Goal: Task Accomplishment & Management: Complete application form

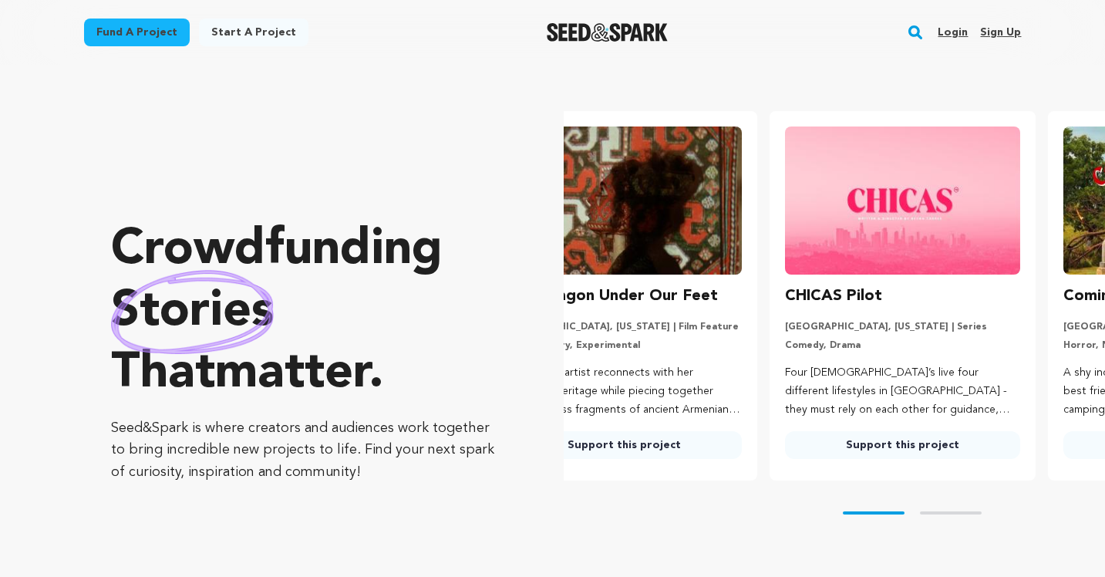
click at [955, 33] on link "Login" at bounding box center [953, 32] width 30 height 25
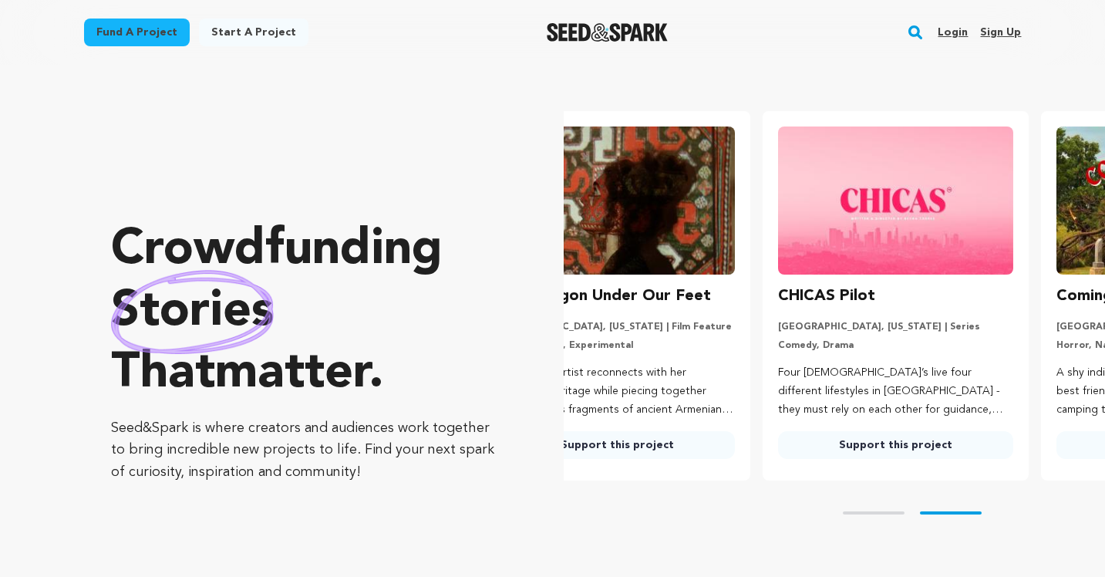
scroll to position [0, 150]
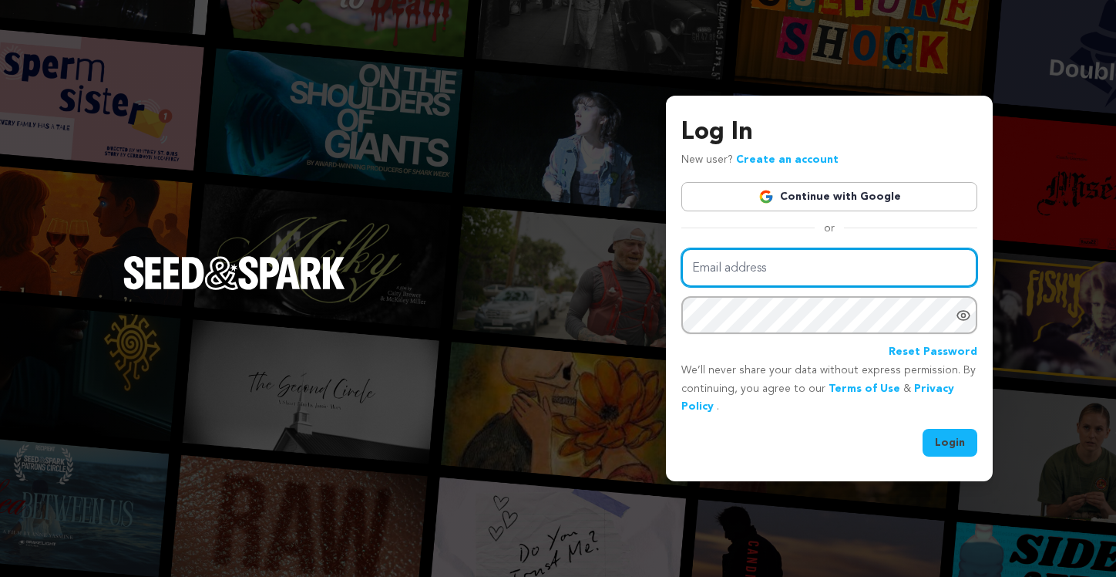
click at [773, 269] on input "Email address" at bounding box center [830, 267] width 296 height 39
type input "elan.brooks@gmail.com"
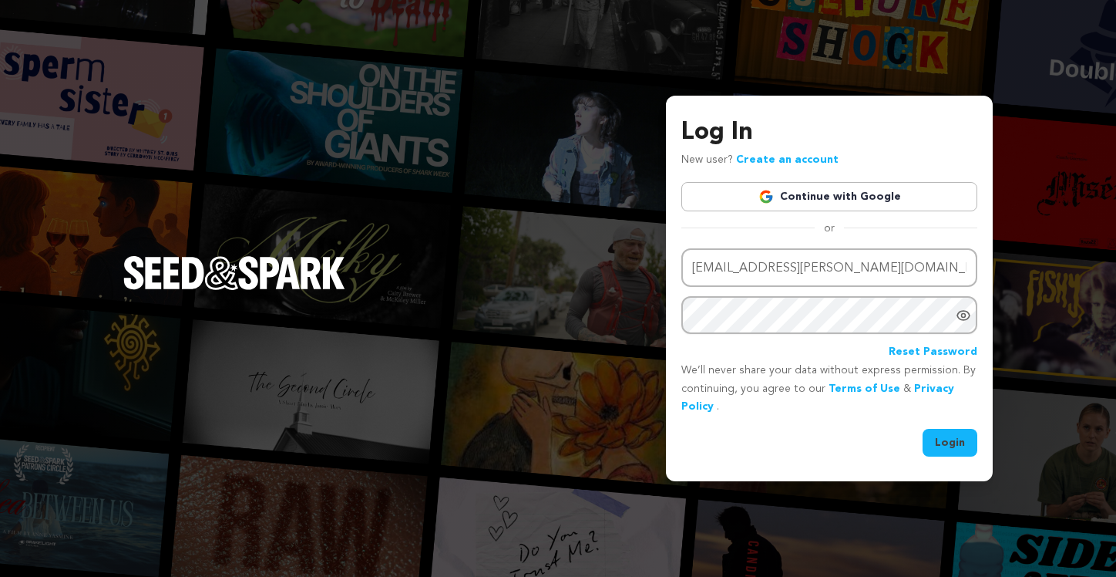
click at [948, 442] on button "Login" at bounding box center [950, 443] width 55 height 28
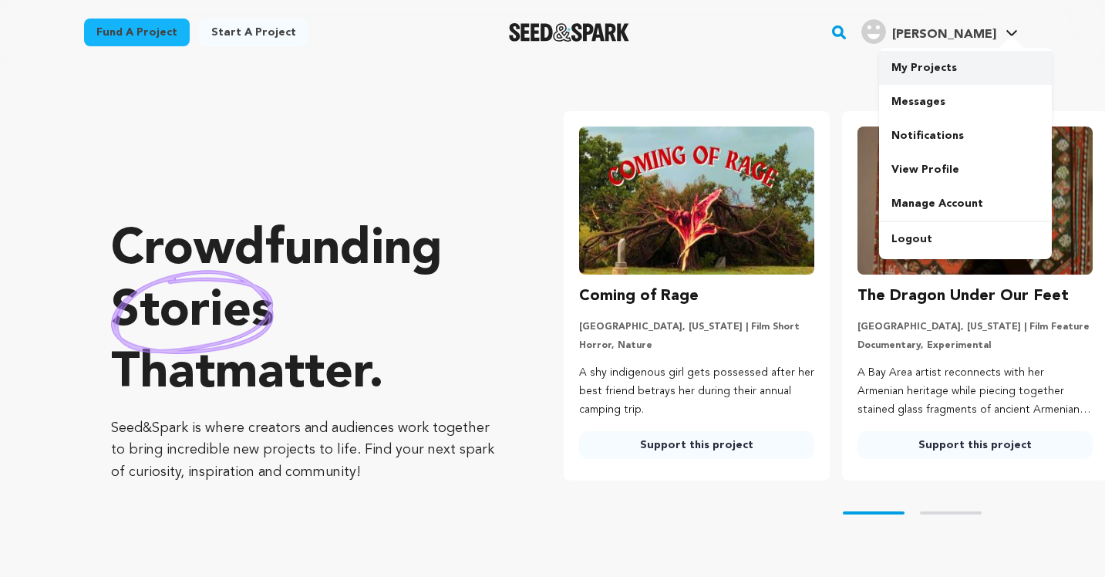
click at [922, 63] on link "My Projects" at bounding box center [965, 68] width 173 height 34
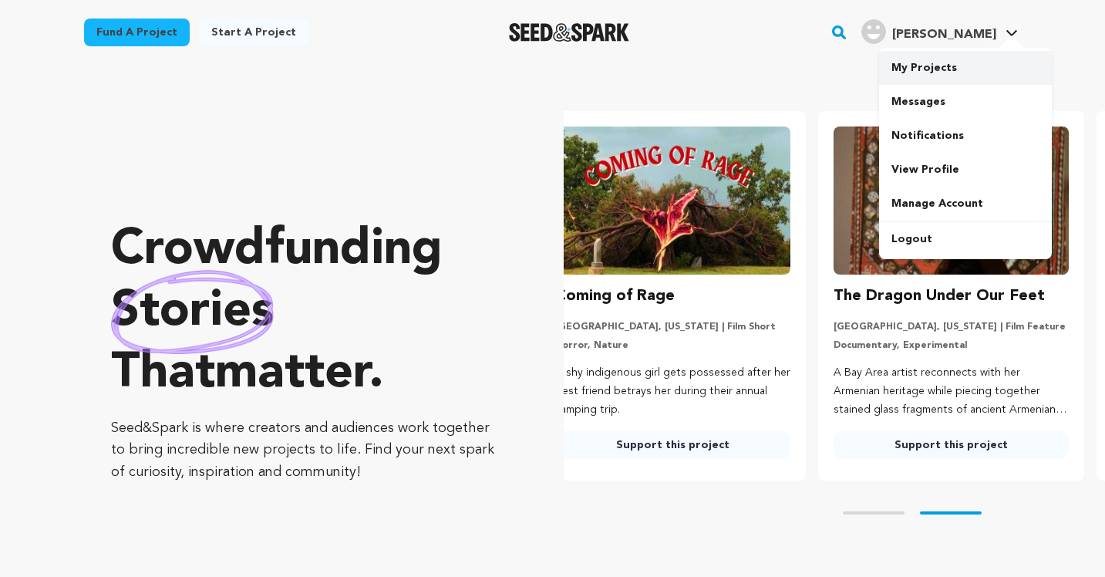
scroll to position [0, 88]
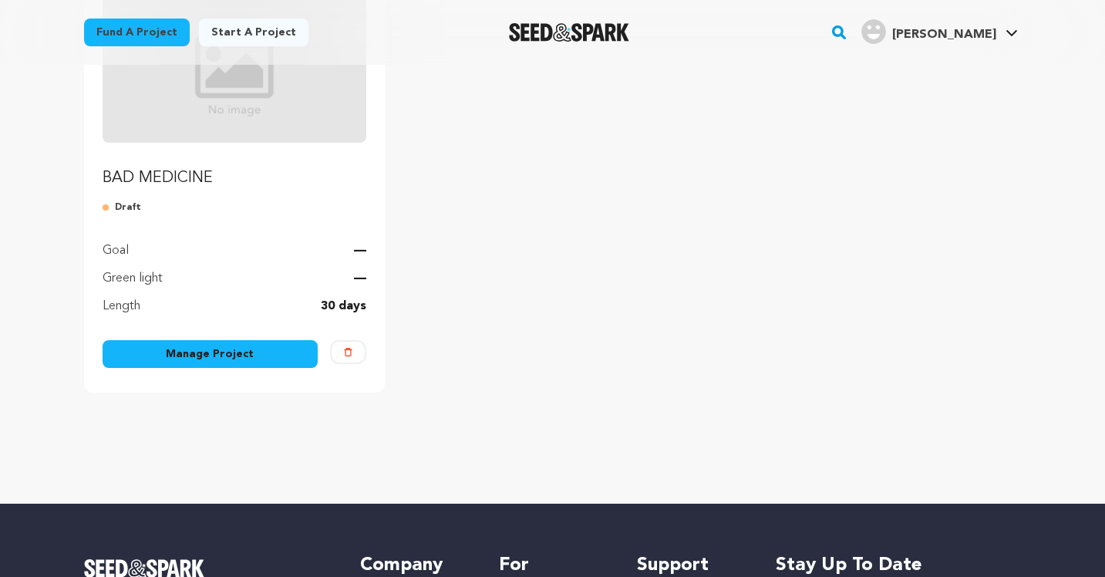
scroll to position [249, 0]
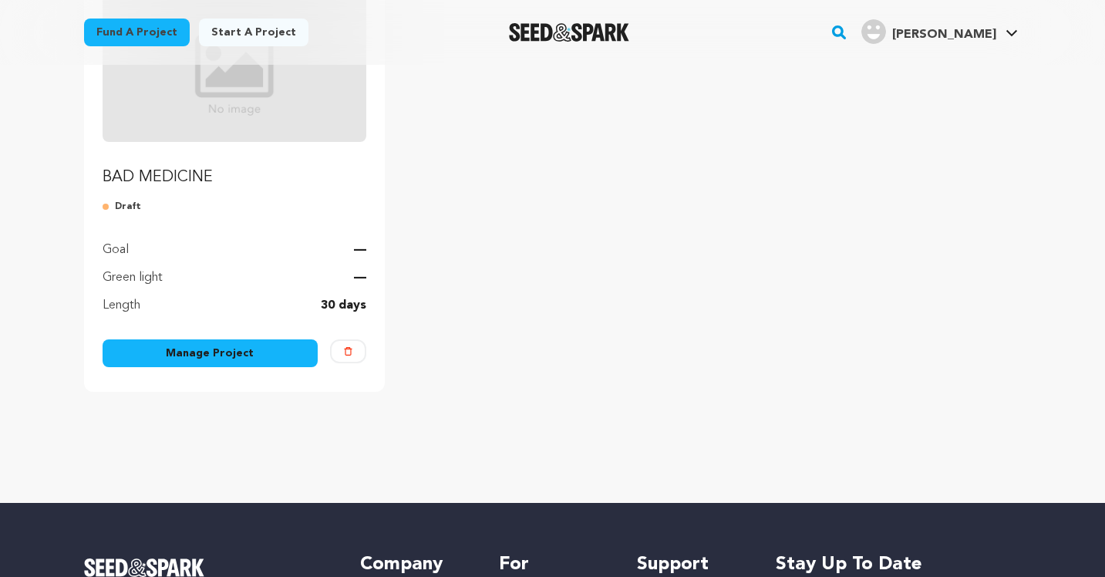
click at [231, 350] on link "Manage Project" at bounding box center [211, 353] width 216 height 28
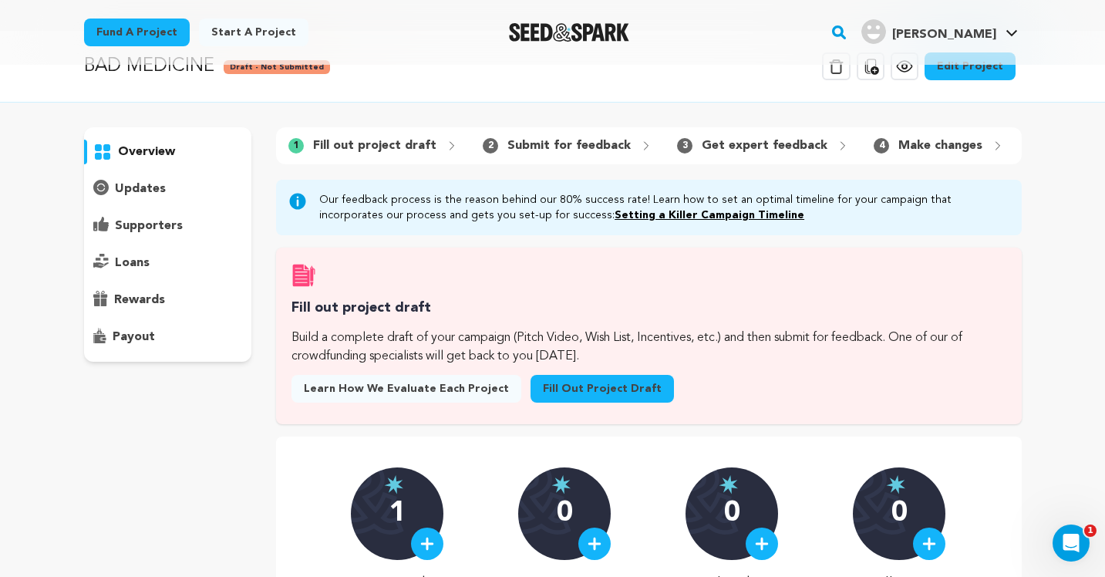
scroll to position [33, 0]
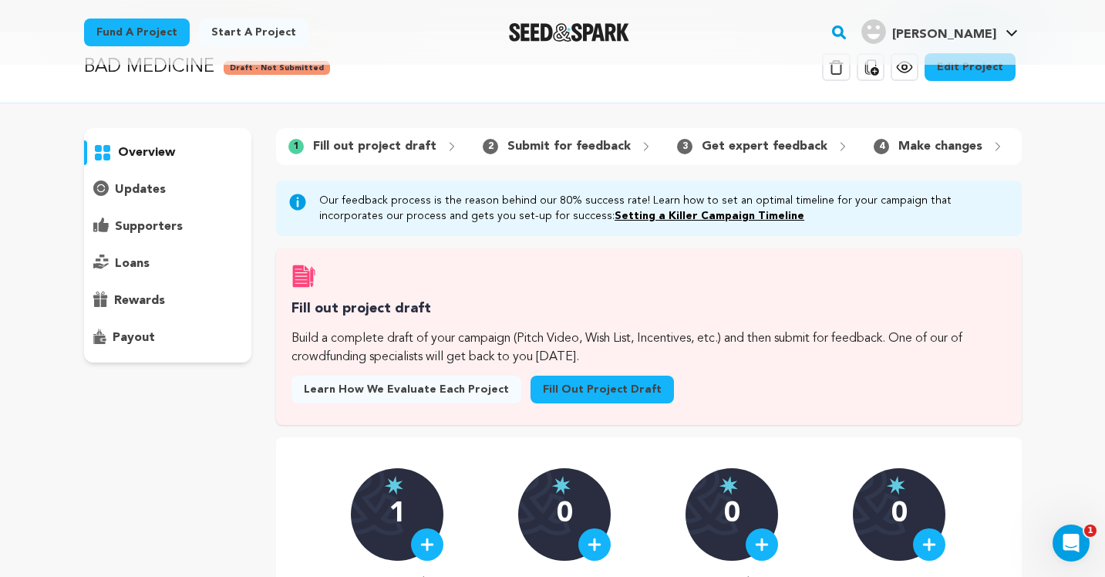
click at [579, 403] on link "Fill out project draft" at bounding box center [601, 389] width 143 height 28
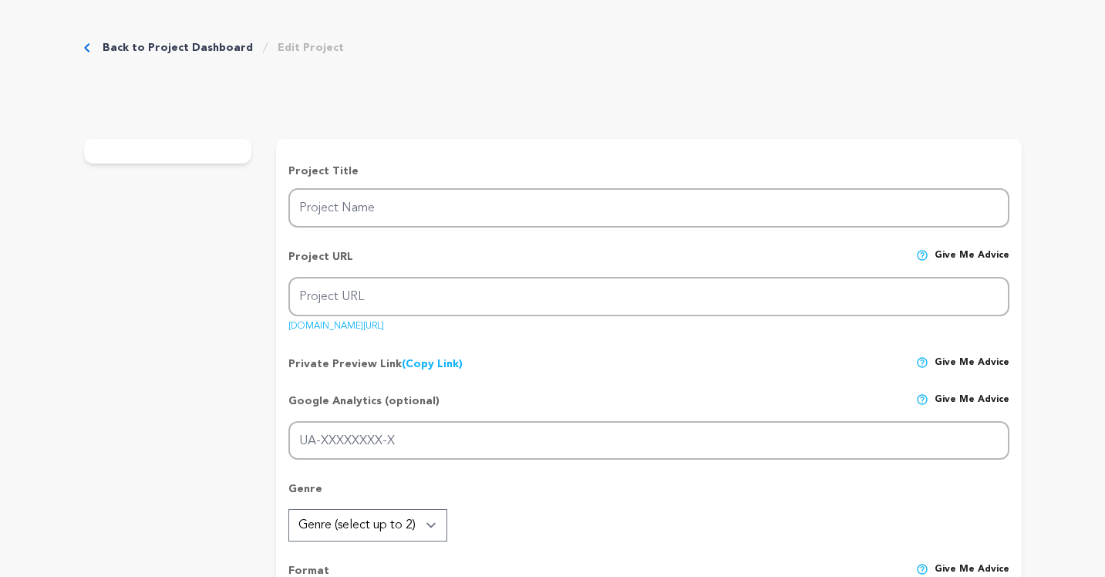
type input "BAD MEDICINE"
type input "bad-medicine"
type input "There's No Money In The Cure"
type textarea "This project sheds light on the many instances where medical practitioners and …"
type textarea "To offer the audience an inside view of when profit take priority over the well…"
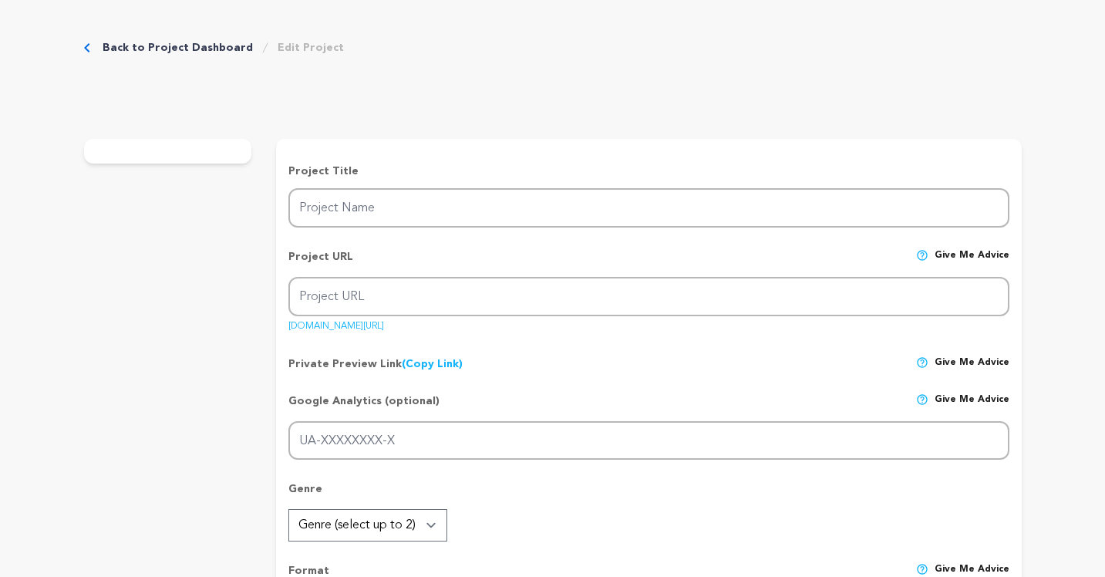
type textarea "Sentry Studios is my personal production brand / company."
radio input "true"
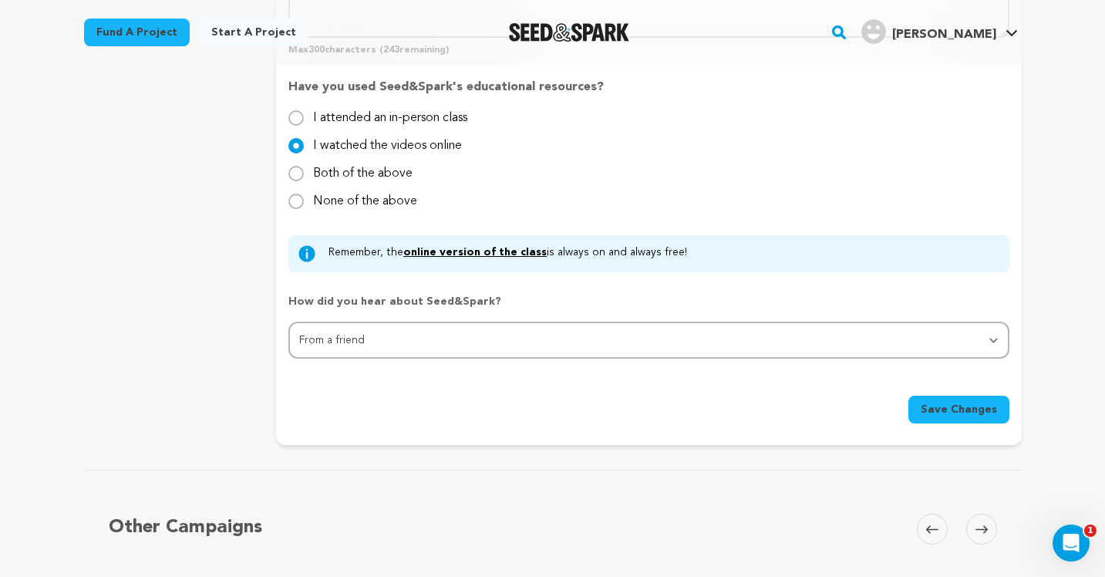
scroll to position [1621, 0]
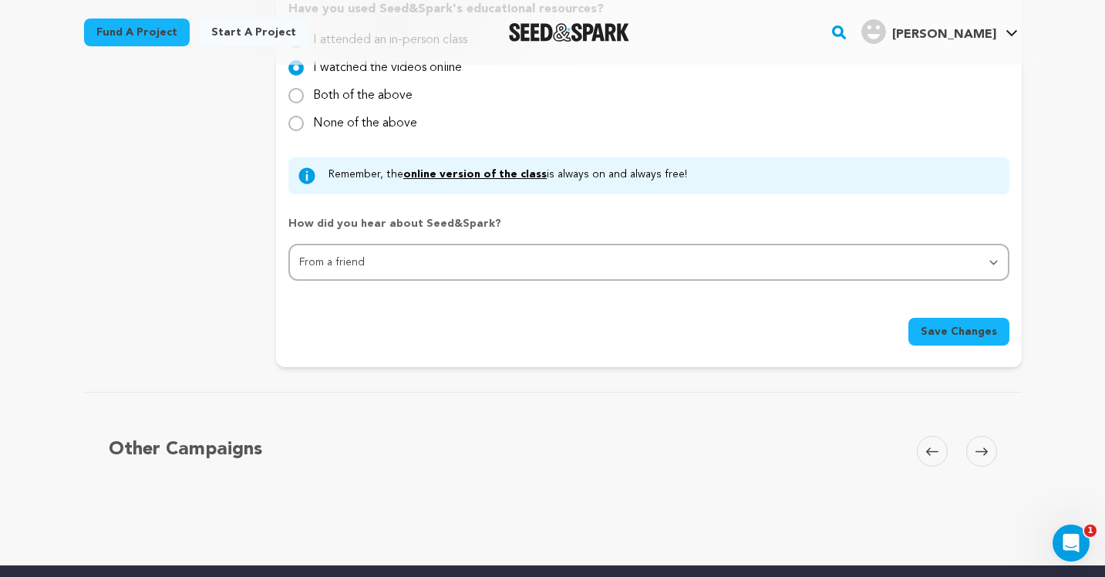
click at [975, 455] on icon at bounding box center [981, 452] width 12 height 12
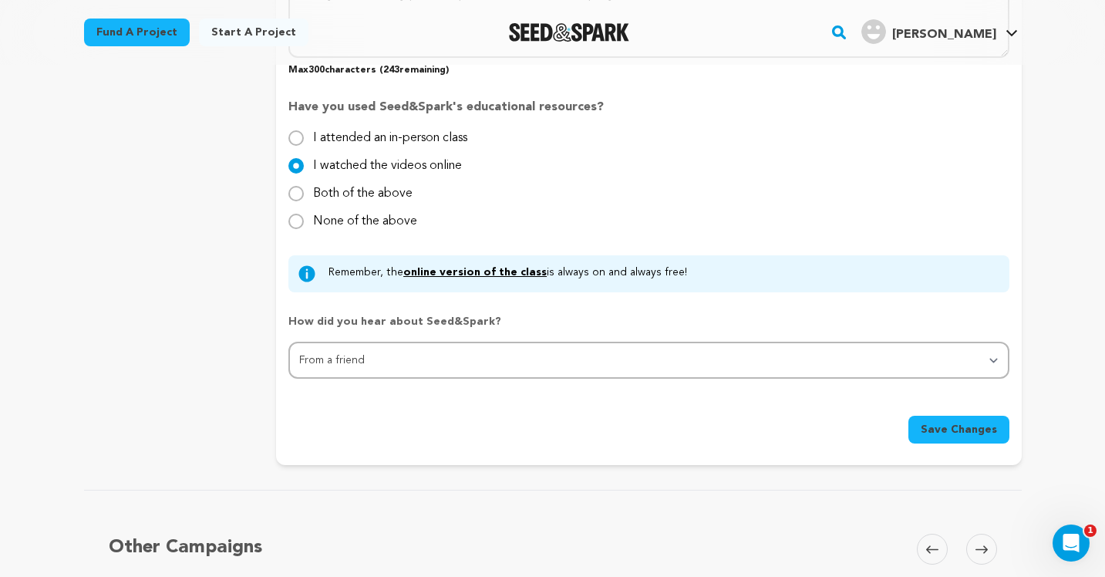
scroll to position [1530, 0]
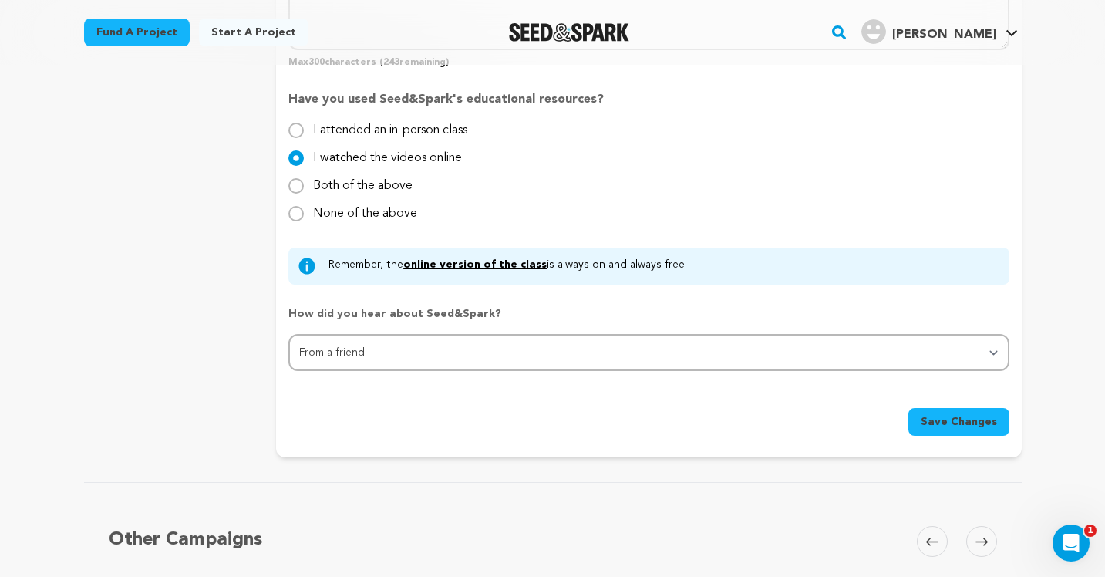
click at [979, 536] on icon at bounding box center [981, 542] width 12 height 12
click at [992, 540] on span at bounding box center [981, 541] width 31 height 31
click at [952, 419] on span "Save Changes" at bounding box center [959, 421] width 76 height 15
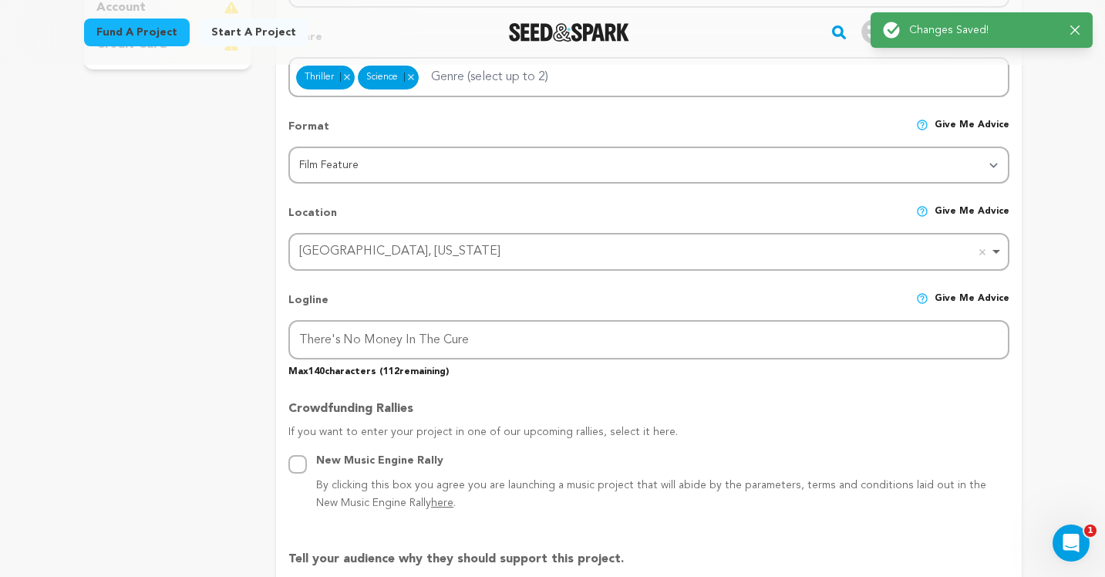
click at [976, 539] on div "Project Title Project Name BAD MEDICINE Project URL Give me advice Project URL …" at bounding box center [648, 581] width 720 height 1738
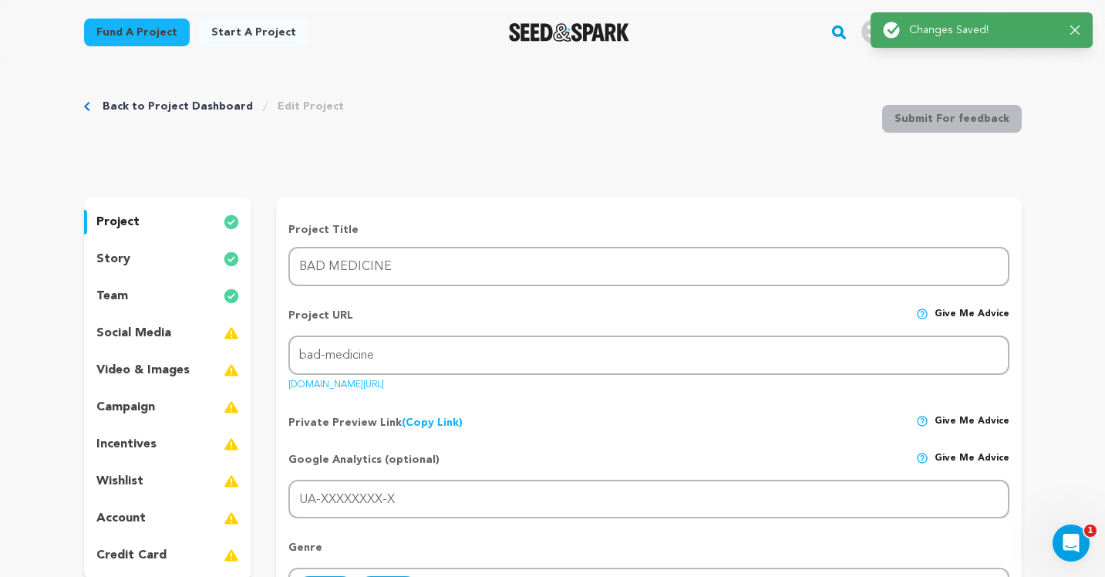
scroll to position [0, 0]
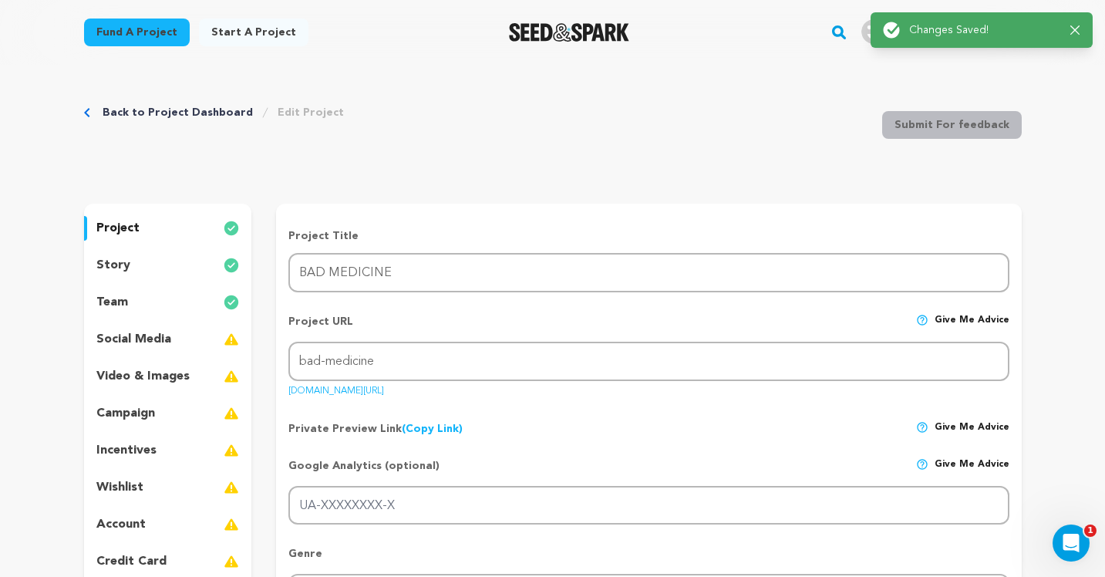
click at [133, 336] on p "social media" at bounding box center [133, 339] width 75 height 19
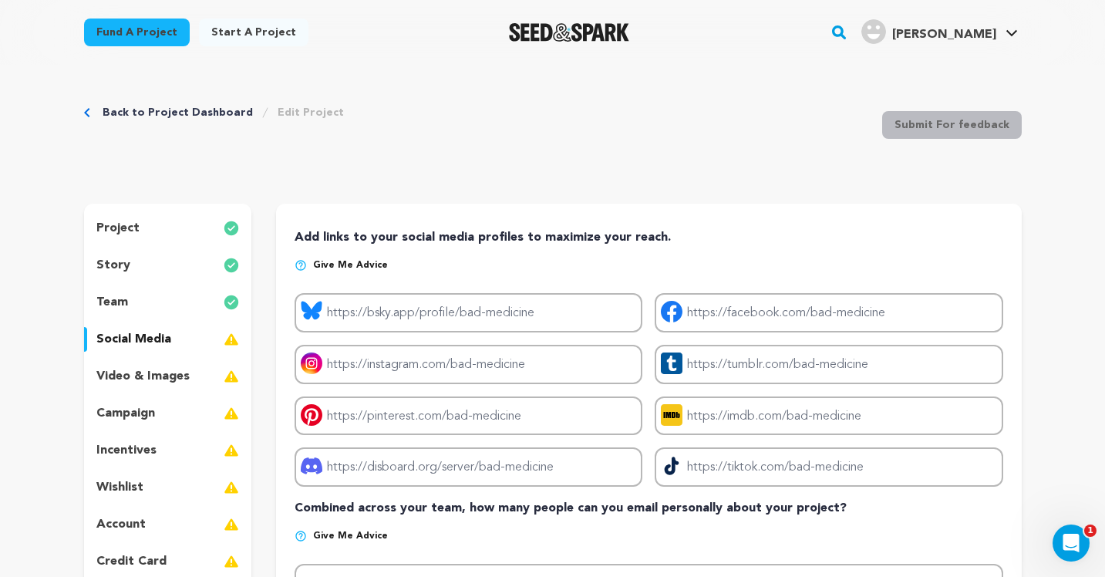
click at [115, 301] on p "team" at bounding box center [112, 302] width 32 height 19
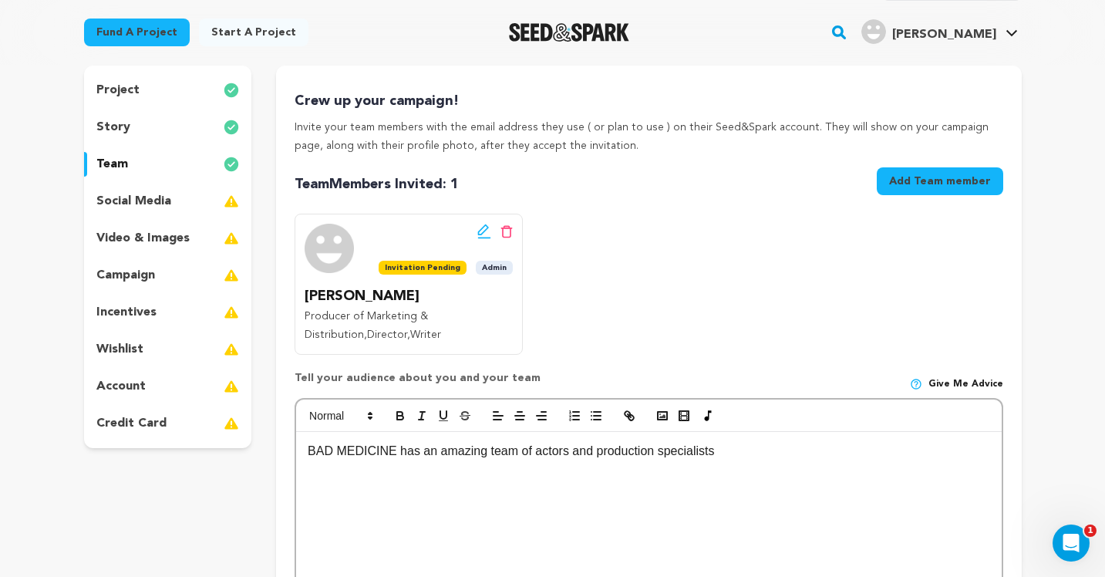
scroll to position [285, 0]
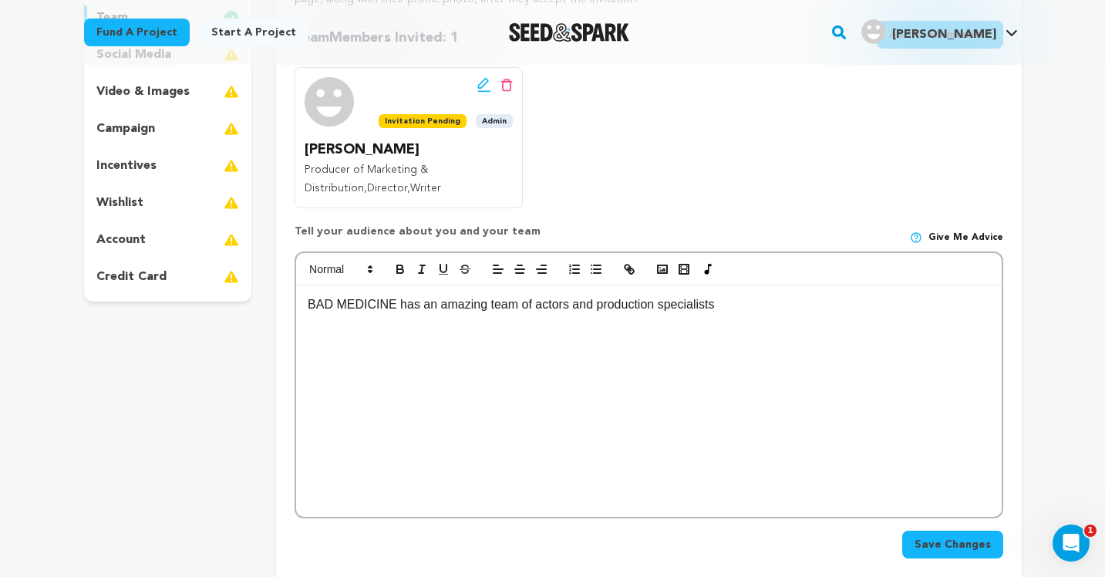
click at [764, 324] on div "BAD MEDICINE has an amazing team of actors and production specialists" at bounding box center [648, 400] width 705 height 231
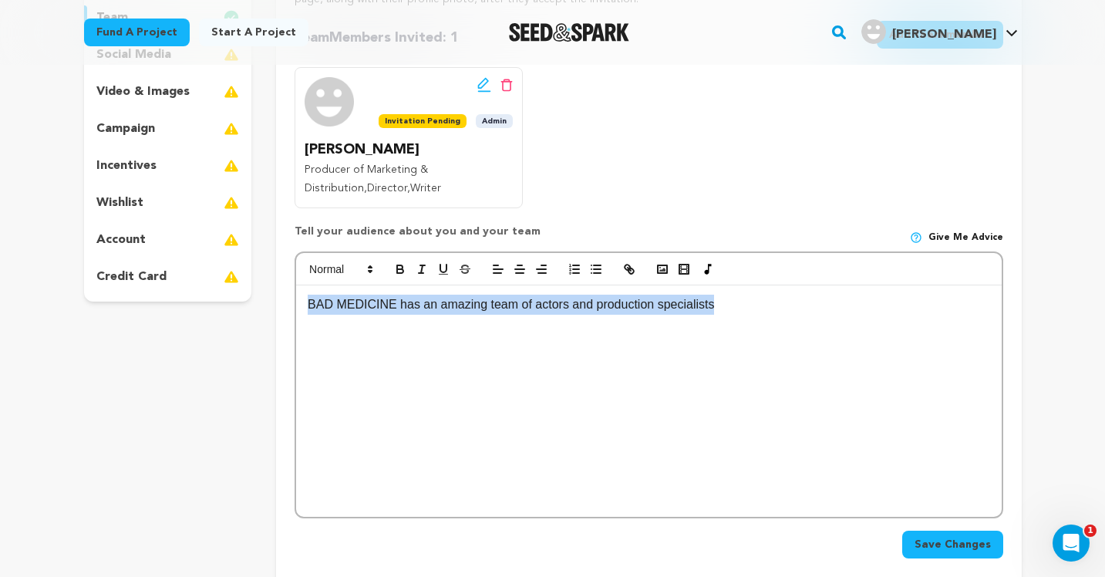
click at [764, 323] on div "BAD MEDICINE has an amazing team of actors and production specialists" at bounding box center [648, 400] width 705 height 231
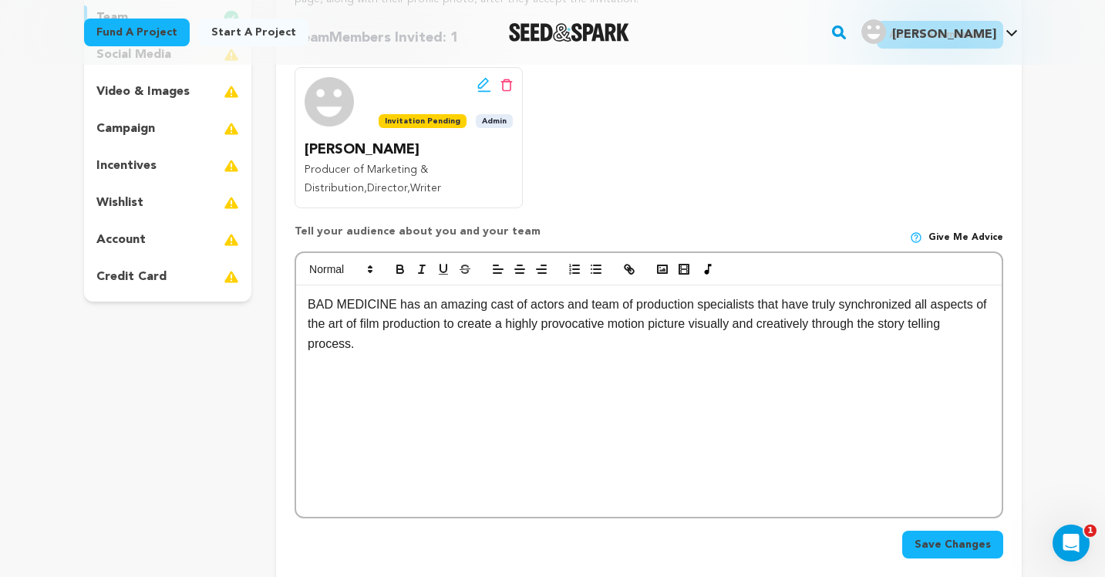
scroll to position [0, 0]
click at [982, 539] on span "Save Changes" at bounding box center [952, 544] width 76 height 15
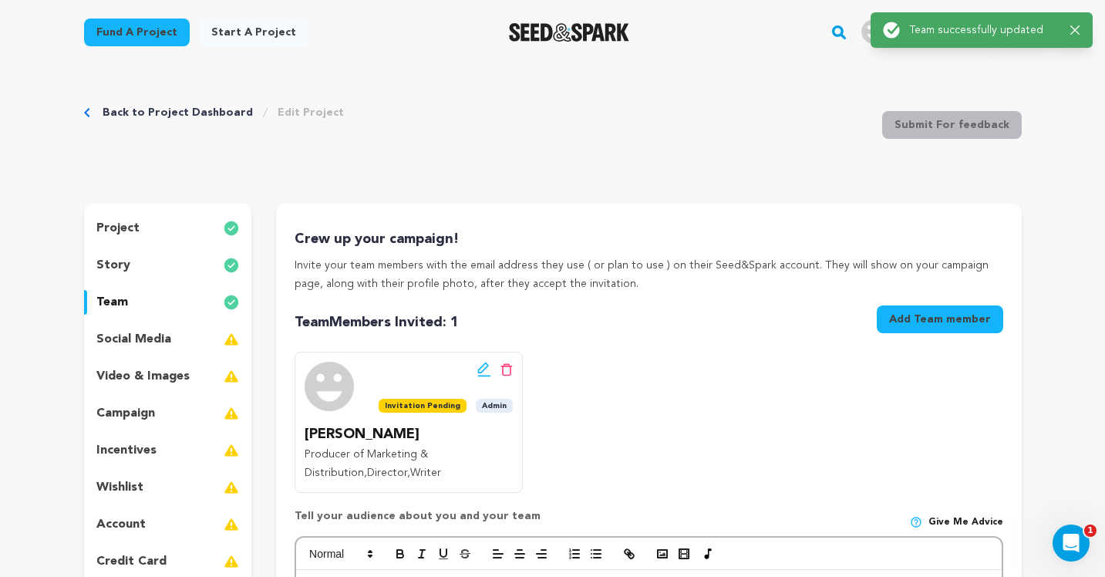
click at [136, 341] on p "social media" at bounding box center [133, 339] width 75 height 19
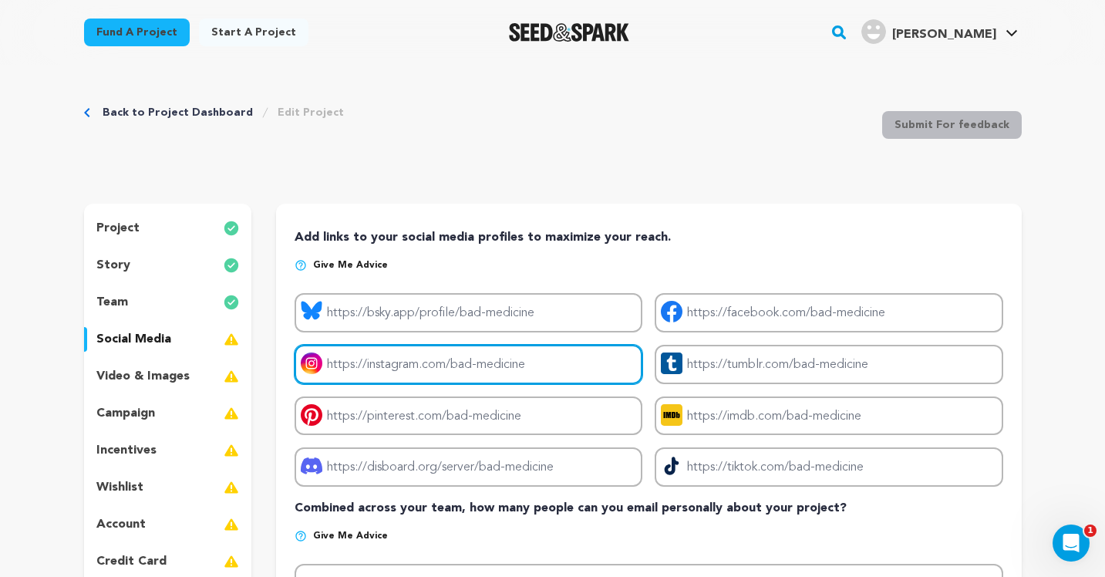
click at [428, 370] on input "Project instagram link" at bounding box center [469, 364] width 348 height 39
click at [392, 365] on input "Project instagram link" at bounding box center [469, 364] width 348 height 39
paste input "https://www.instagram.com/bad_medicine_movie/profilecard/?igsh=YnI5OGdkNjI2eGds"
type input "https://www.instagram.com/bad_medicine_movie/profilecard/?igsh=YnI5OGdkNjI2eGds"
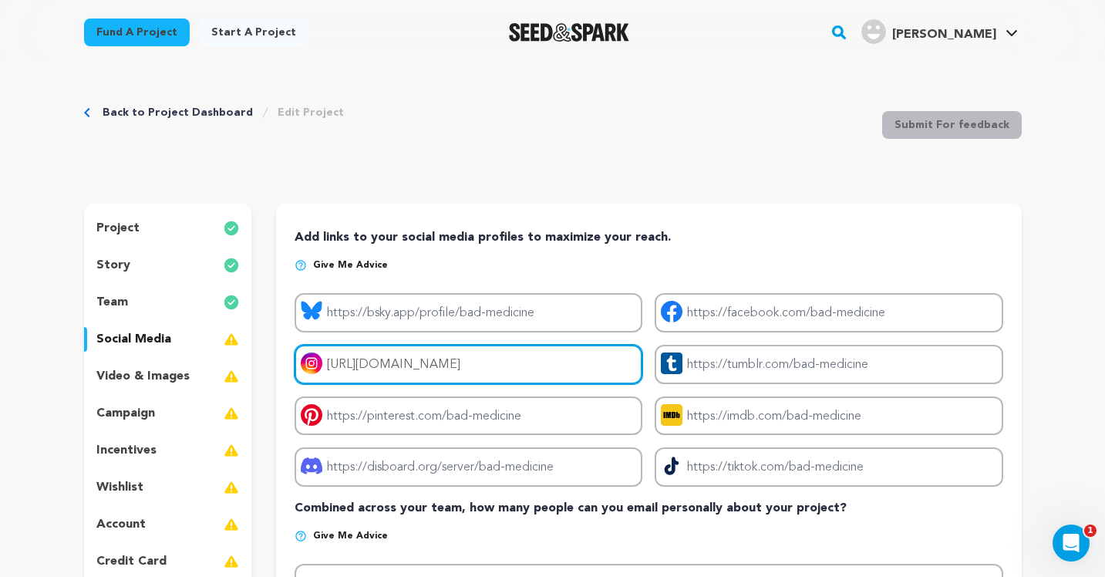
scroll to position [0, 0]
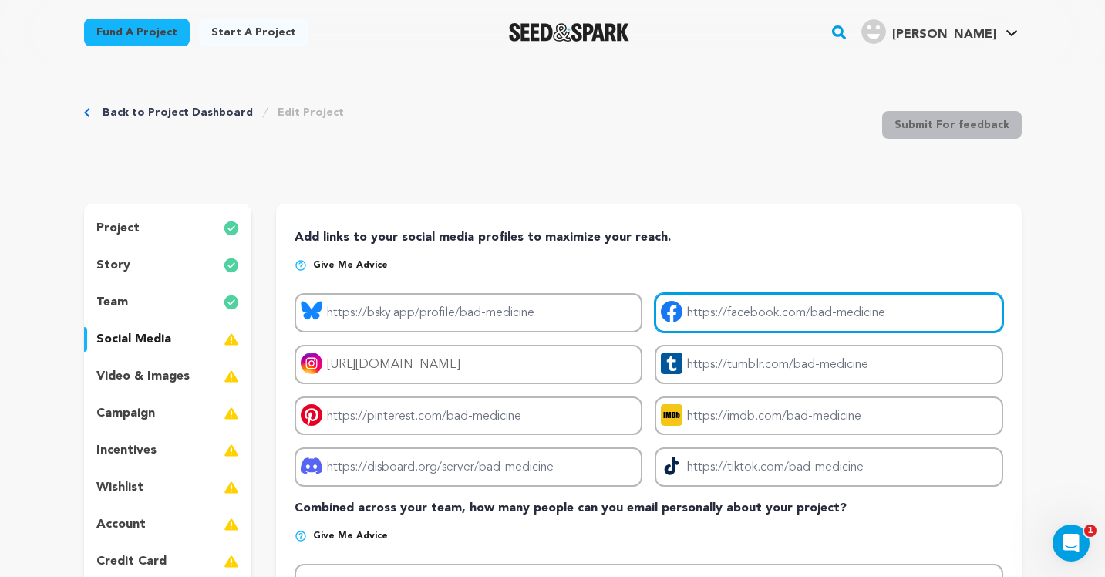
click at [737, 321] on input "Project facebook link" at bounding box center [829, 312] width 348 height 39
paste input "https://www.facebook.com/profile.php?id=61578421065089&mibextid=wwXIfr&rdid=U4T…"
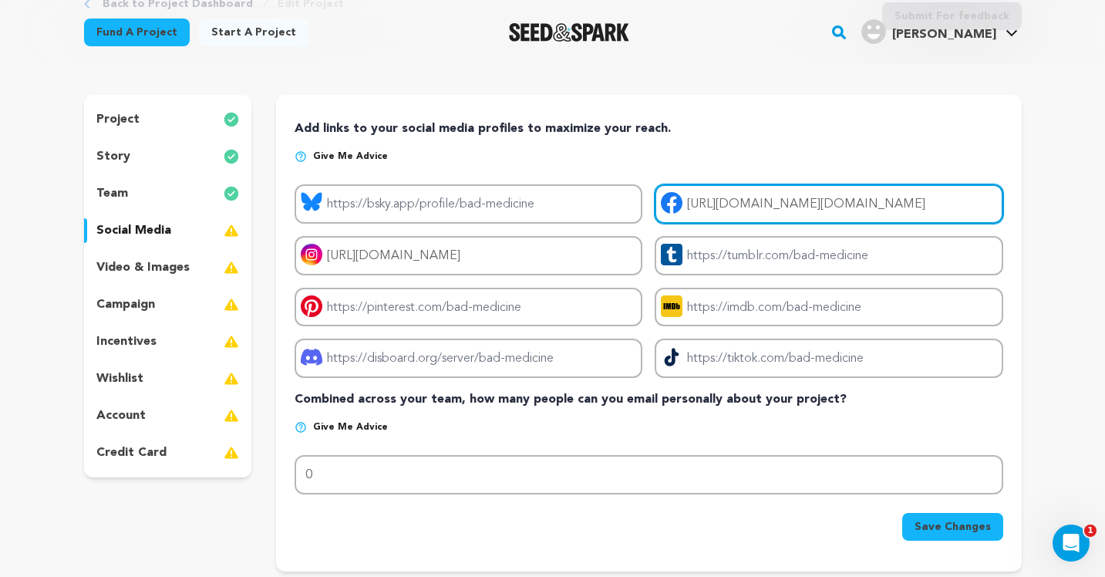
scroll to position [116, 0]
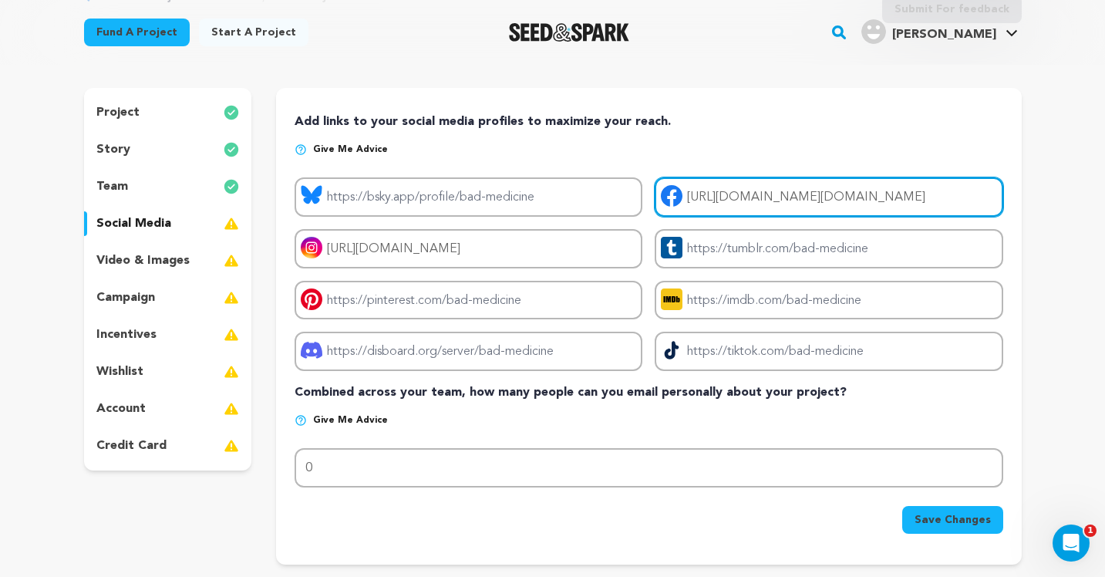
type input "https://www.facebook.com/profile.php?id=61578421065089&mibextid=wwXIfr&rdid=U4T…"
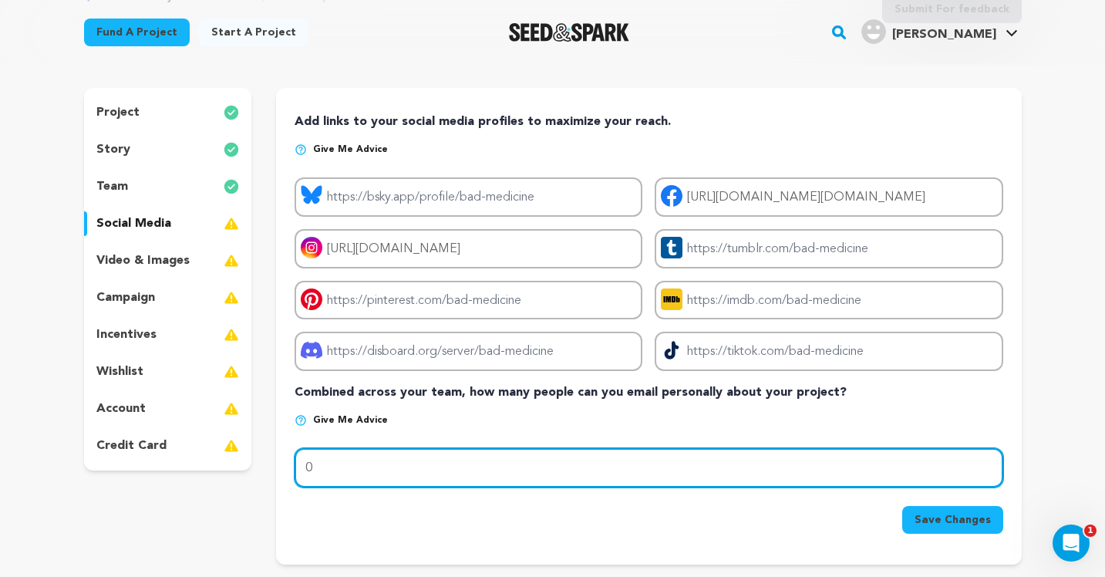
scroll to position [0, 0]
drag, startPoint x: 429, startPoint y: 474, endPoint x: 266, endPoint y: 471, distance: 162.7
click at [266, 471] on div "project story team social media video & images campaign incentives wishlist" at bounding box center [553, 326] width 938 height 476
type input "2"
type input "3200"
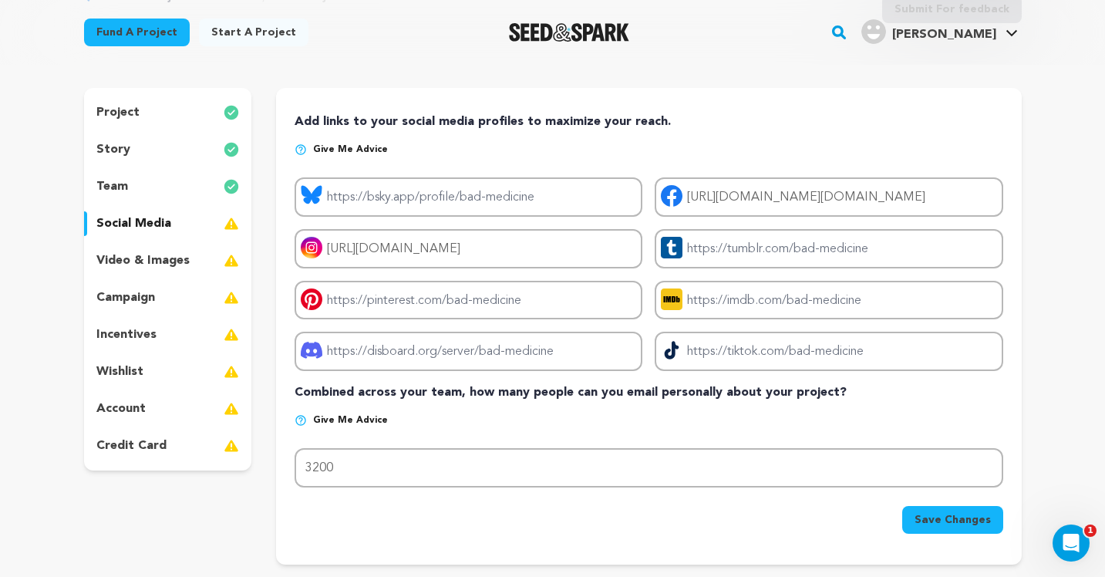
click at [950, 519] on span "Save Changes" at bounding box center [952, 519] width 76 height 15
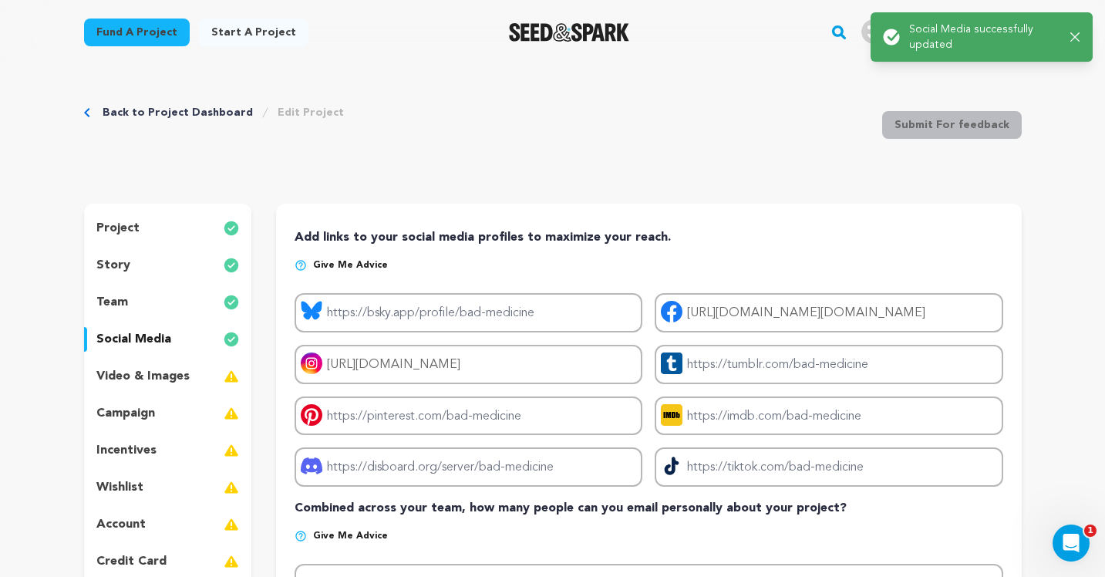
click at [170, 374] on p "video & images" at bounding box center [142, 376] width 93 height 19
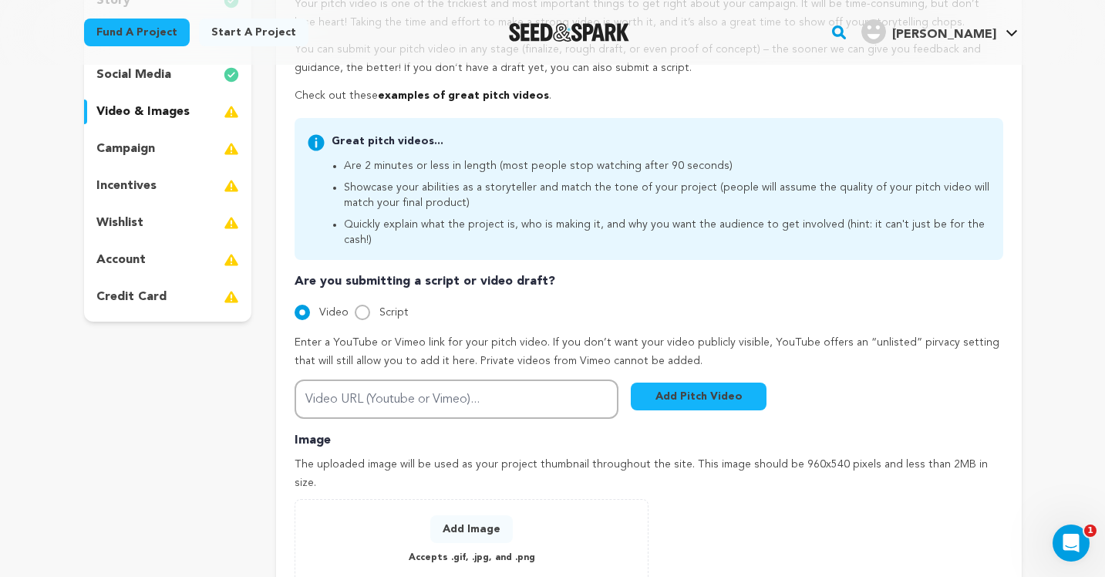
scroll to position [266, 0]
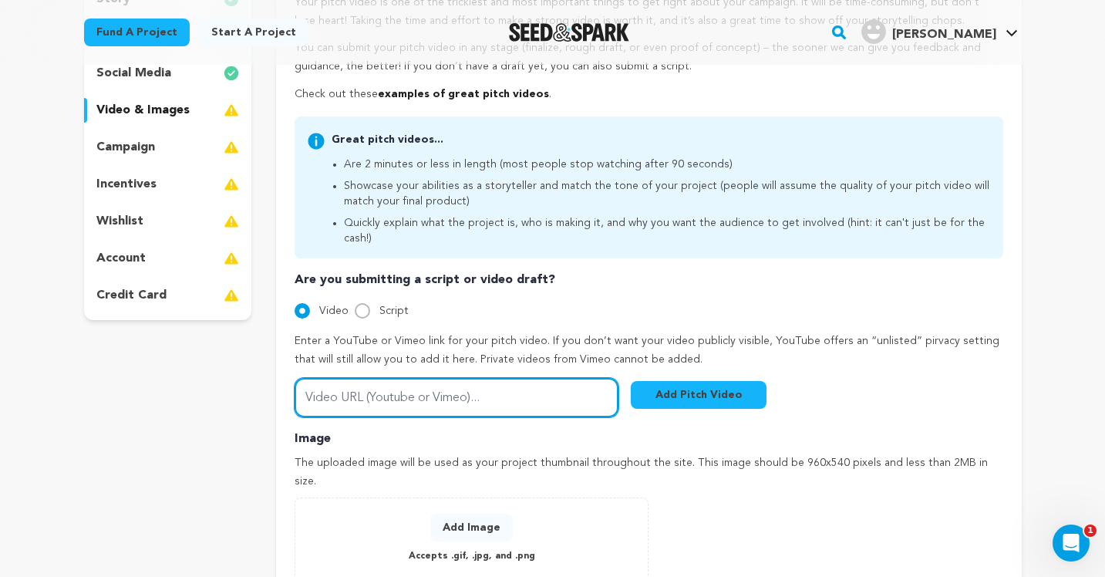
click at [477, 378] on input "Video URL (Youtube or Vimeo)..." at bounding box center [457, 397] width 324 height 39
paste input "https://youtu.be/s9kAiUrd_2s"
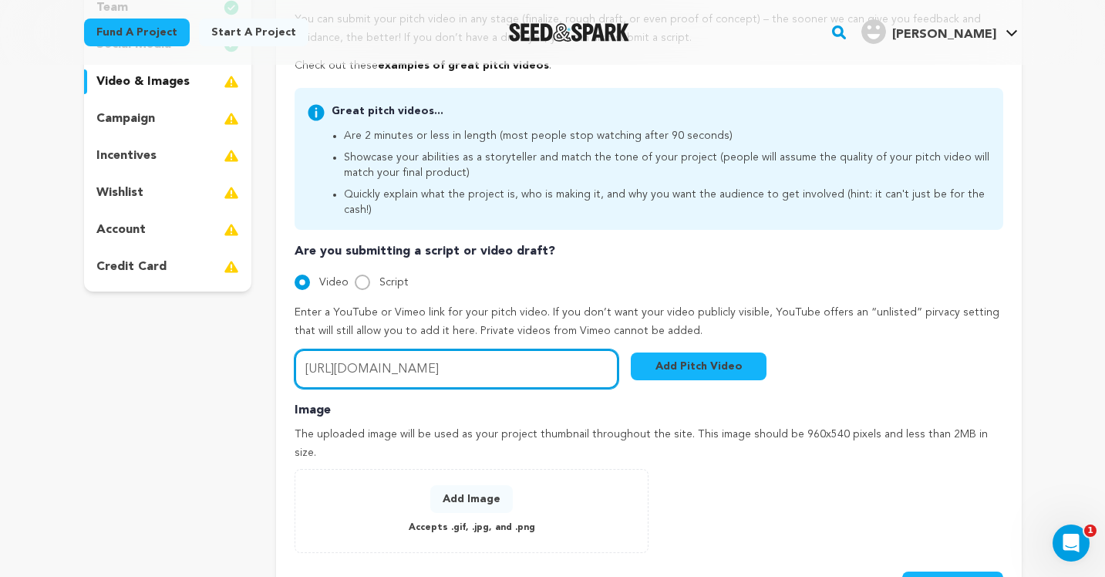
scroll to position [298, 0]
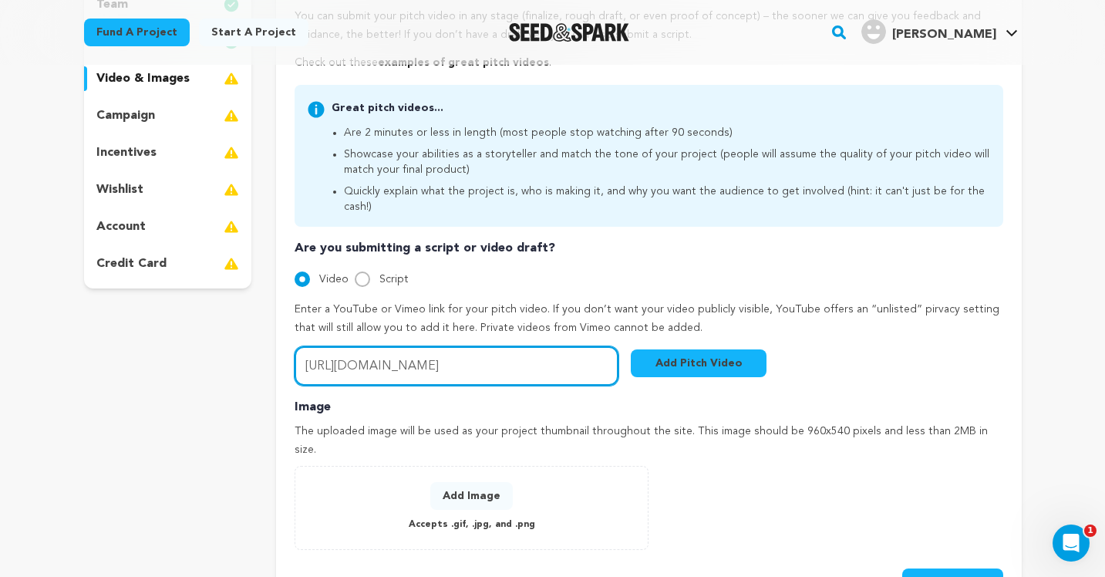
type input "https://youtu.be/s9kAiUrd_2s"
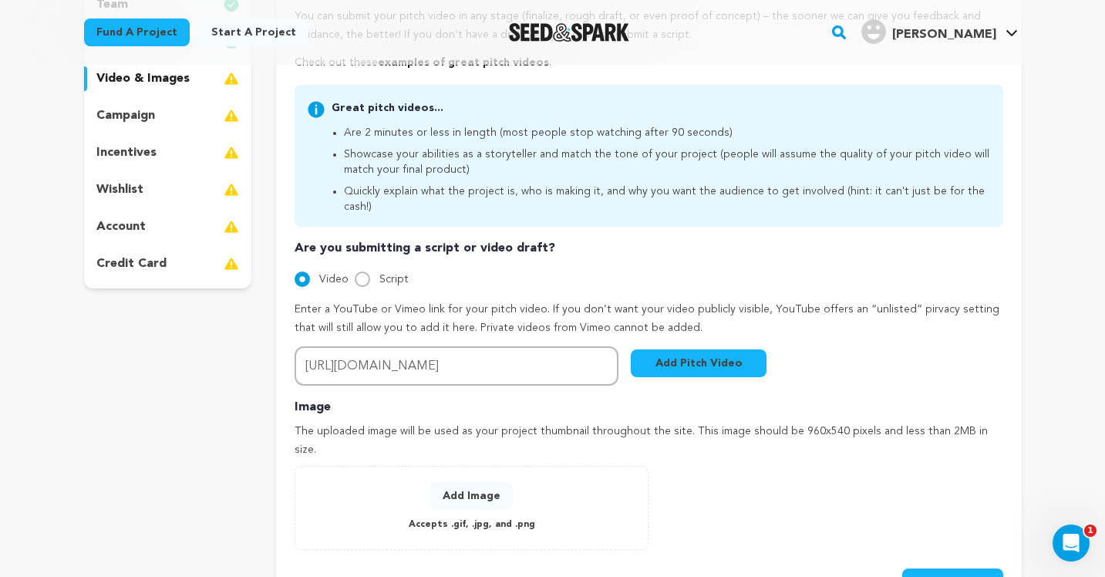
click at [483, 482] on button "Add Image" at bounding box center [471, 496] width 82 height 28
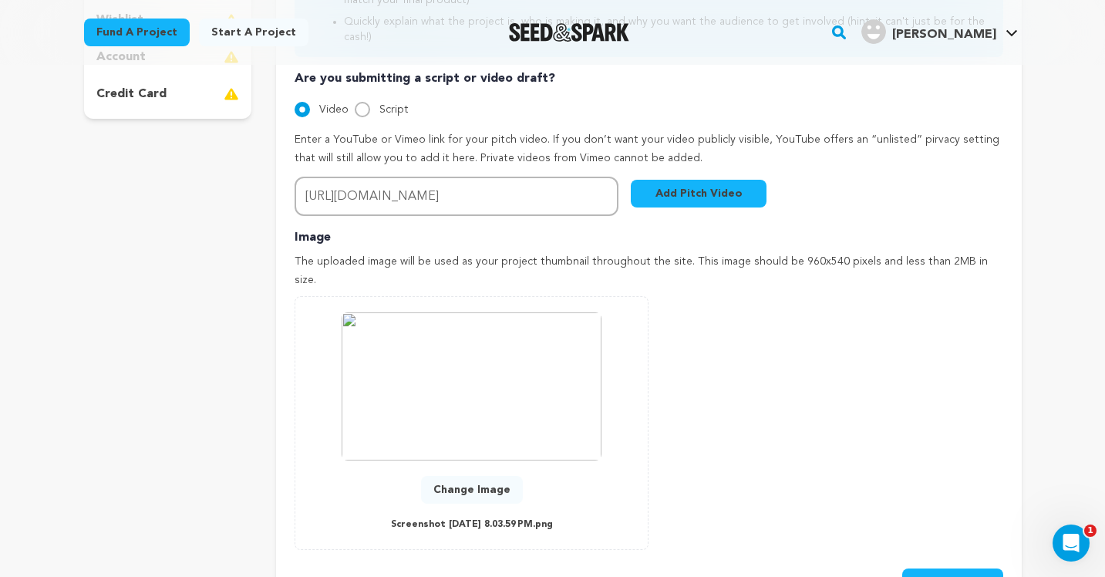
scroll to position [474, 0]
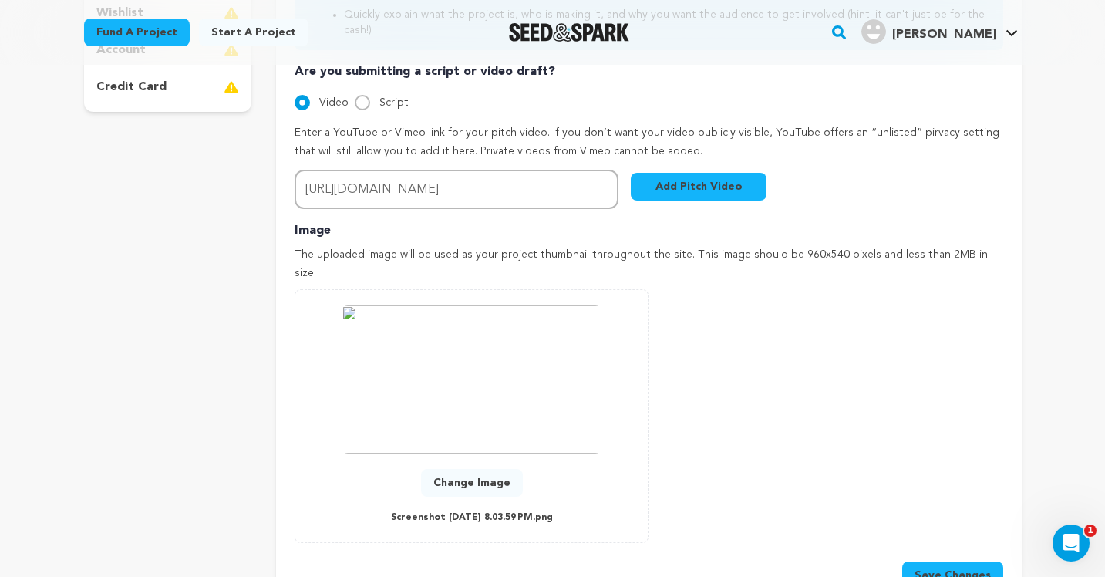
click at [493, 469] on button "Change Image" at bounding box center [472, 483] width 102 height 28
click at [483, 469] on button "Change Image" at bounding box center [472, 483] width 102 height 28
click at [473, 469] on button "Change Image" at bounding box center [472, 483] width 102 height 28
click at [470, 469] on button "Change Image" at bounding box center [472, 483] width 102 height 28
click at [468, 469] on button "Change Image" at bounding box center [472, 483] width 102 height 28
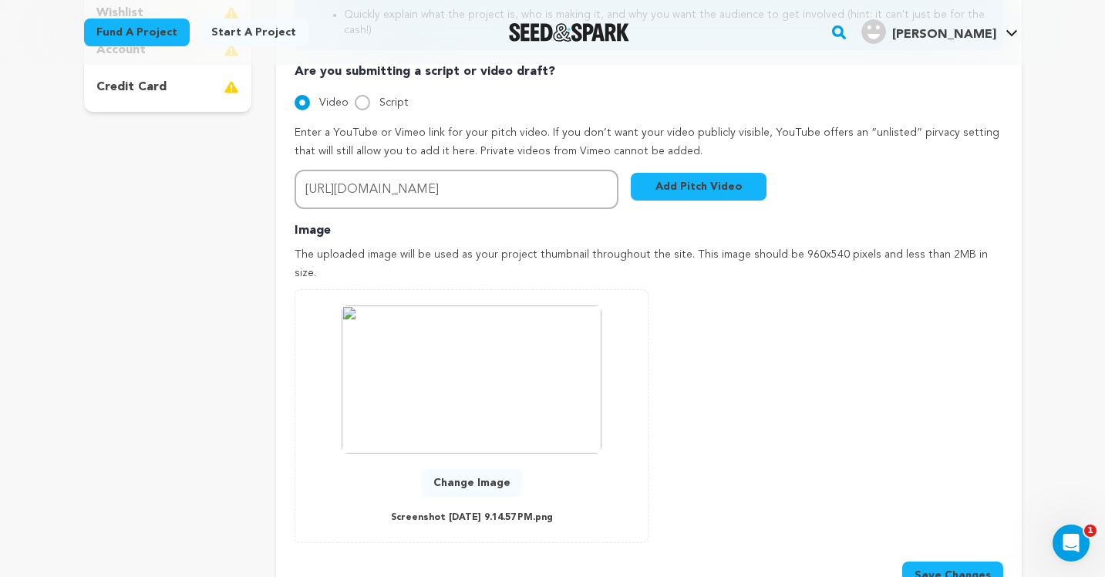
click at [966, 561] on button "Save Changes" at bounding box center [952, 575] width 101 height 28
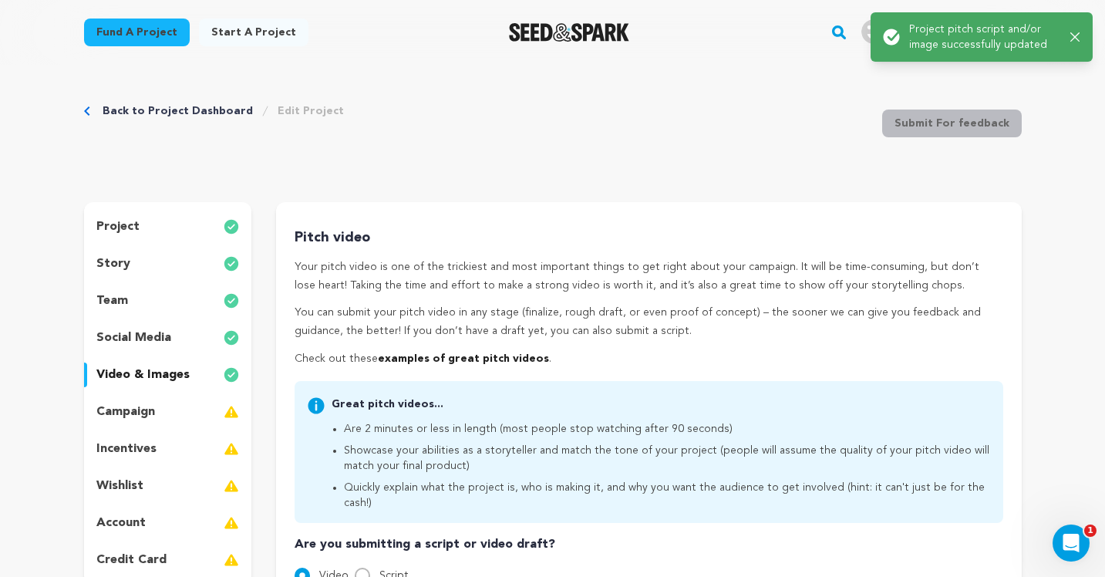
scroll to position [0, 0]
click at [128, 413] on p "campaign" at bounding box center [125, 413] width 59 height 19
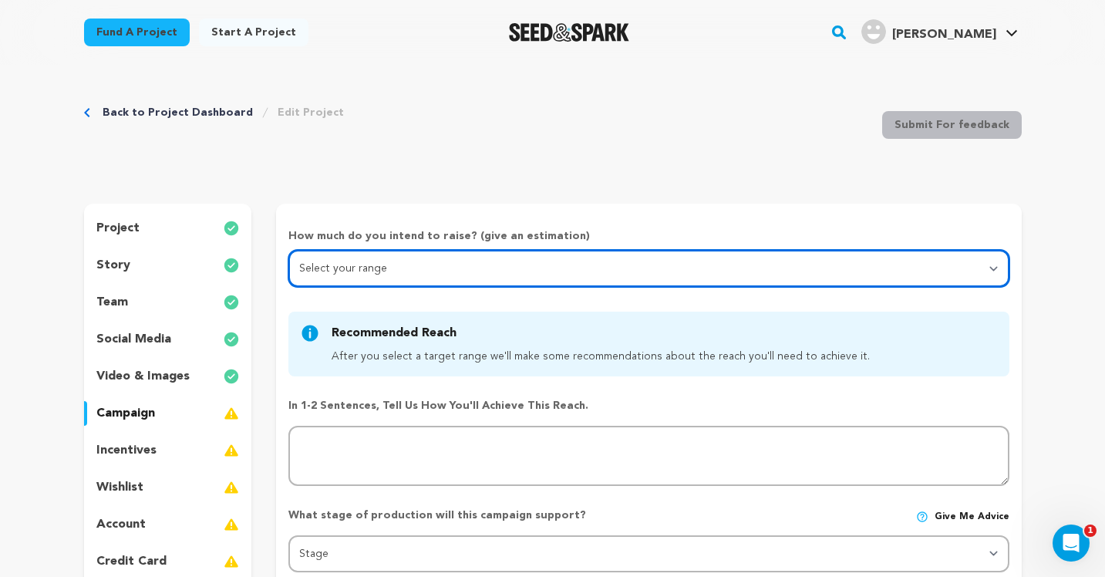
click at [726, 271] on select "Select your range Less than $10k 10k - $14k 15k - $24k 25k - $49k 50k or more" at bounding box center [648, 268] width 720 height 37
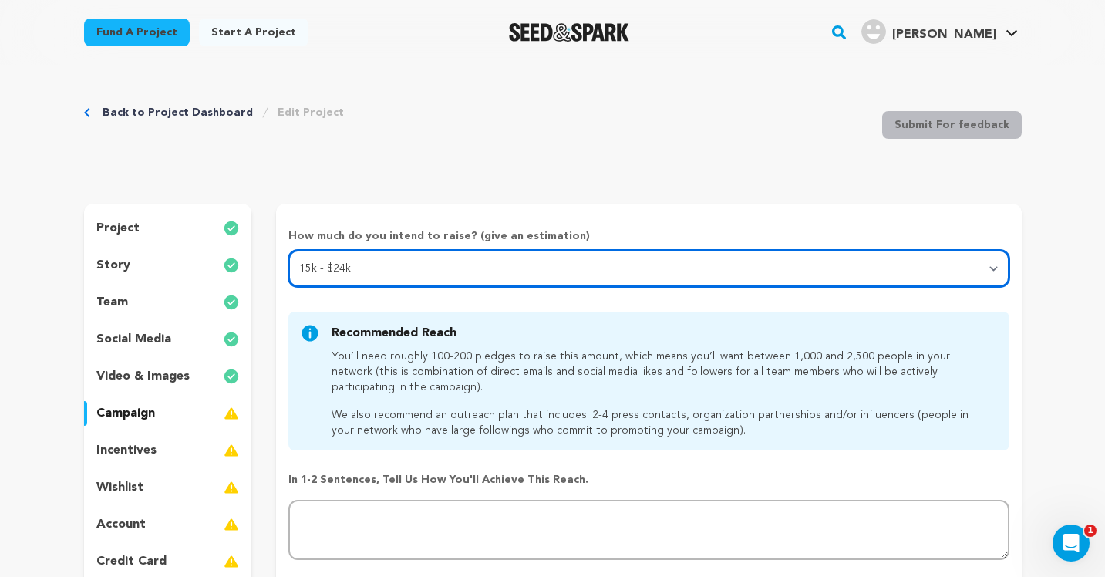
click at [897, 278] on select "Select your range Less than $10k 10k - $14k 15k - $24k 25k - $49k 50k or more" at bounding box center [648, 268] width 720 height 37
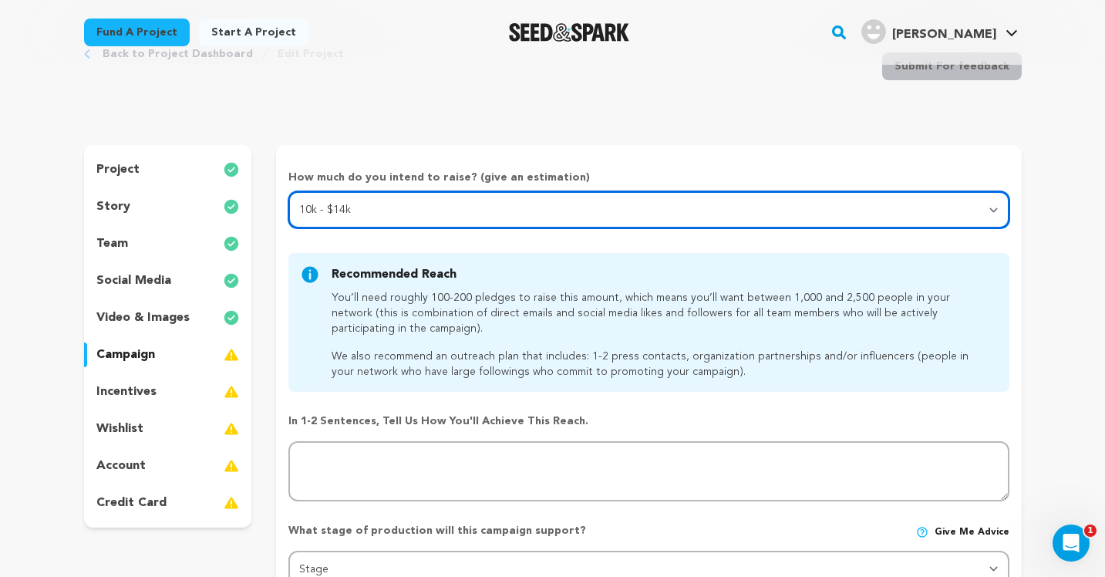
scroll to position [59, 0]
click at [993, 209] on select "Select your range Less than $10k 10k - $14k 15k - $24k 25k - $49k 50k or more" at bounding box center [648, 208] width 720 height 37
select select "1"
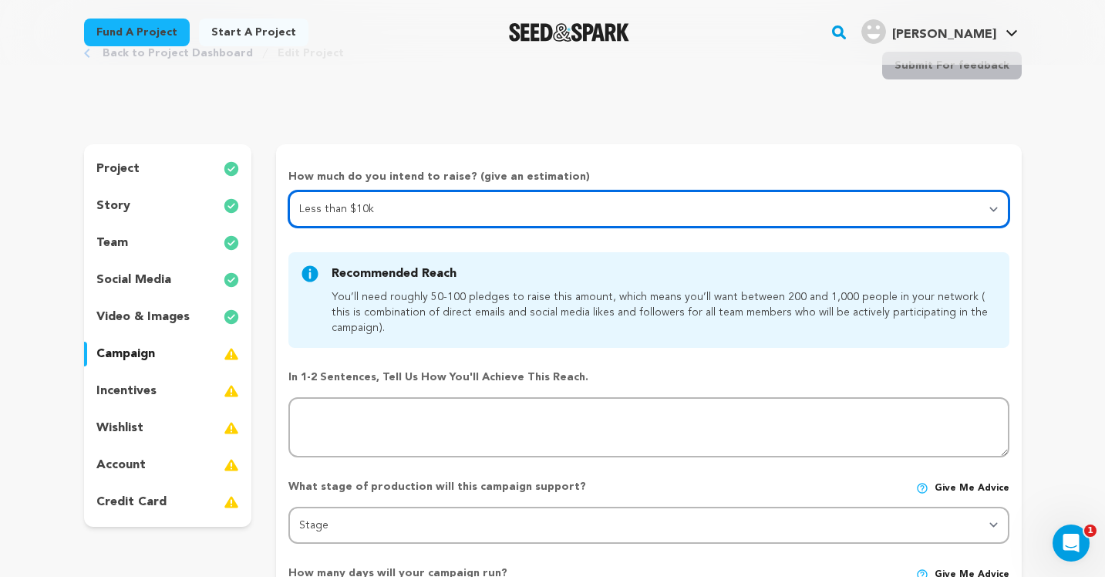
click at [994, 208] on select "Select your range Less than $10k 10k - $14k 15k - $24k 25k - $49k 50k or more" at bounding box center [648, 208] width 720 height 37
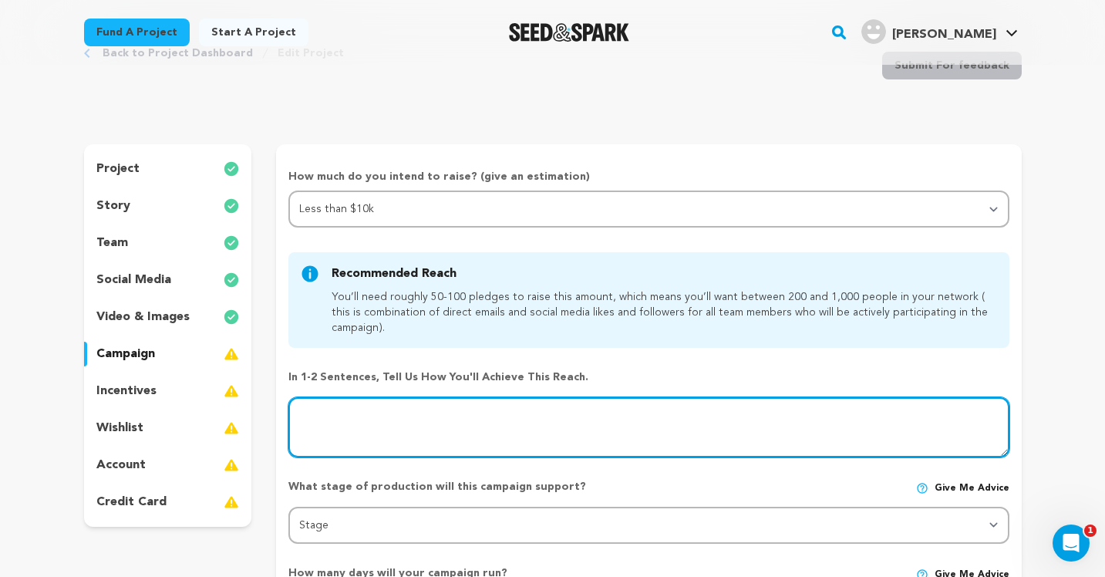
click at [603, 421] on textarea at bounding box center [648, 427] width 720 height 60
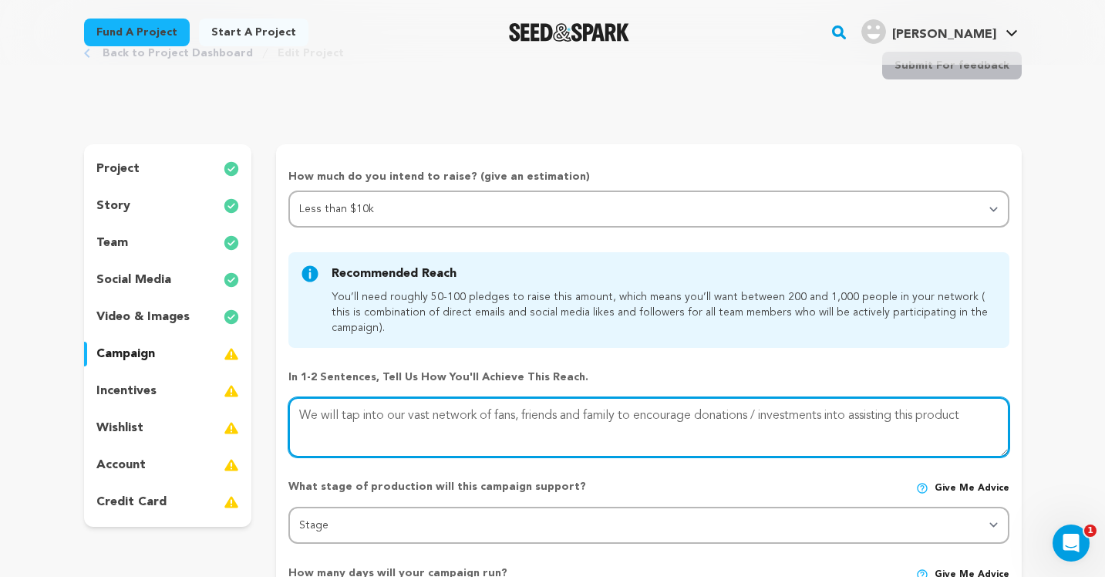
click at [990, 415] on textarea at bounding box center [648, 427] width 720 height 60
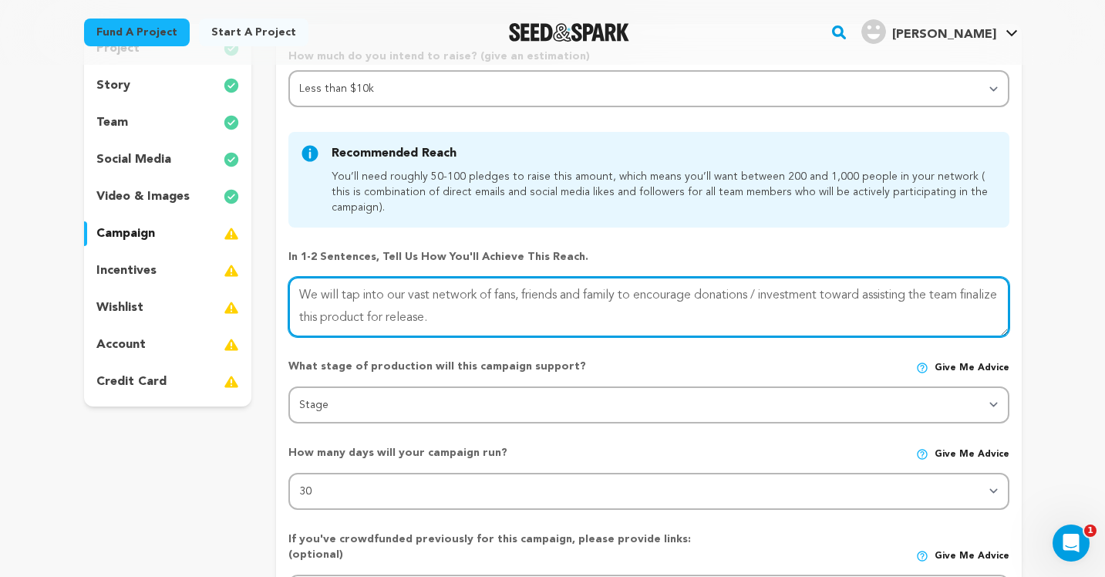
scroll to position [182, 0]
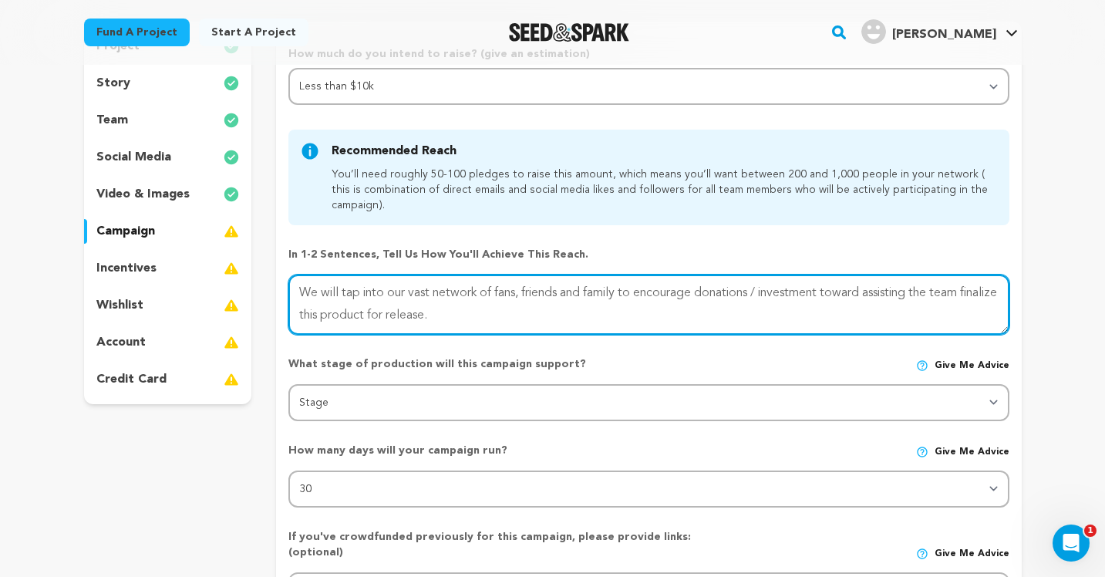
type textarea "We will tap into our vast network of fans, friends and family to encourage dona…"
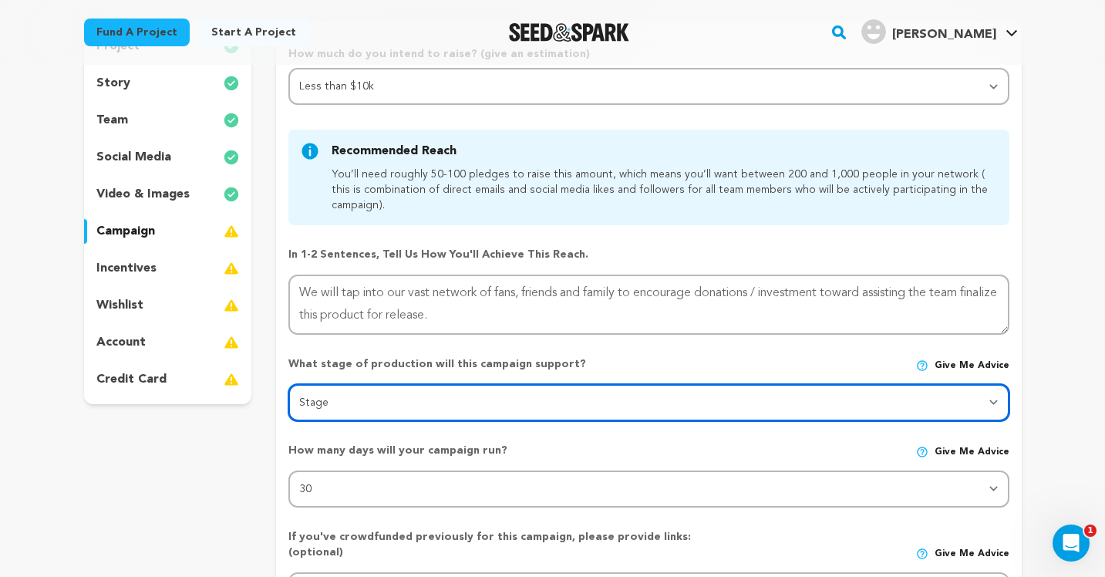
click at [595, 406] on select "Stage DEVELOPMENT PRODUCTION POST-PRODUCTION DISTRIBUTION PRE-PRODUCTION ENHANC…" at bounding box center [648, 402] width 720 height 37
select select "1404"
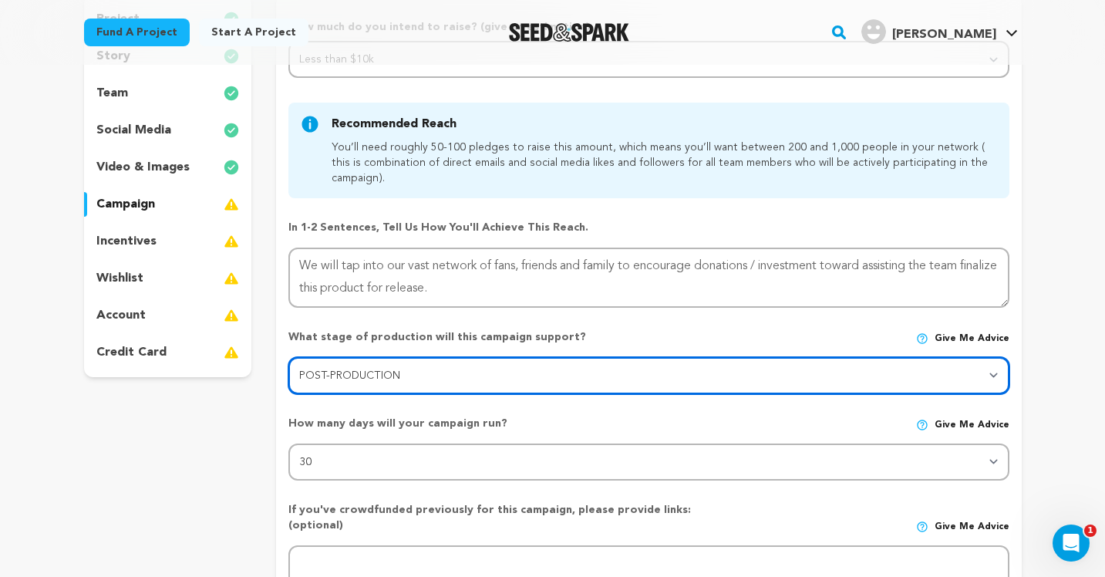
scroll to position [218, 0]
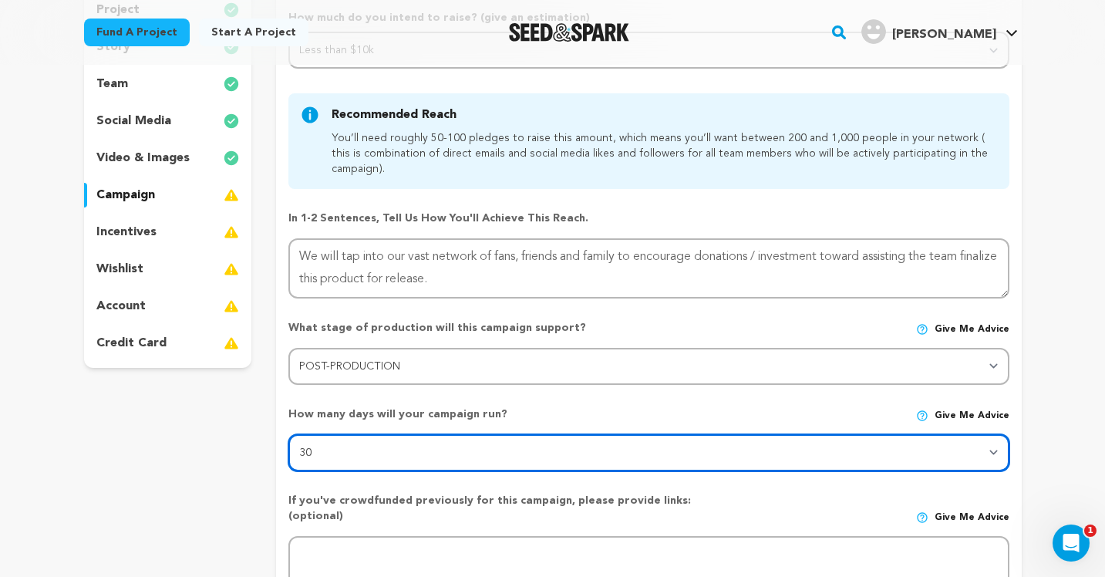
click at [990, 452] on select "30 45 60" at bounding box center [648, 452] width 720 height 37
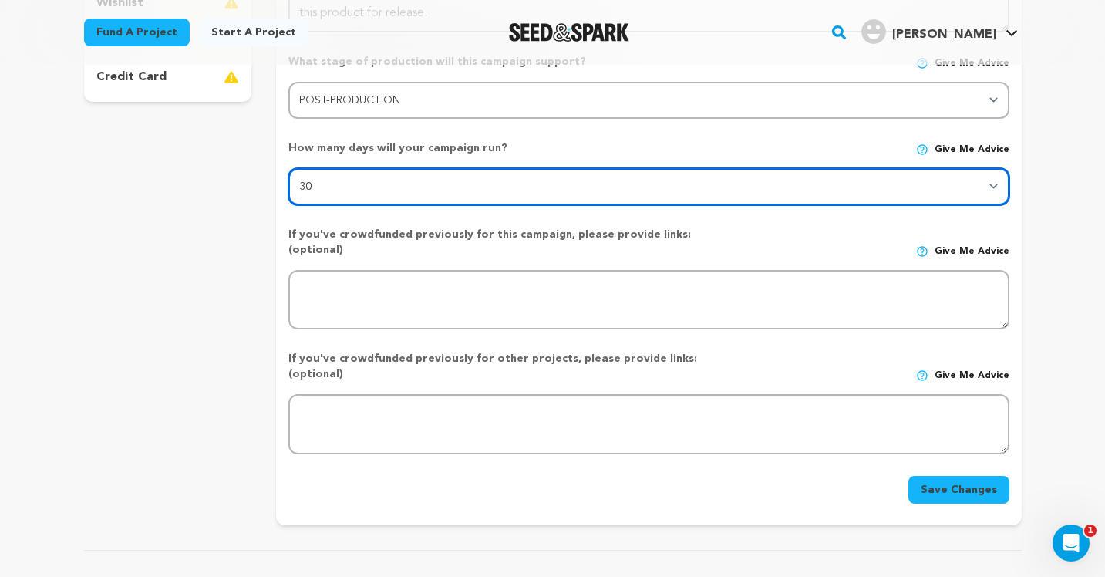
scroll to position [493, 0]
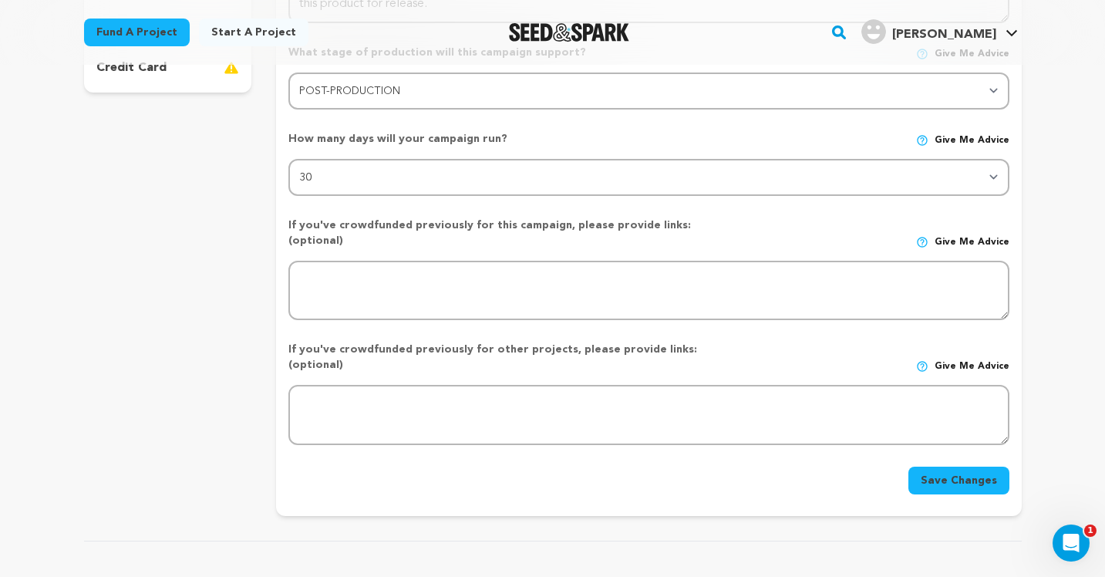
click at [971, 466] on button "Save Changes" at bounding box center [958, 480] width 101 height 28
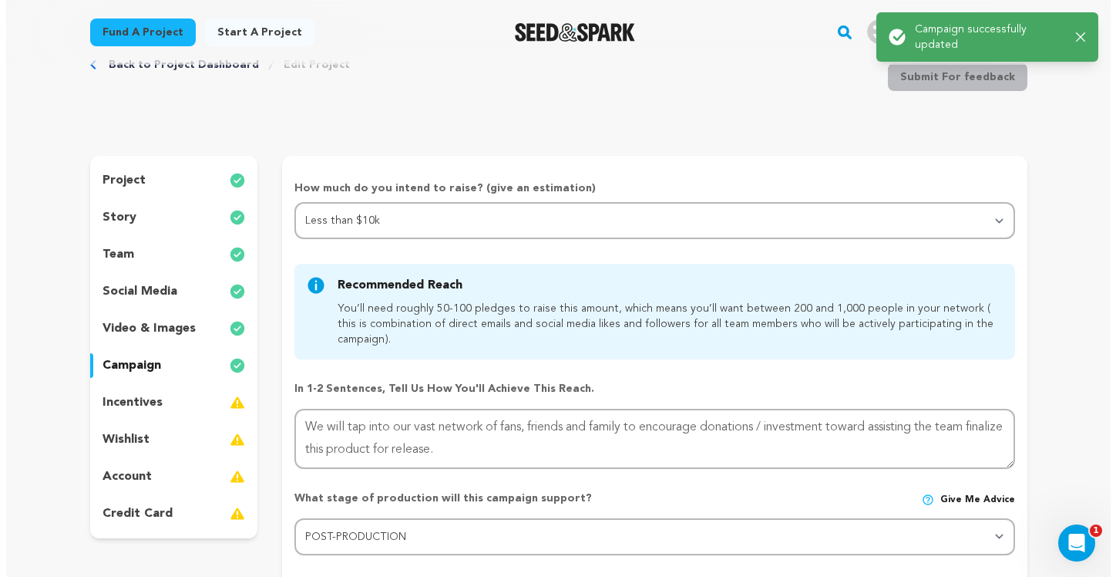
scroll to position [77, 0]
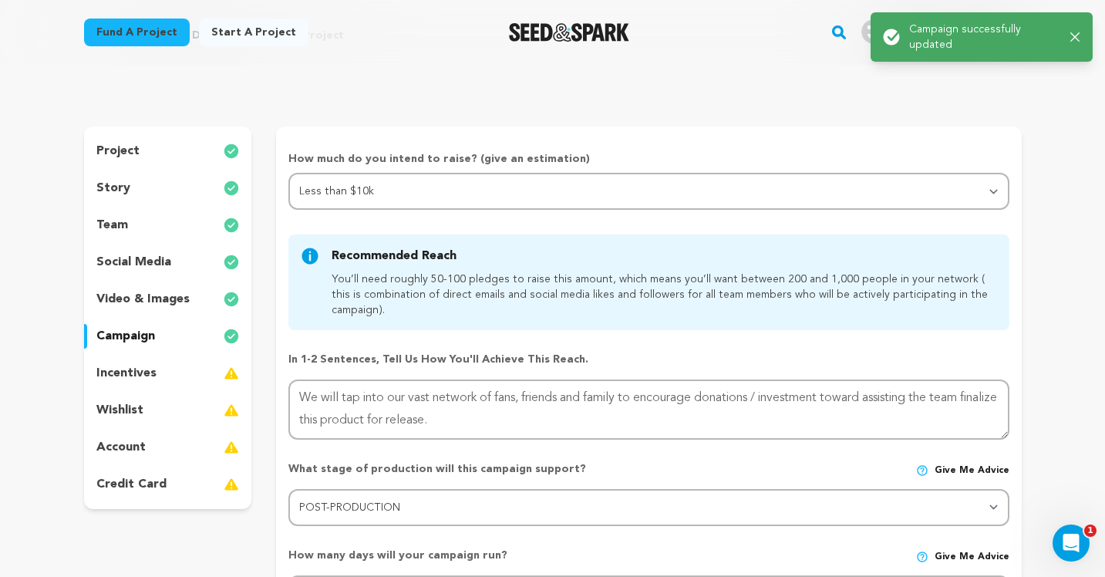
click at [159, 366] on div "incentives" at bounding box center [168, 373] width 168 height 25
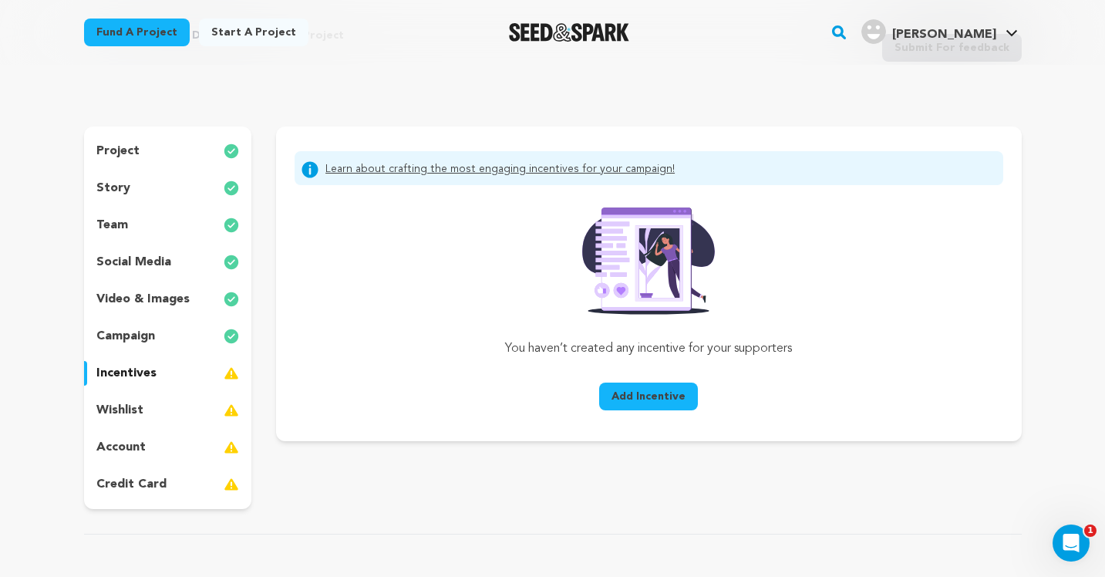
click at [671, 396] on span "Add Incentive" at bounding box center [648, 396] width 74 height 15
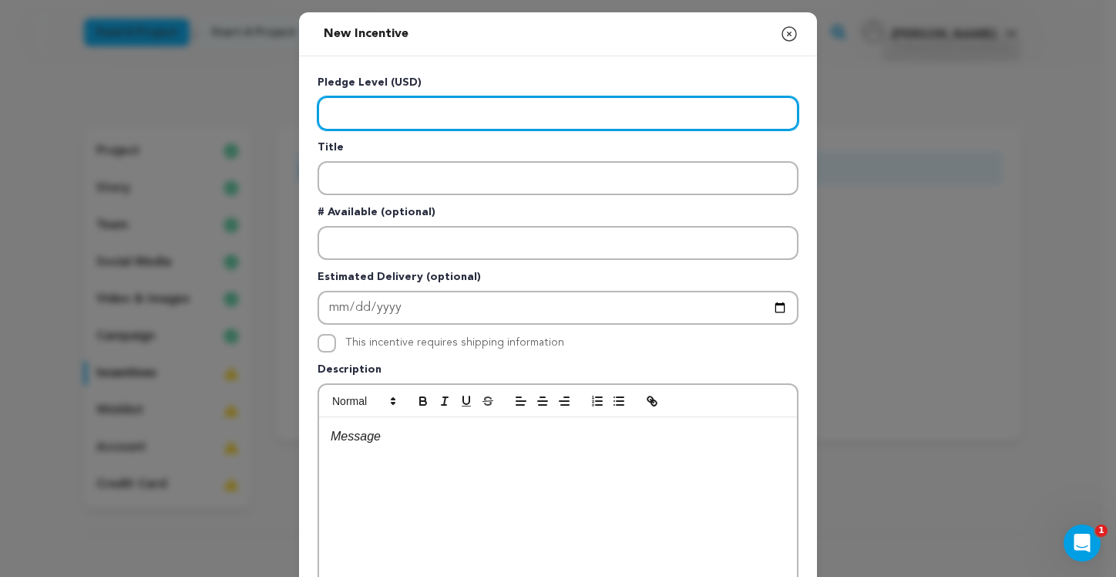
click at [485, 116] on input "Enter level" at bounding box center [558, 113] width 481 height 34
type input "1"
type input "5000"
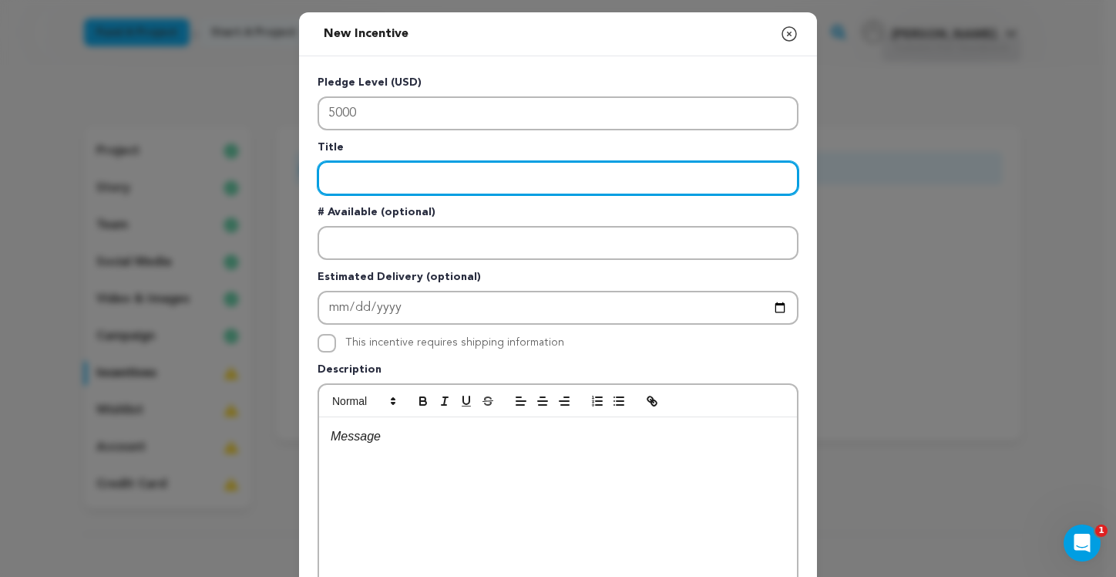
click at [497, 177] on input "Enter title" at bounding box center [558, 178] width 481 height 34
type input "Executive Producer Credit"
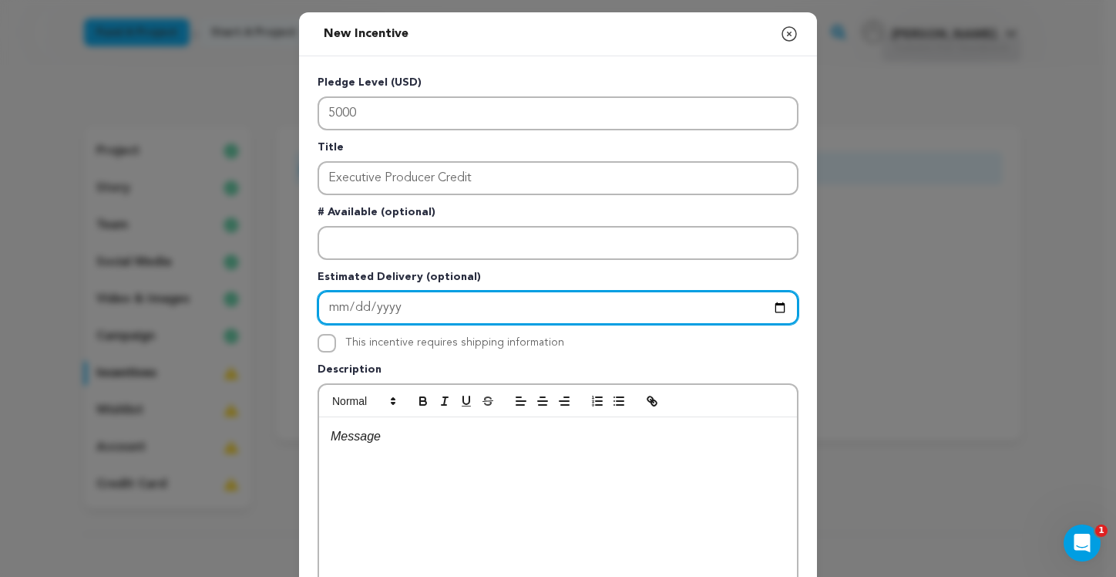
click at [338, 305] on input "Enter Estimated Delivery" at bounding box center [558, 308] width 481 height 34
type input "2025-12-25"
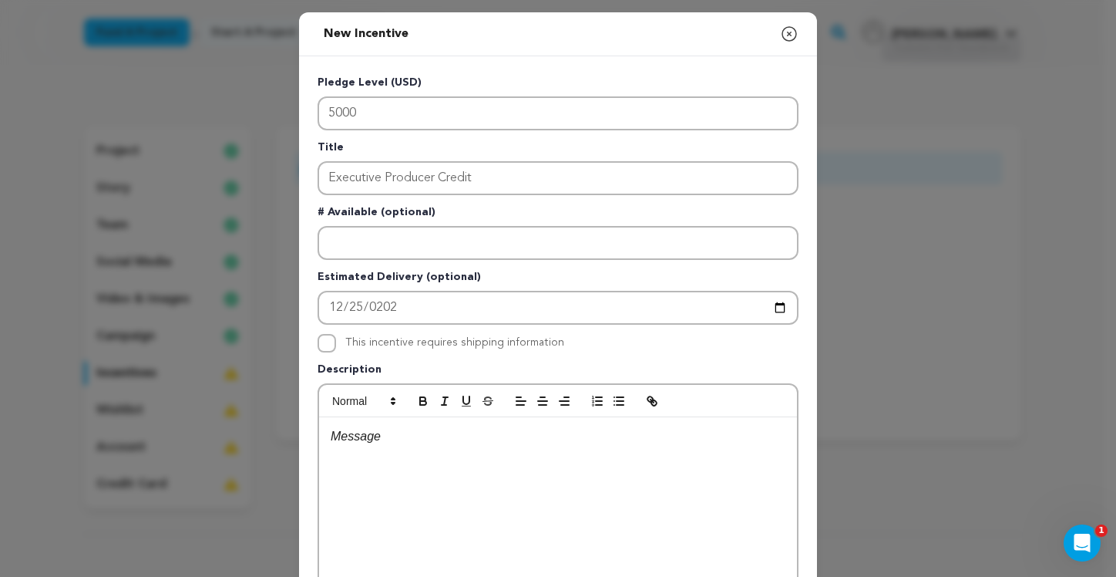
click at [421, 347] on label "This incentive requires shipping information" at bounding box center [454, 342] width 219 height 11
click at [336, 347] on input "This incentive requires shipping information" at bounding box center [327, 343] width 19 height 19
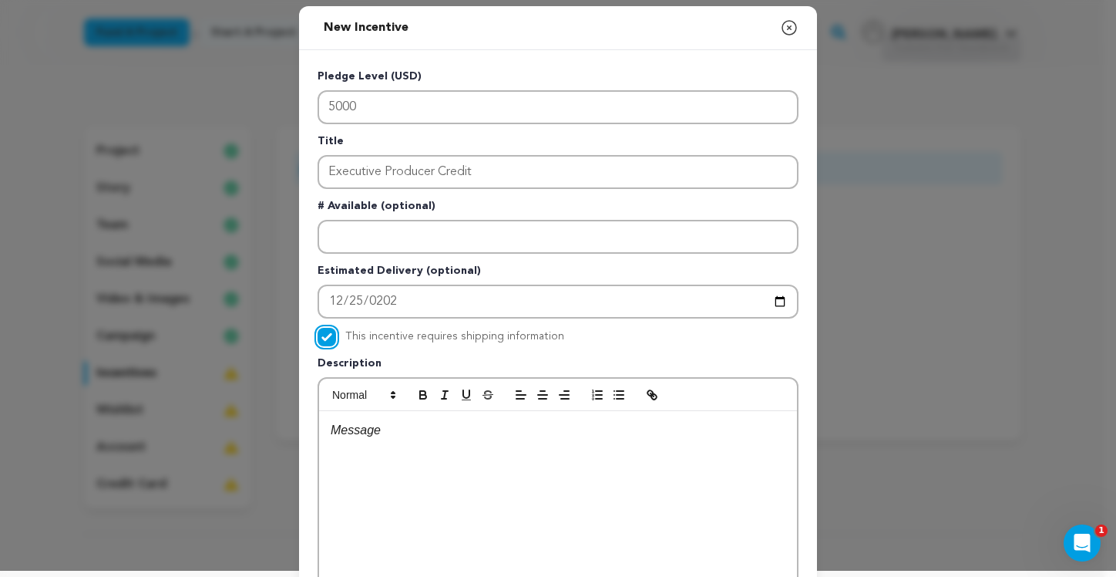
scroll to position [9, 0]
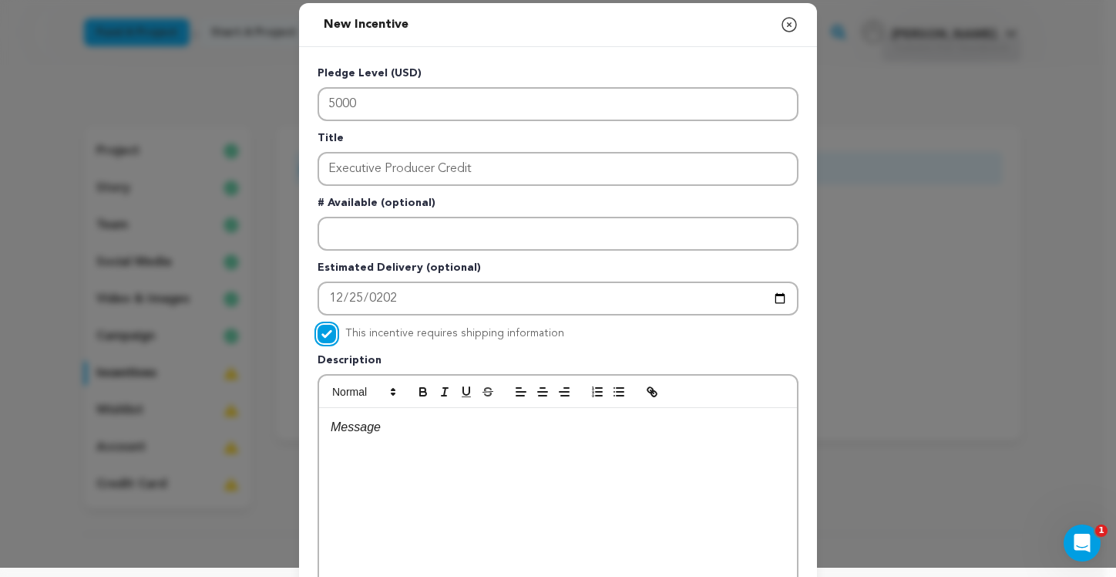
click at [328, 328] on input "This incentive requires shipping information" at bounding box center [327, 334] width 19 height 19
checkbox input "false"
click at [446, 410] on div at bounding box center [558, 523] width 478 height 231
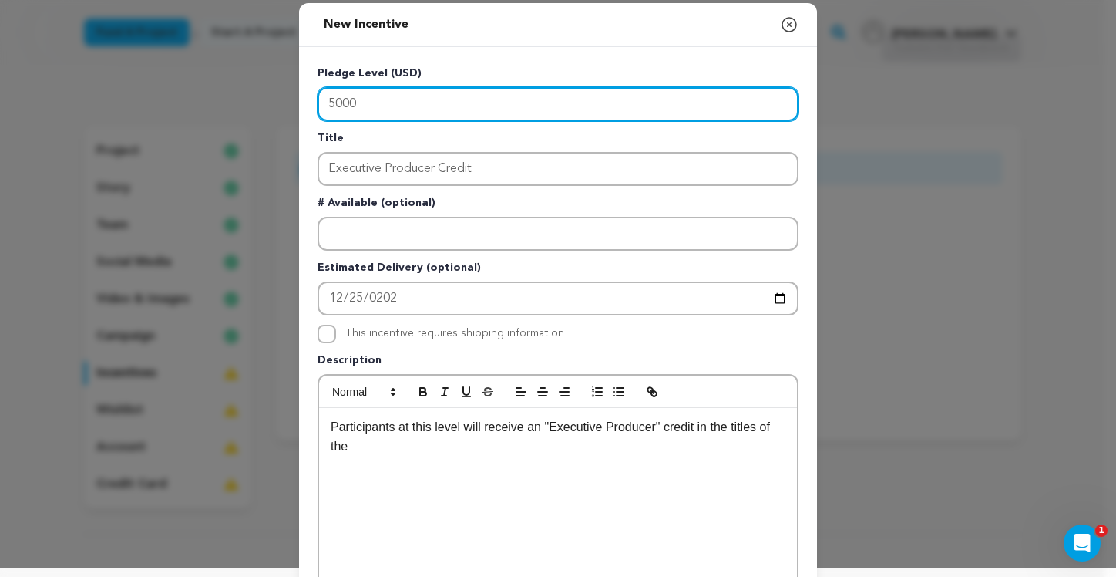
click at [328, 103] on input "5000" at bounding box center [558, 104] width 481 height 34
drag, startPoint x: 378, startPoint y: 103, endPoint x: 304, endPoint y: 92, distance: 74.8
click at [304, 92] on div "Pledge Level (USD) 10000 Title Executive Producer Credit # Available (optional)…" at bounding box center [558, 391] width 518 height 688
type input "9"
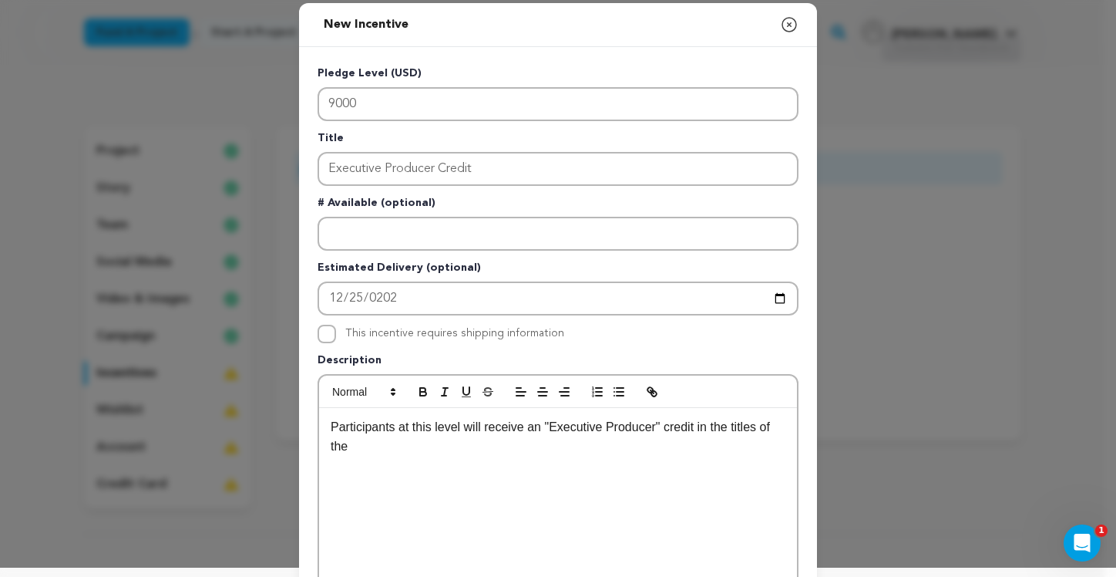
click at [404, 454] on p "Participants at this level will receive an "Executive Producer" credit in the t…" at bounding box center [558, 436] width 455 height 39
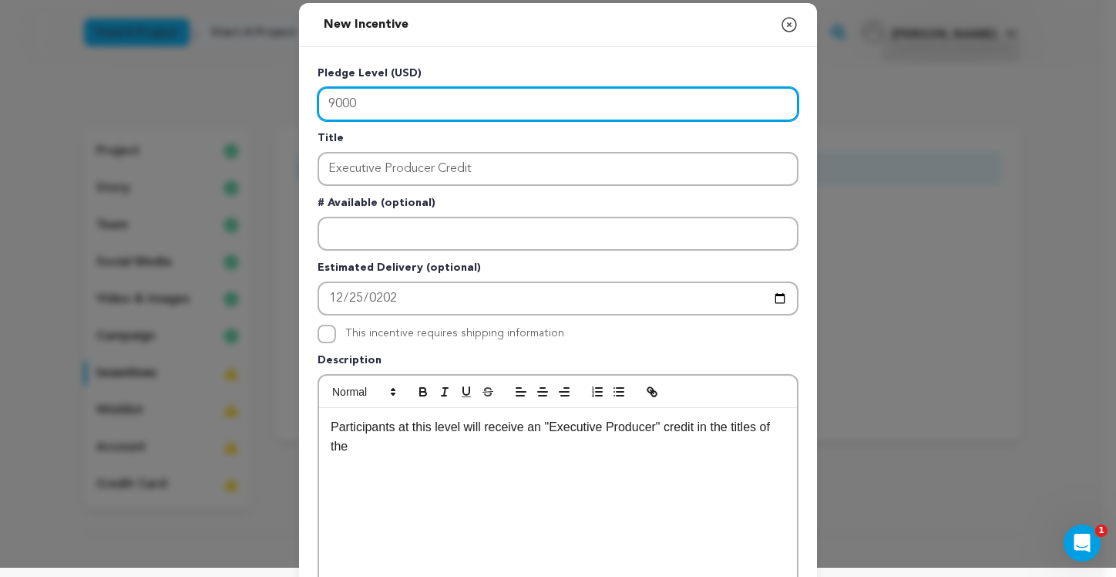
drag, startPoint x: 361, startPoint y: 106, endPoint x: 292, endPoint y: 93, distance: 69.9
click at [292, 93] on div "New Incentive Close modal Pledge Level (USD) 9000 Title Executive Producer Cred…" at bounding box center [558, 404] width 1116 height 827
type input "7500"
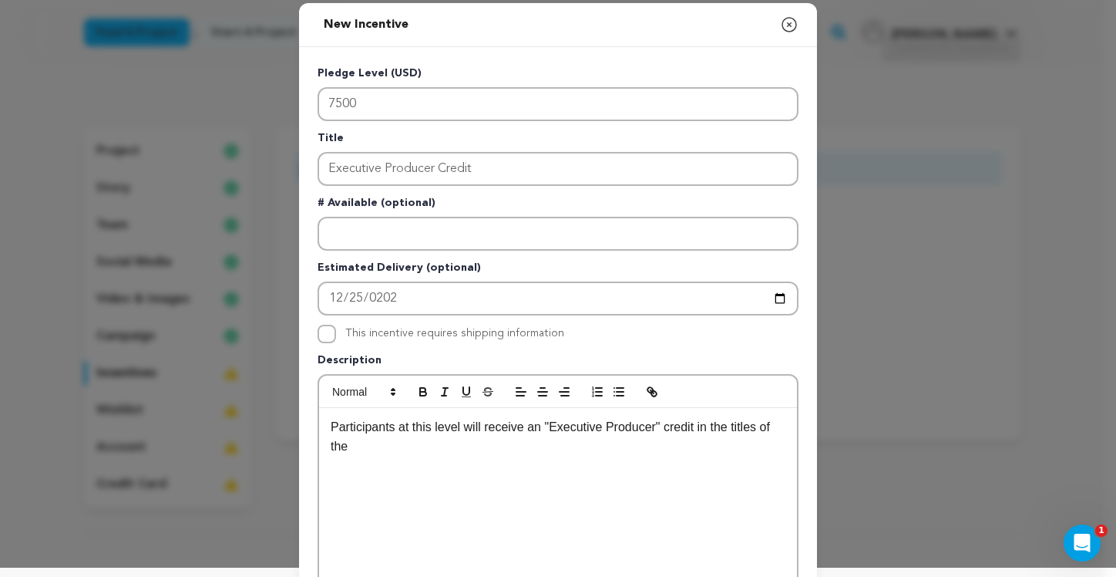
click at [375, 450] on p "Participants at this level will receive an "Executive Producer" credit in the t…" at bounding box center [558, 436] width 455 height 39
click at [763, 429] on p "Participants at this level will receive an "Executive Producer" credit in the t…" at bounding box center [558, 436] width 455 height 39
click at [772, 428] on p "Participants at this level will receive an "Executive Producer" credit in the t…" at bounding box center [558, 436] width 455 height 39
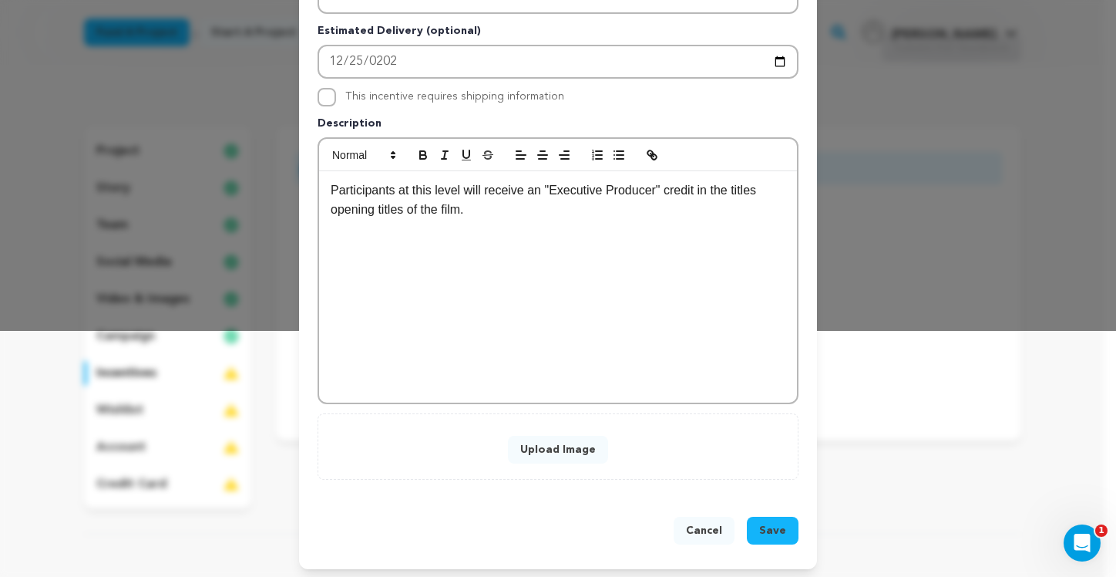
scroll to position [251, 0]
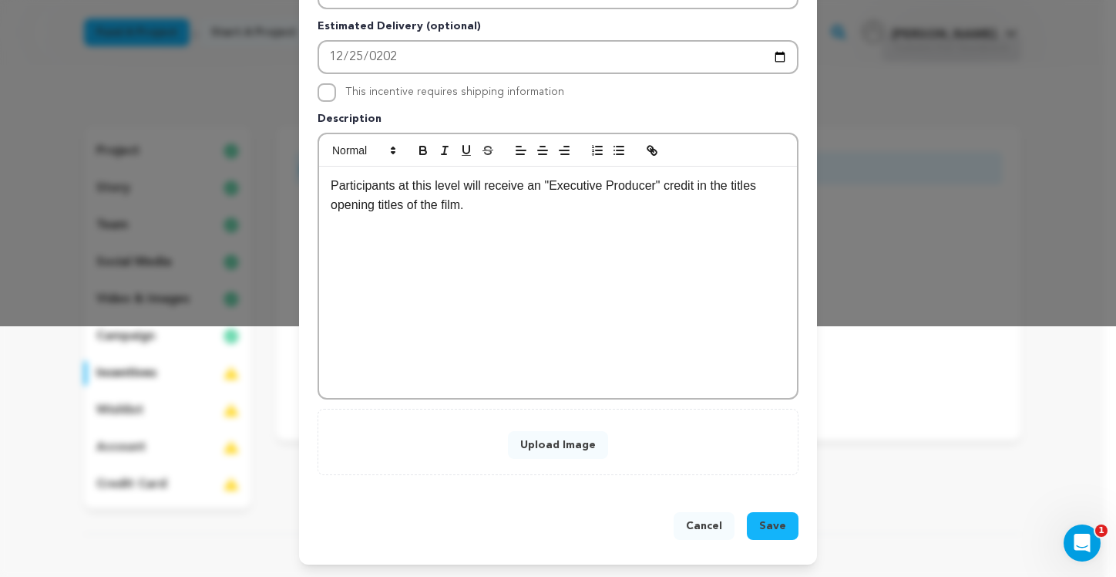
click at [547, 441] on button "Upload Image" at bounding box center [558, 445] width 100 height 28
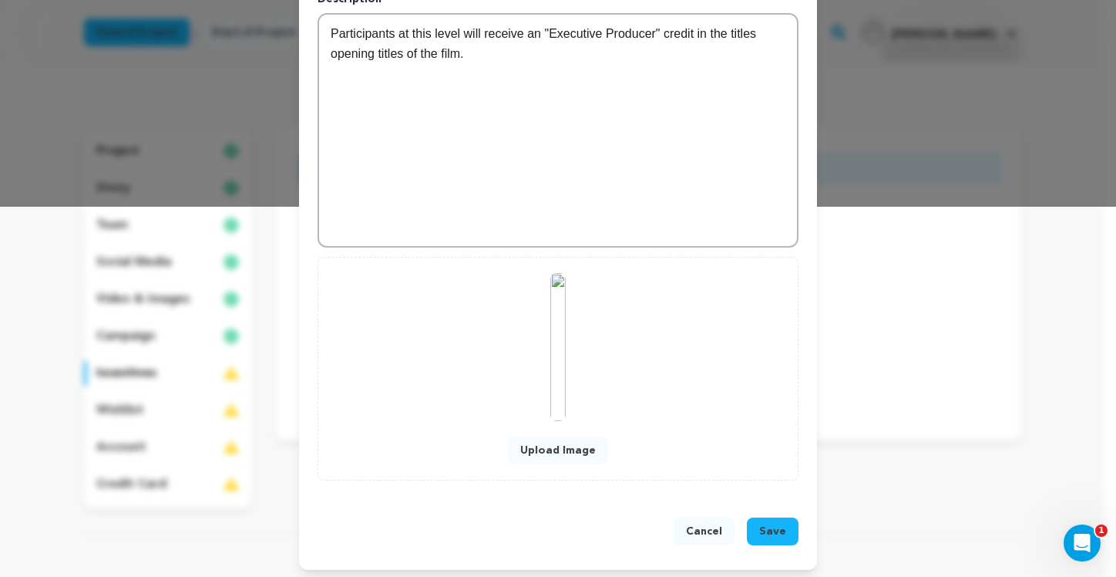
scroll to position [375, 0]
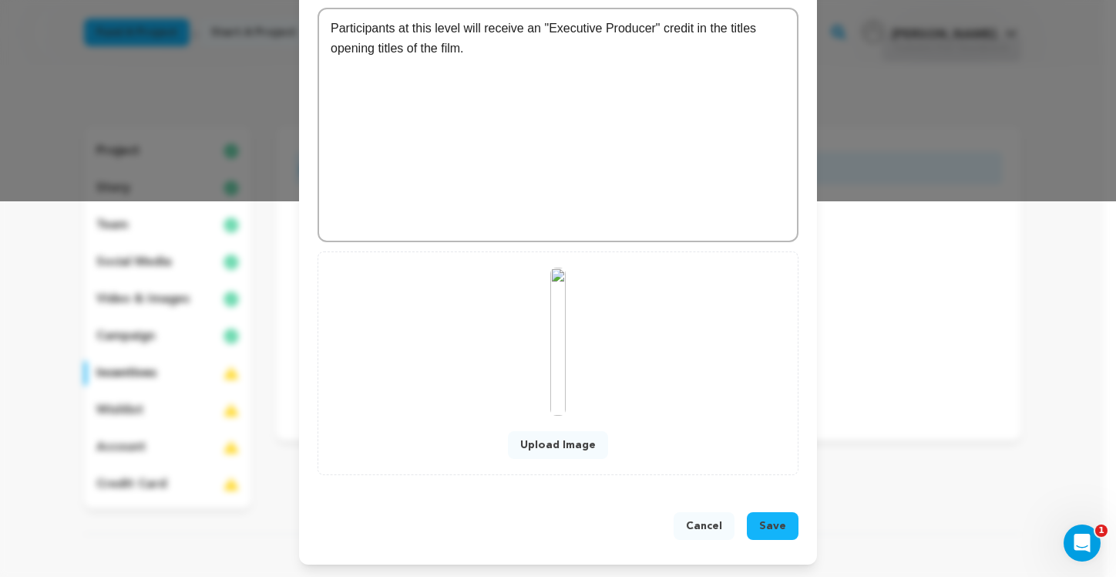
click at [763, 526] on span "Save" at bounding box center [772, 525] width 27 height 15
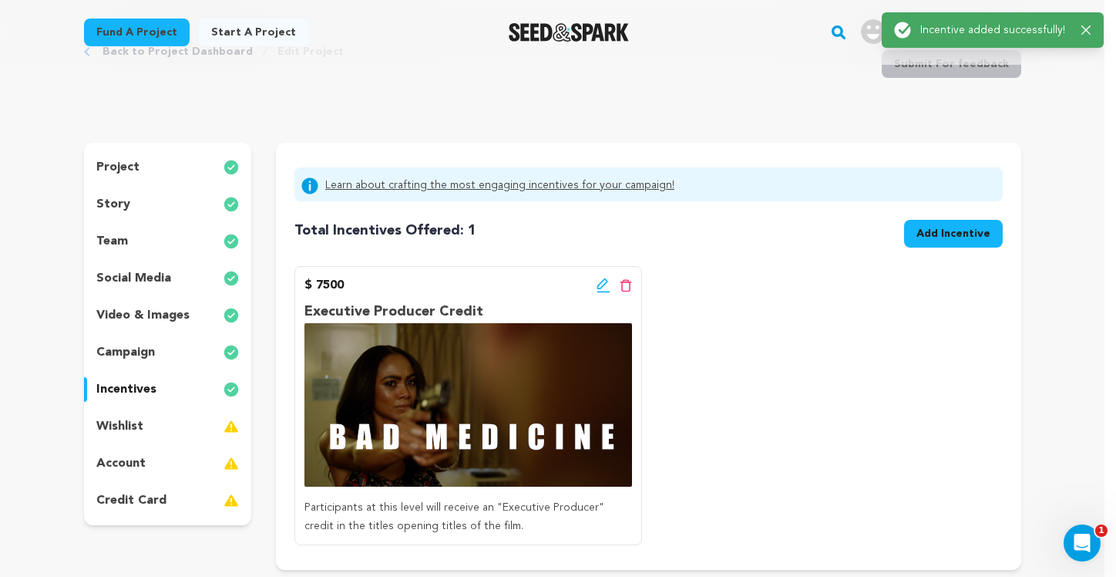
scroll to position [0, 0]
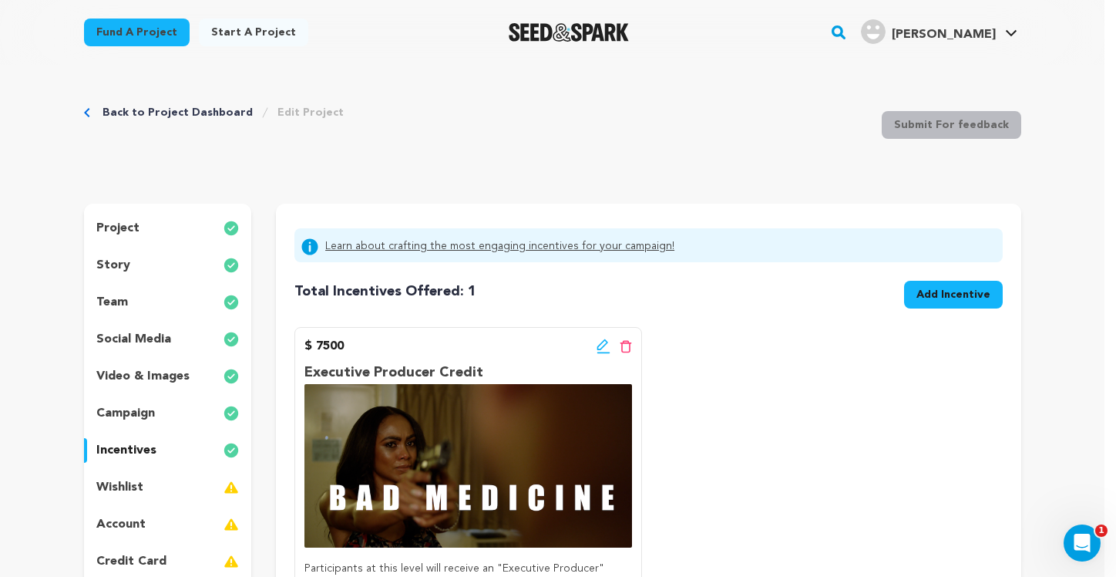
click at [952, 296] on span "Add Incentive" at bounding box center [954, 294] width 74 height 15
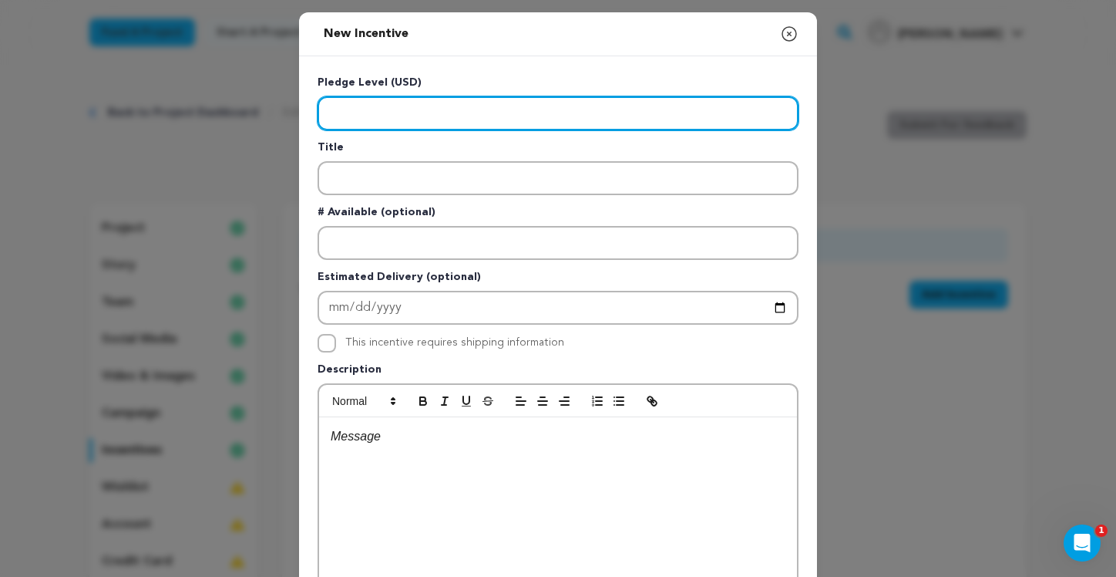
click at [428, 109] on input "Enter level" at bounding box center [558, 113] width 481 height 34
type input "5000"
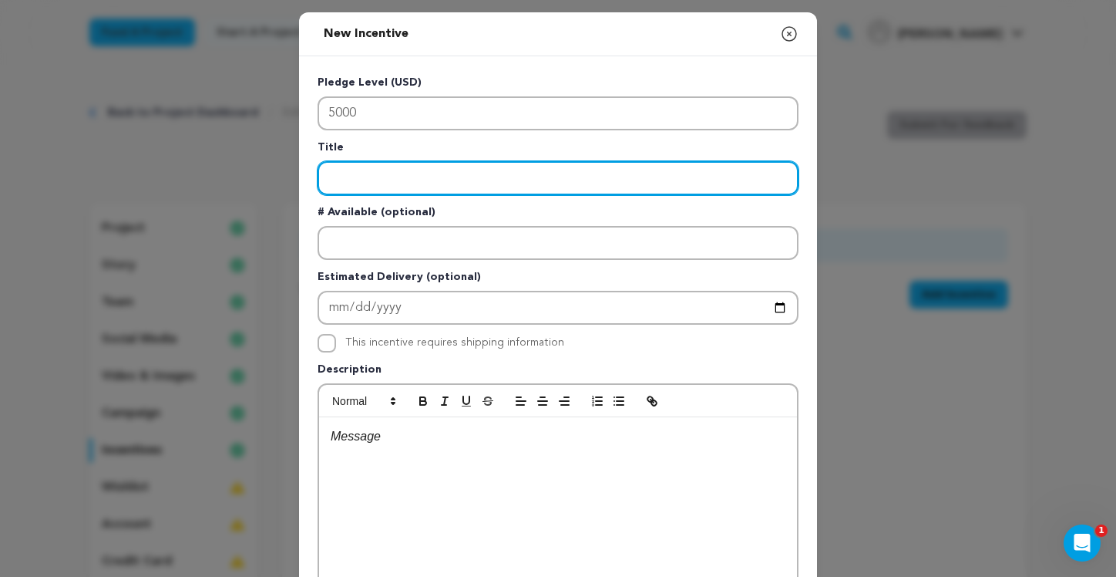
click at [377, 182] on input "Enter title" at bounding box center [558, 178] width 481 height 34
type input "Executive Producer Credit"
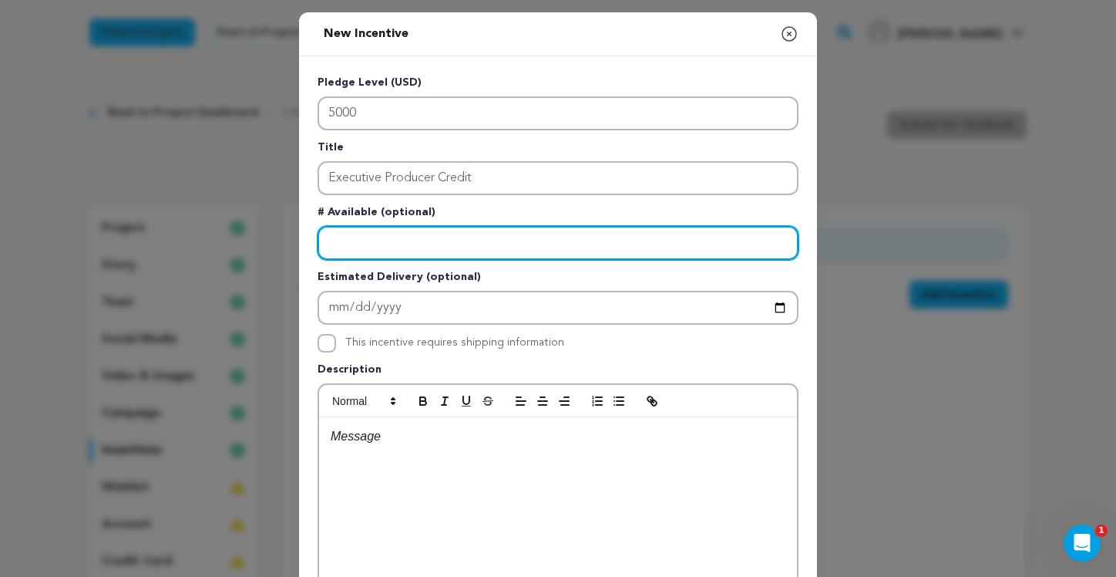
click at [406, 237] on input "Enter number available" at bounding box center [558, 243] width 481 height 34
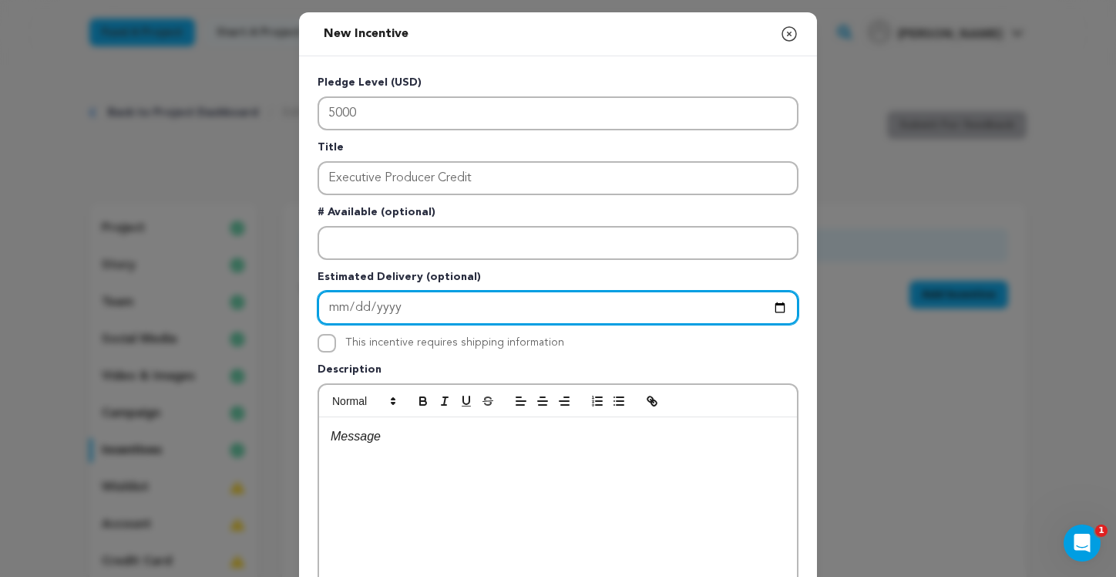
click at [407, 306] on input "Enter Estimated Delivery" at bounding box center [558, 308] width 481 height 34
type input "2025-12-25"
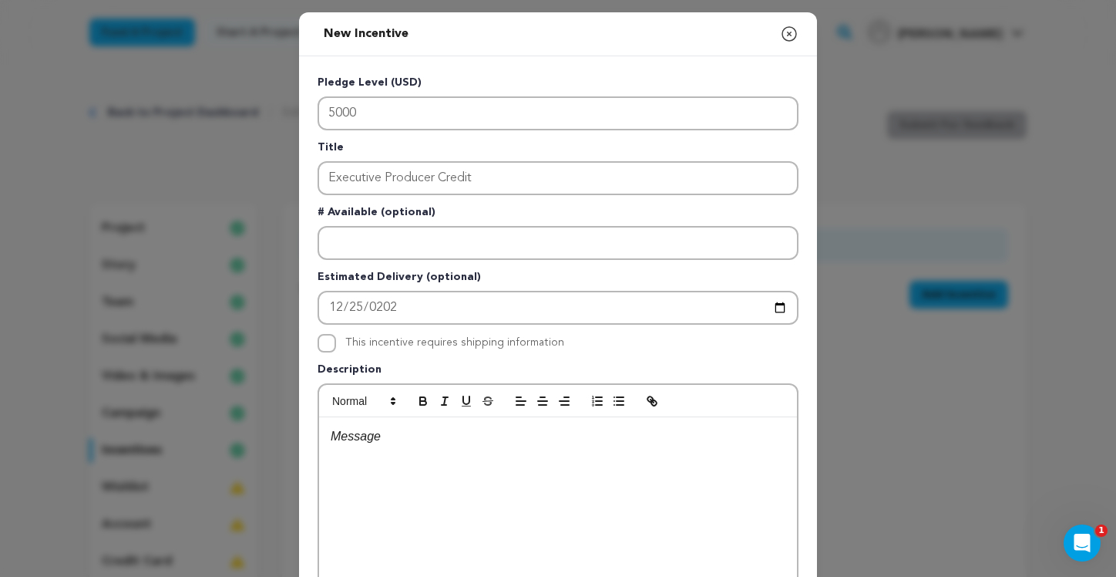
click at [456, 456] on div at bounding box center [558, 532] width 478 height 231
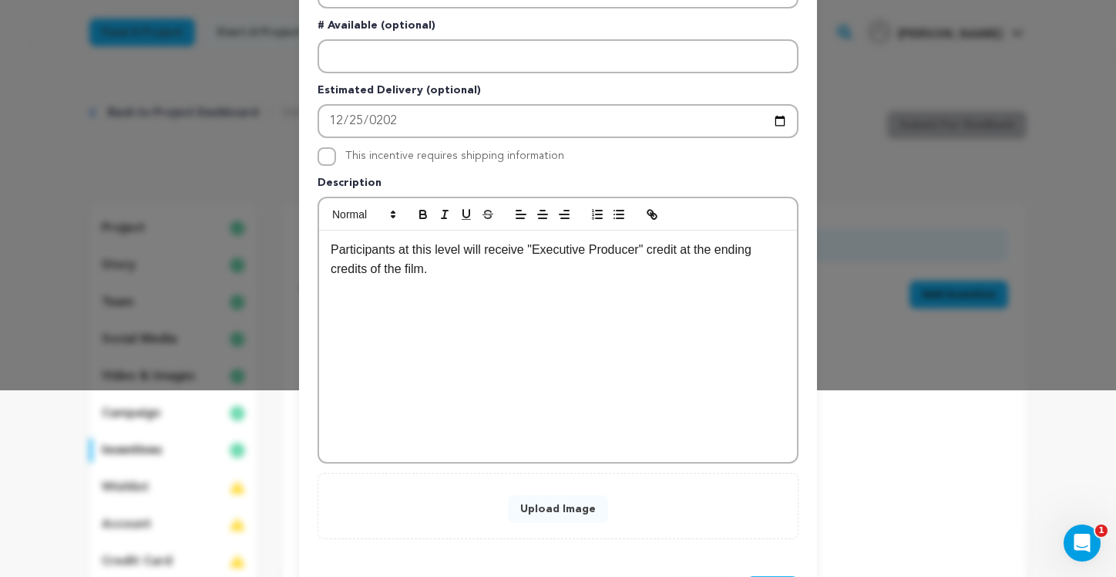
scroll to position [251, 0]
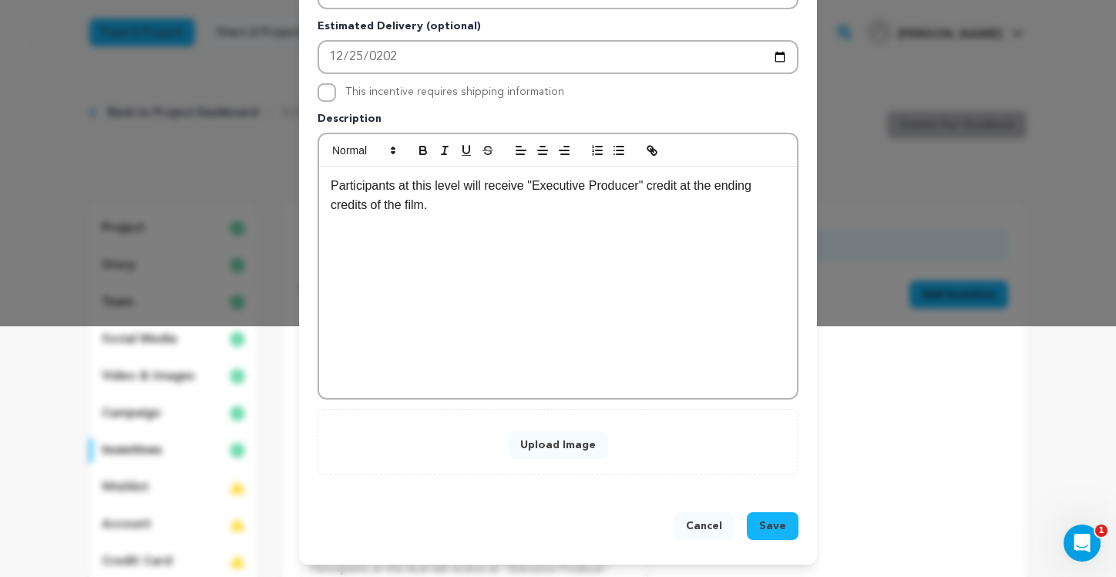
click at [544, 448] on button "Upload Image" at bounding box center [558, 445] width 100 height 28
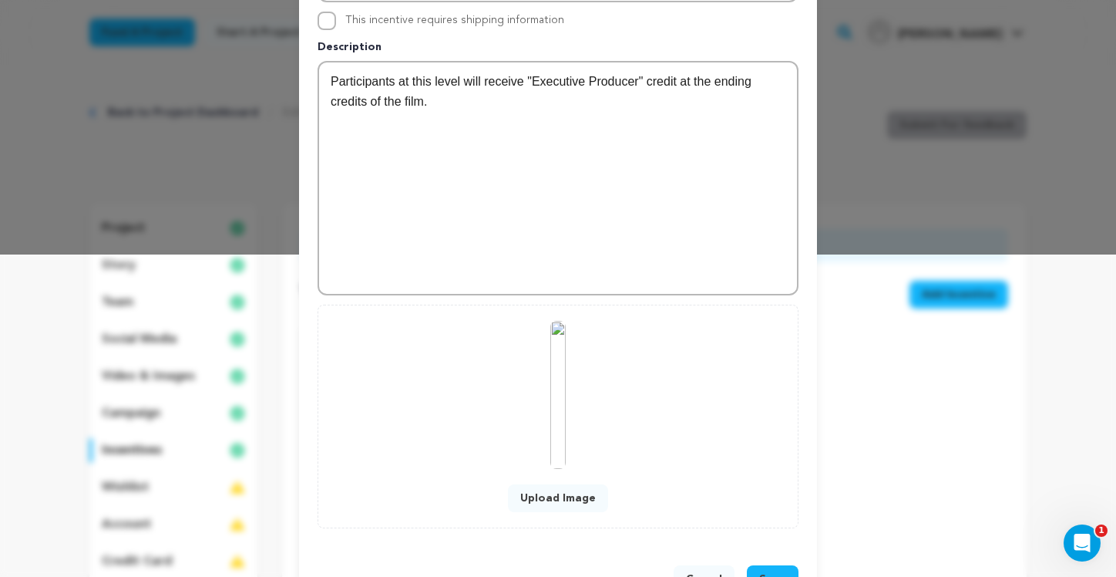
scroll to position [375, 0]
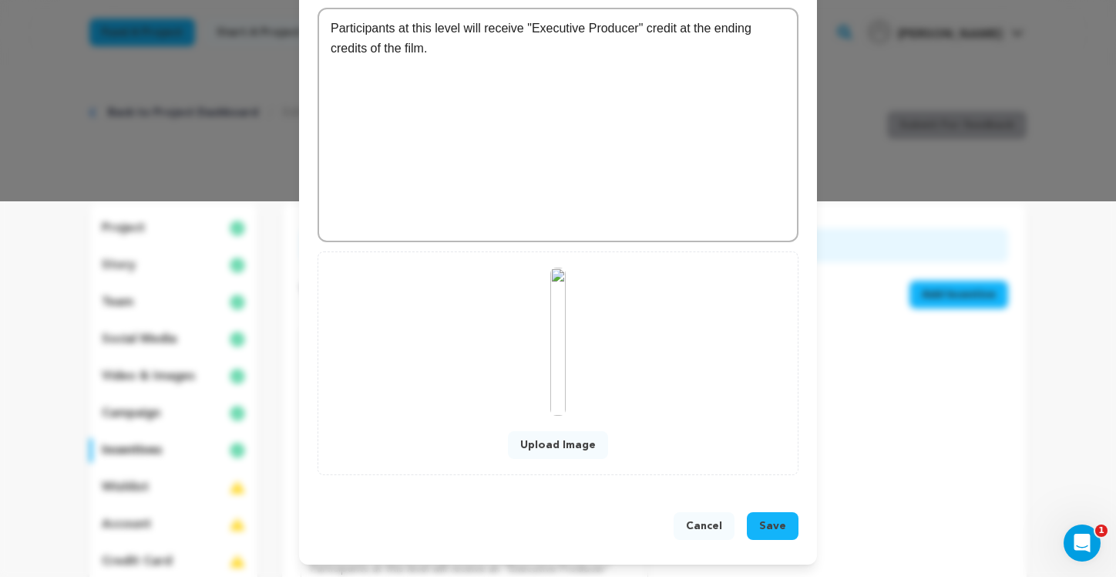
click at [764, 535] on button "Save" at bounding box center [773, 526] width 52 height 28
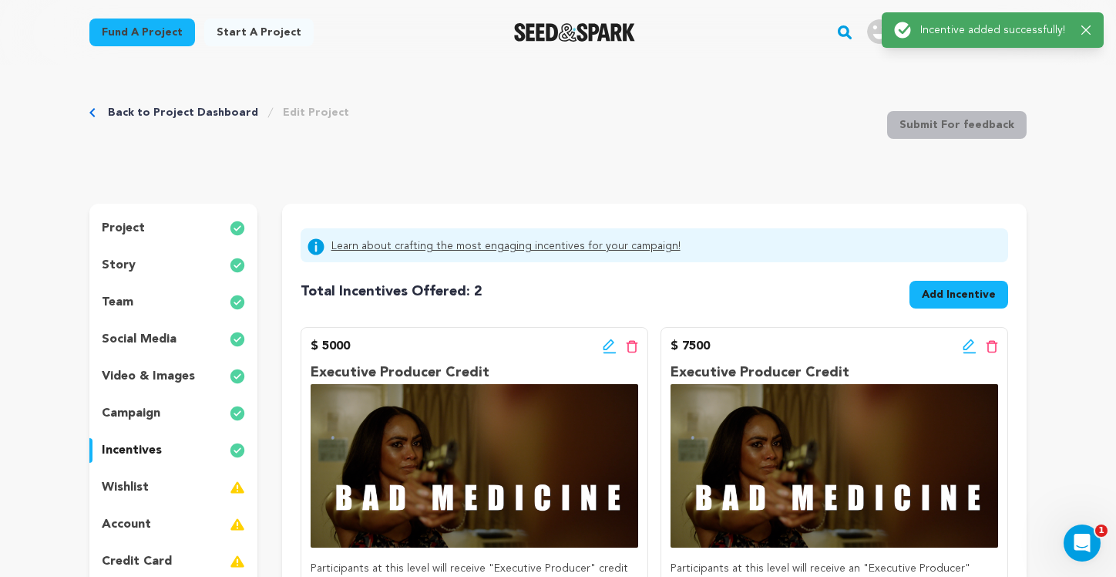
click at [948, 305] on button "Add Incentive" at bounding box center [959, 295] width 99 height 28
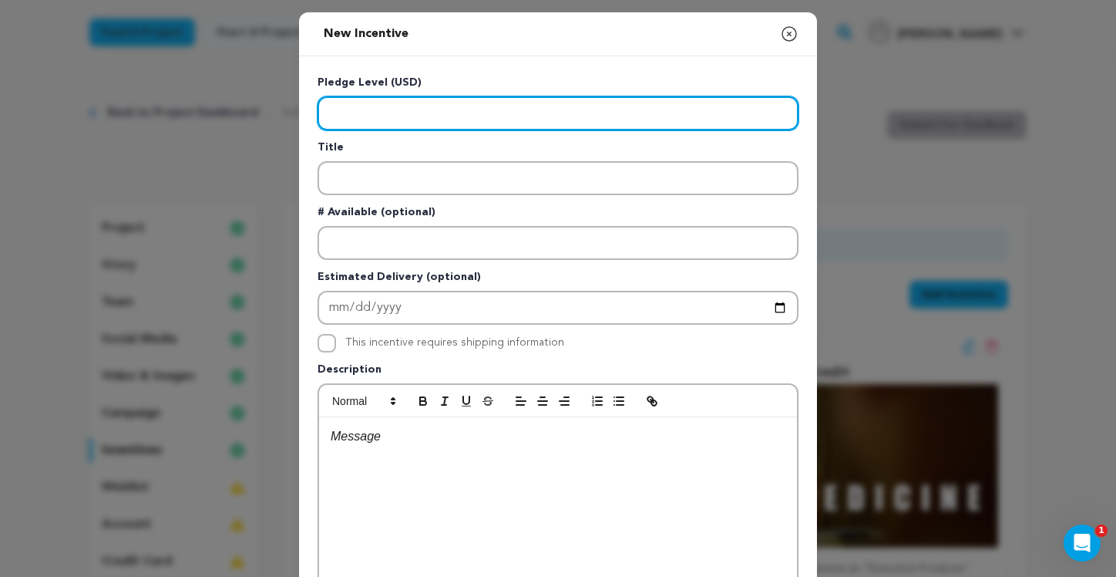
click at [531, 117] on input "Enter level" at bounding box center [558, 113] width 481 height 34
type input "2500"
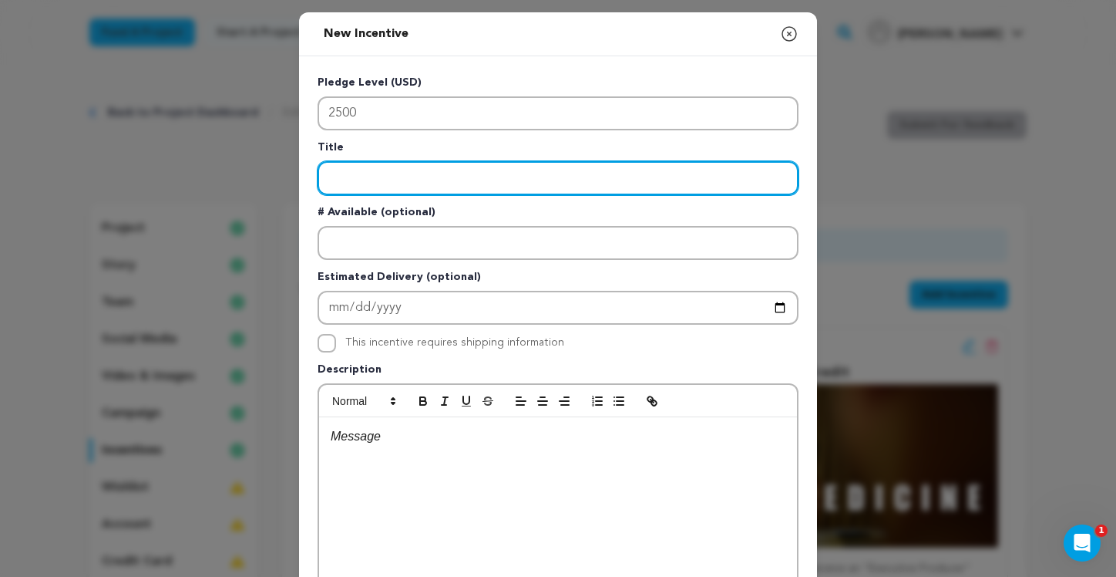
click at [429, 174] on input "Enter title" at bounding box center [558, 178] width 481 height 34
type input "Producer Credit"
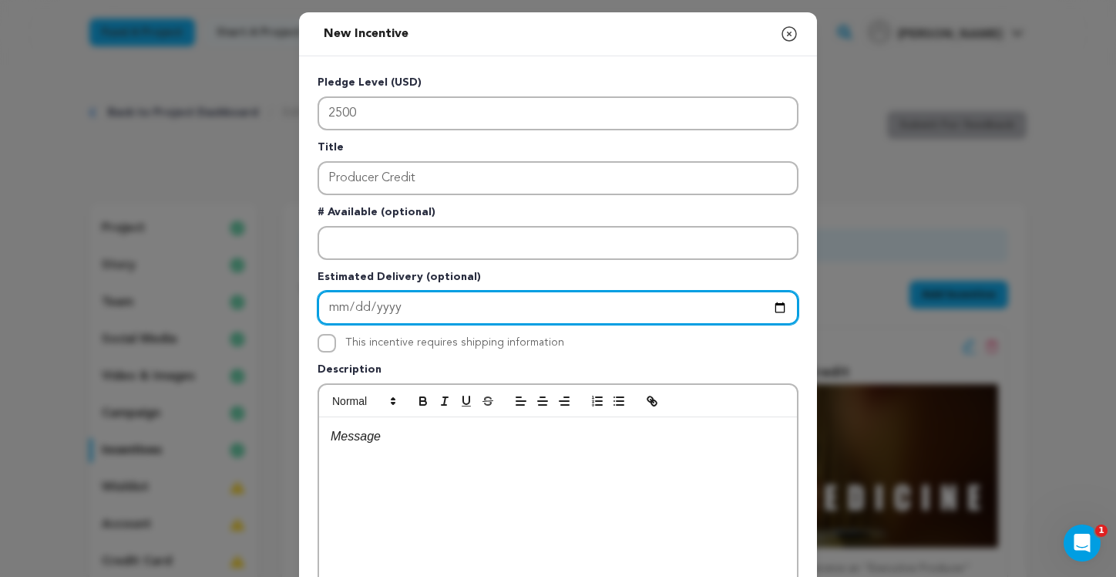
click at [423, 309] on input "Enter Estimated Delivery" at bounding box center [558, 308] width 481 height 34
type input "2025-12-25"
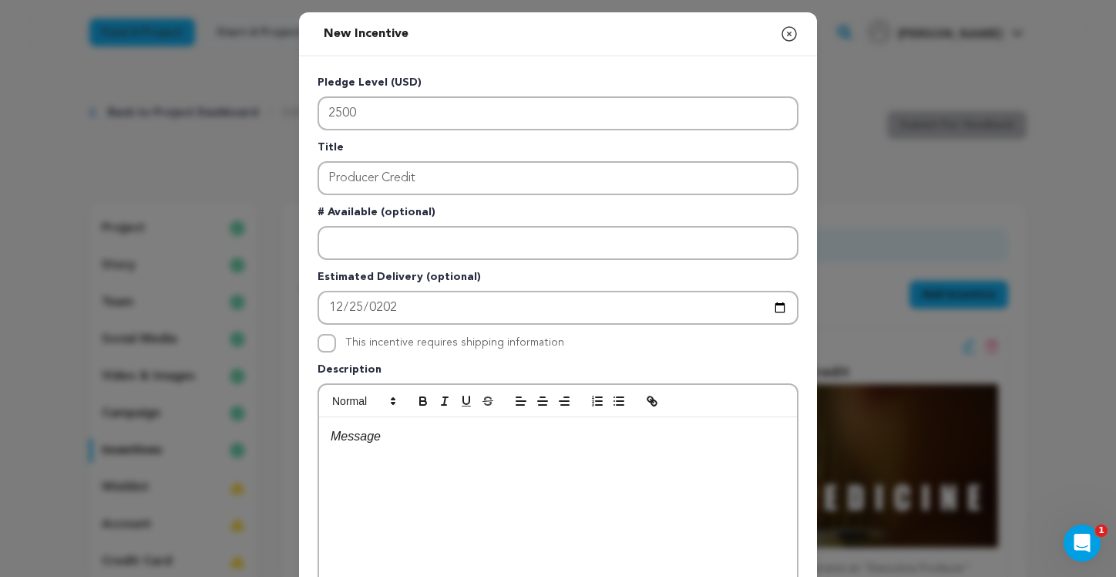
click at [382, 438] on p at bounding box center [558, 436] width 455 height 20
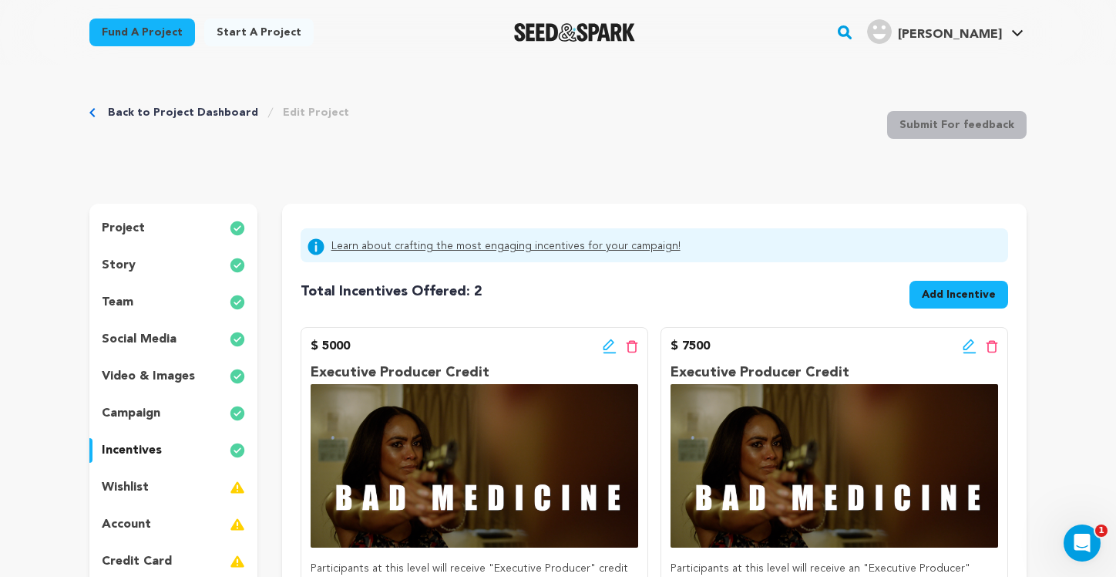
click at [971, 345] on icon at bounding box center [969, 344] width 11 height 11
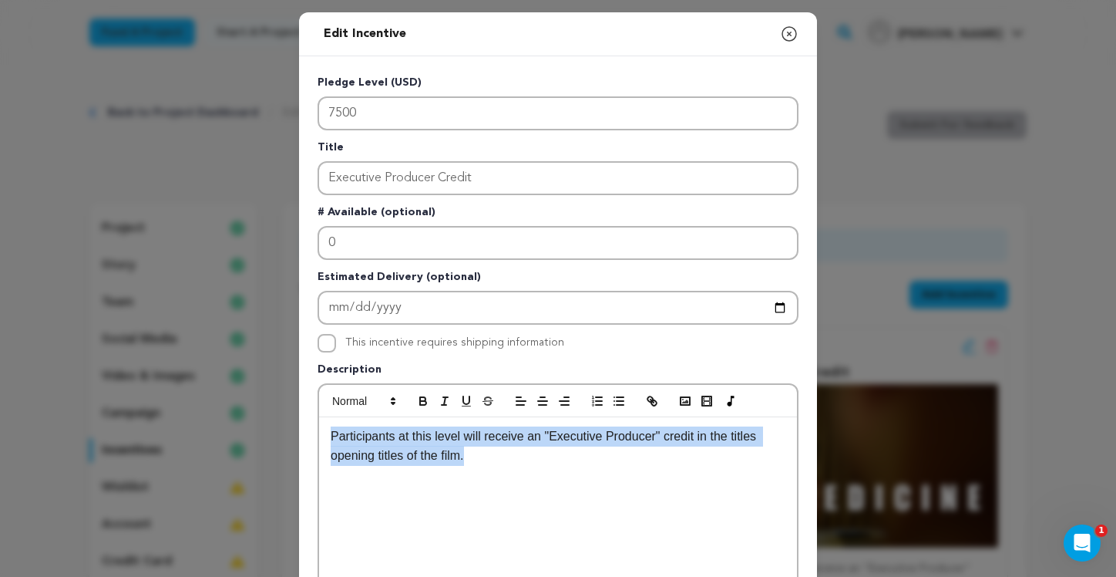
drag, startPoint x: 513, startPoint y: 456, endPoint x: 272, endPoint y: 406, distance: 245.9
click at [272, 406] on div "Edit Incentive Close modal Pledge Level (USD) 7500 Title Executive Producer Cre…" at bounding box center [558, 492] width 1116 height 985
copy p "Participants at this level will receive an "Executive Producer" credit in the t…"
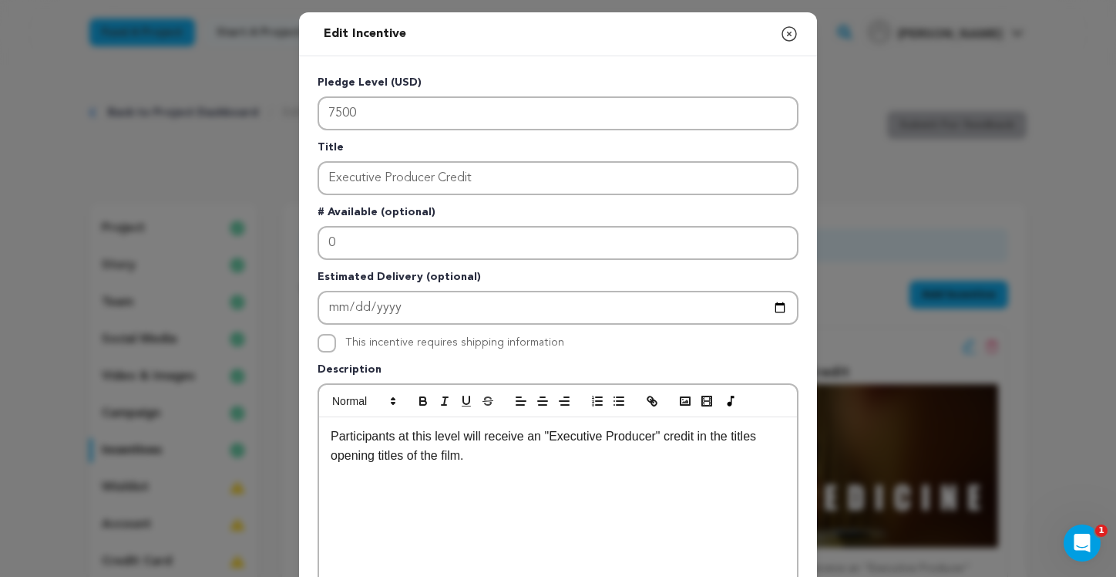
click at [1062, 167] on div "Edit Incentive Close modal Pledge Level (USD) 7500 Title Executive Producer Cre…" at bounding box center [558, 492] width 1116 height 985
click at [786, 32] on icon "button" at bounding box center [789, 34] width 19 height 19
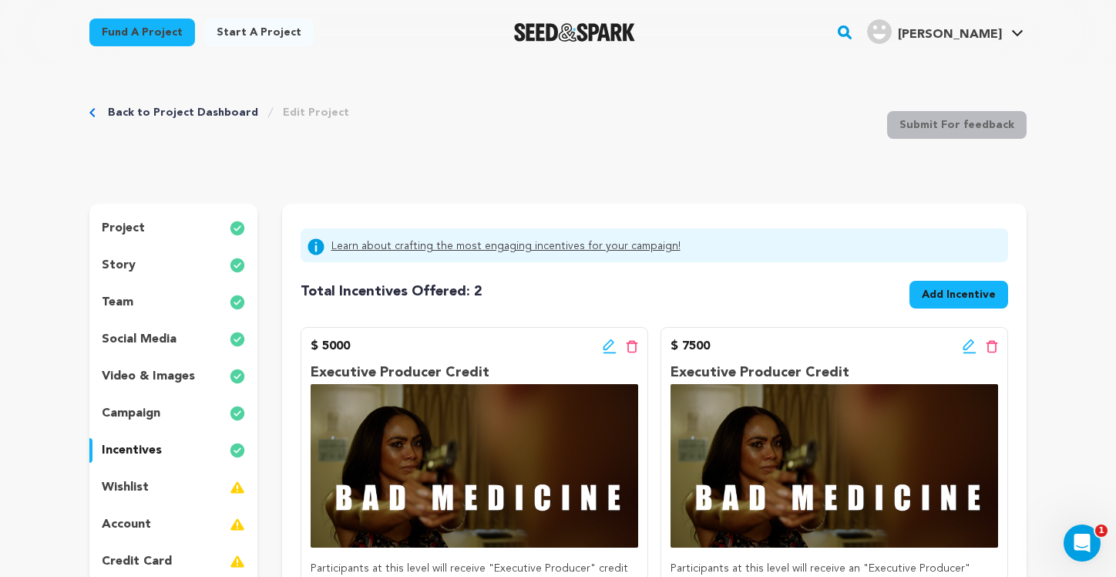
click at [986, 299] on span "Add Incentive" at bounding box center [959, 294] width 74 height 15
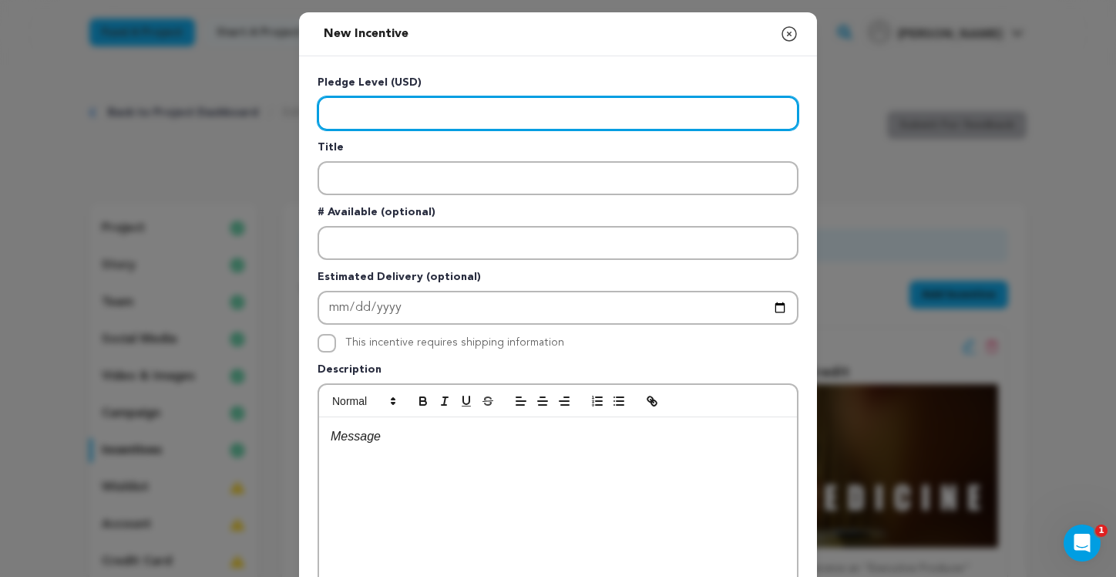
click at [356, 110] on input "Enter level" at bounding box center [558, 113] width 481 height 34
type input "2500"
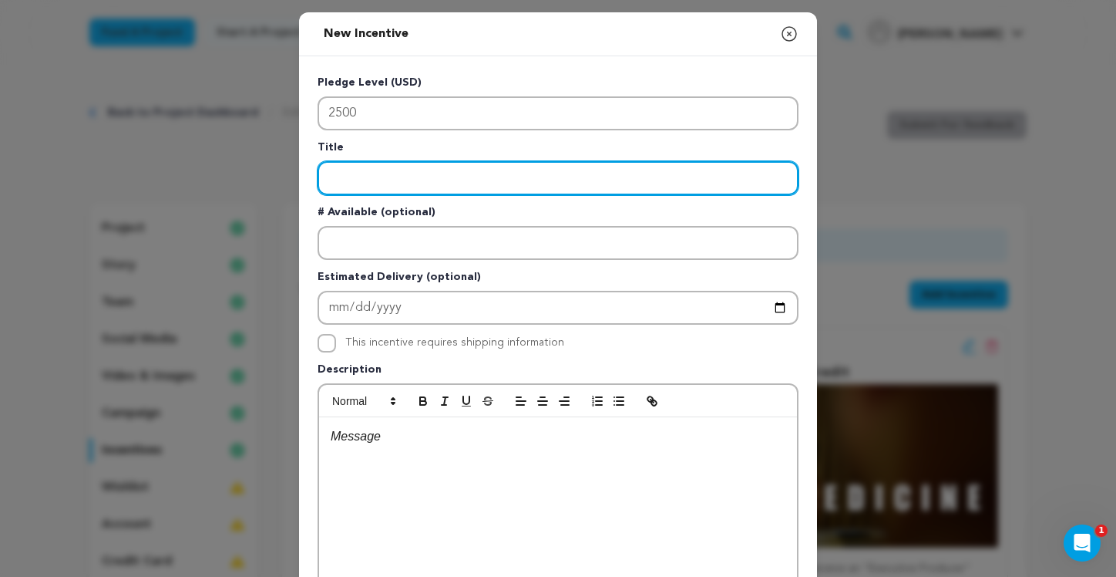
click at [368, 176] on input "Enter title" at bounding box center [558, 178] width 481 height 34
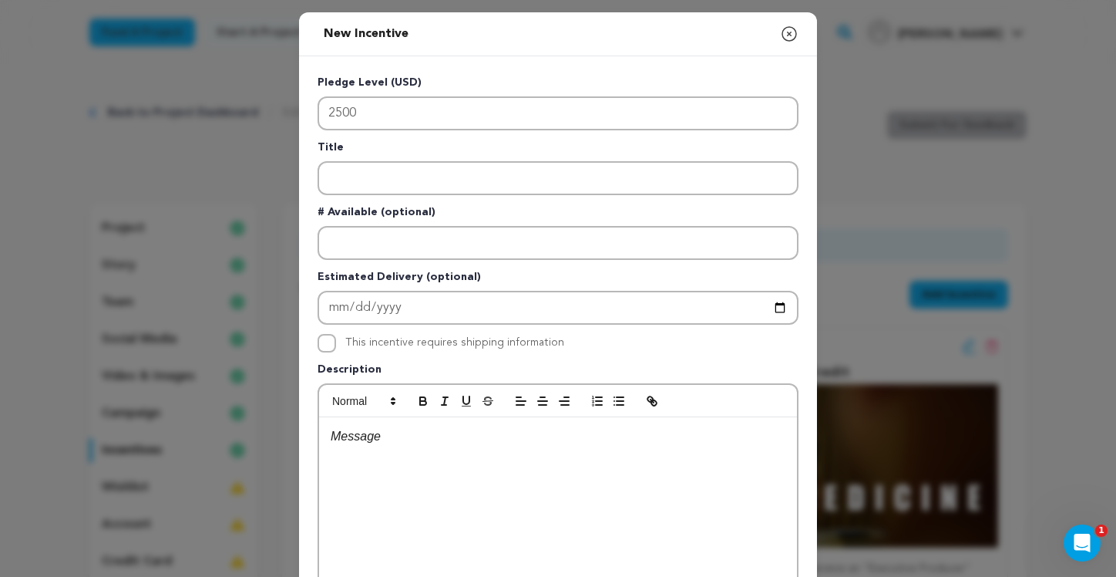
click at [385, 438] on p at bounding box center [558, 436] width 455 height 20
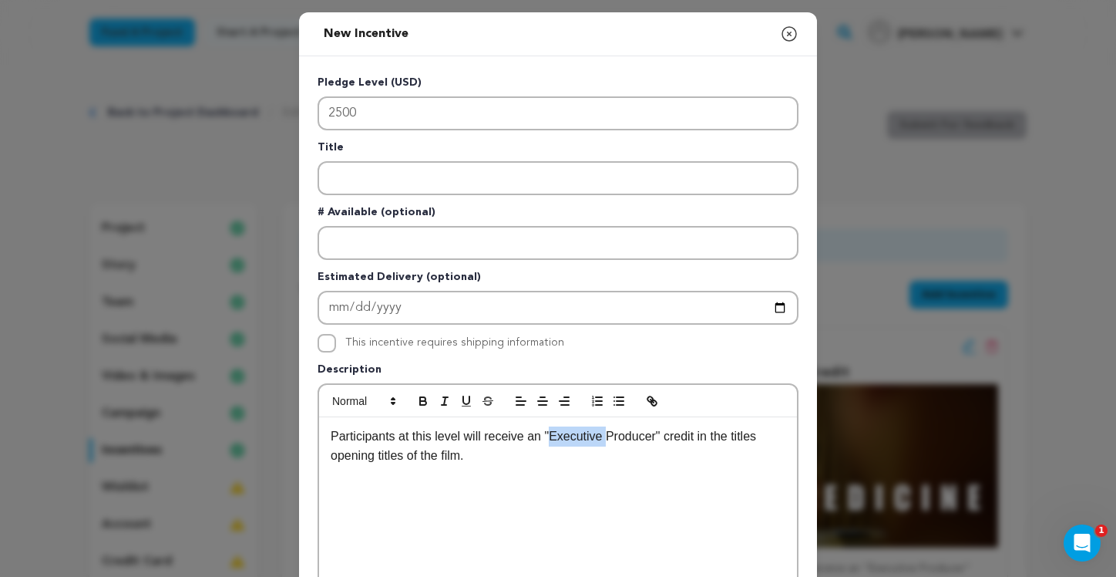
drag, startPoint x: 549, startPoint y: 438, endPoint x: 605, endPoint y: 446, distance: 56.8
click at [605, 446] on p "Participants at this level will receive an "Executive Producer" credit in the t…" at bounding box center [558, 445] width 455 height 39
drag, startPoint x: 702, startPoint y: 438, endPoint x: 679, endPoint y: 439, distance: 24.0
click at [679, 439] on p "Participants at this level will receive an "Producer" credit in the titles open…" at bounding box center [558, 445] width 455 height 39
click at [451, 458] on p "Participants at this level will receive an "Producer" credit in the closing tit…" at bounding box center [558, 445] width 455 height 39
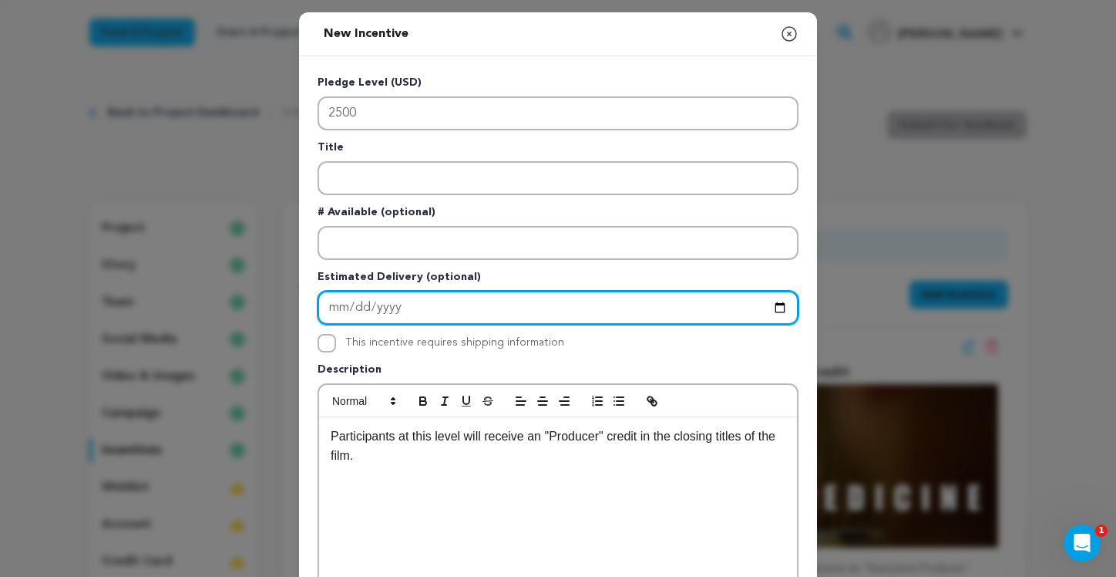
click at [333, 306] on input "Enter Estimated Delivery" at bounding box center [558, 308] width 481 height 34
type input "2025-12-25"
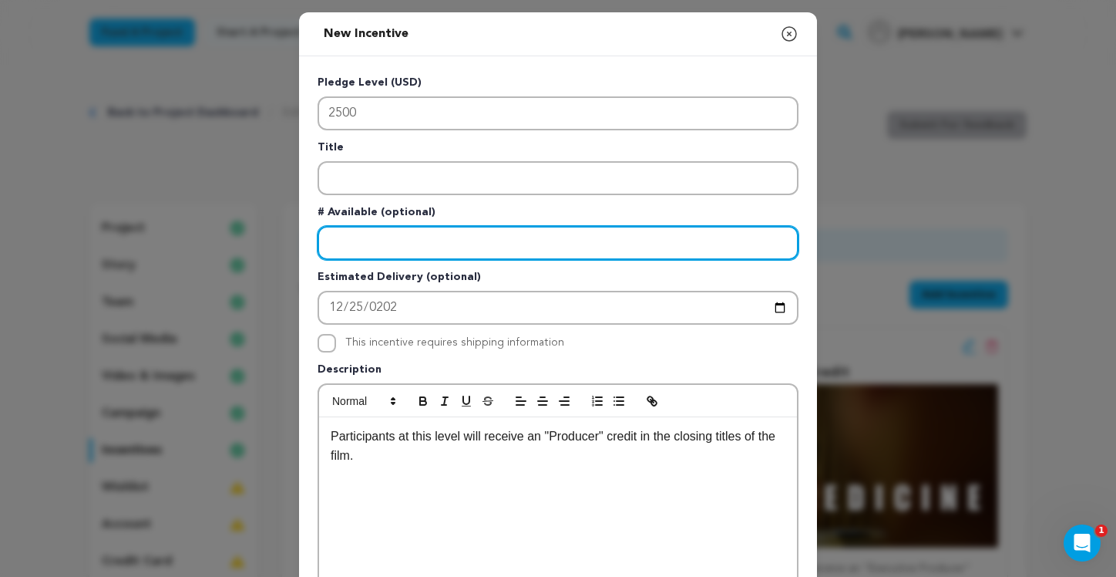
click at [430, 237] on input "Enter number available" at bounding box center [558, 243] width 481 height 34
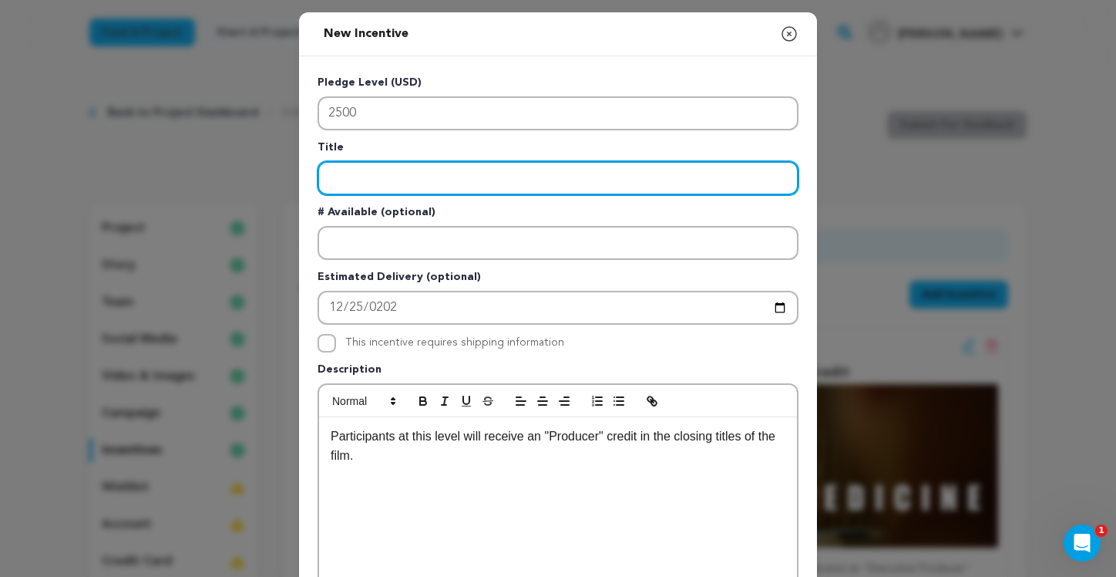
click at [392, 175] on input "Enter title" at bounding box center [558, 178] width 481 height 34
click at [344, 178] on input "Prodcuer Credit" at bounding box center [558, 178] width 481 height 34
click at [346, 179] on input "Prodcuer Credit" at bounding box center [558, 178] width 481 height 34
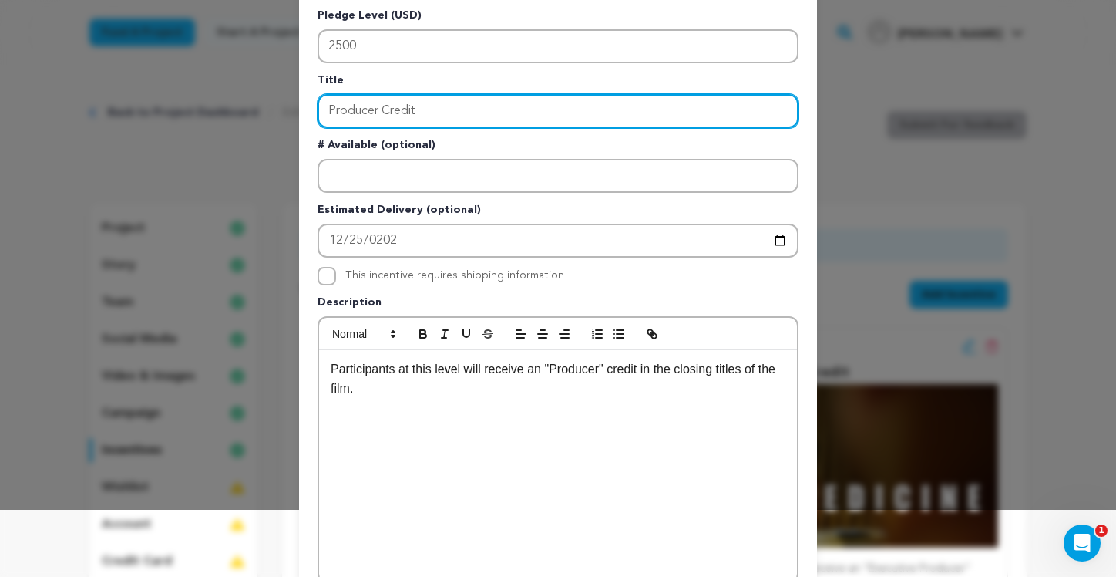
scroll to position [251, 0]
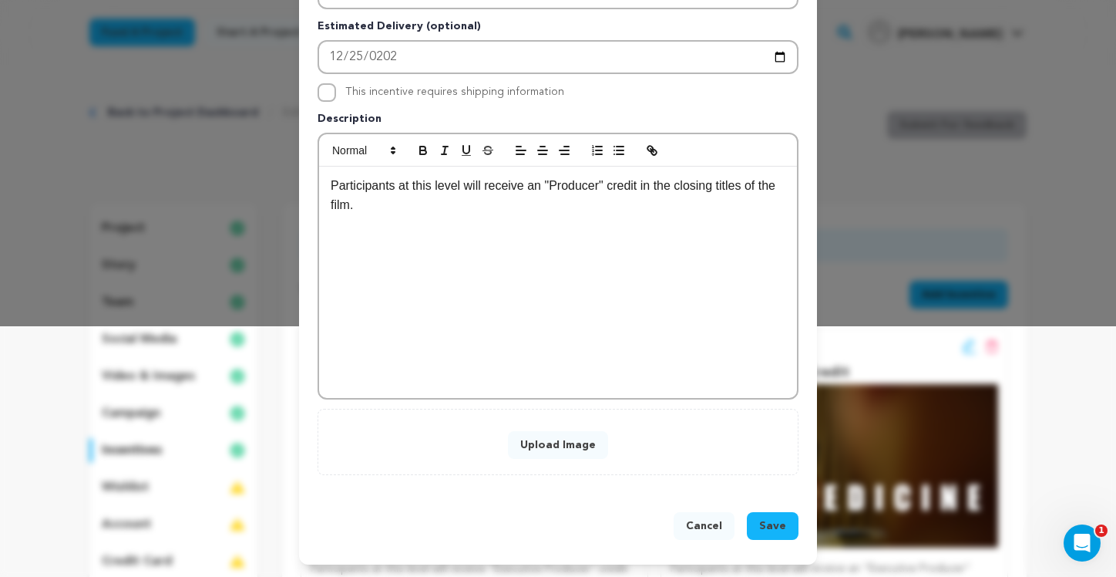
type input "Producer Credit"
click at [562, 450] on button "Upload Image" at bounding box center [558, 445] width 100 height 28
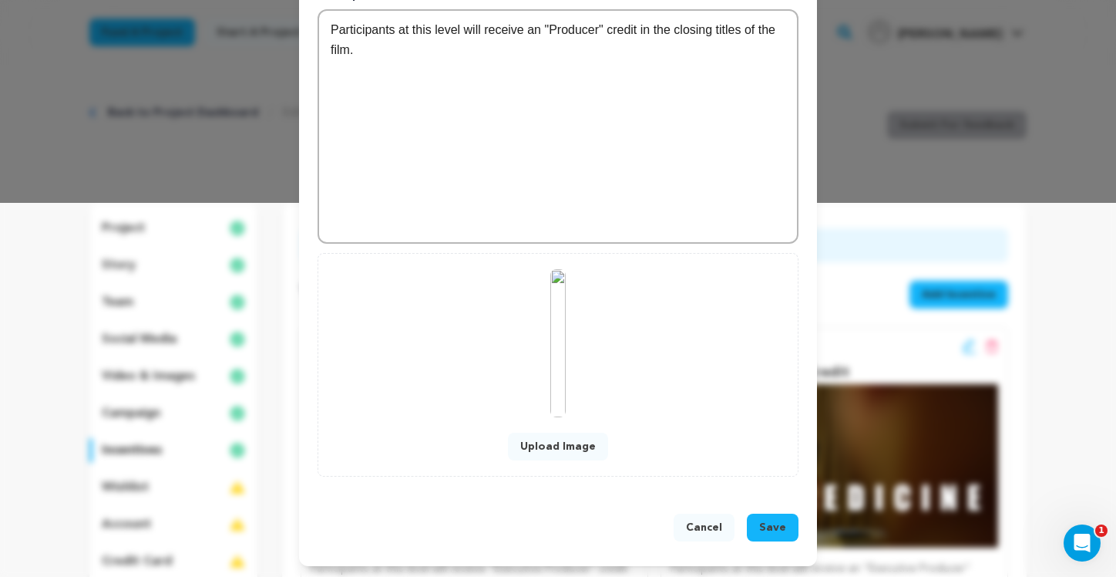
scroll to position [375, 0]
click at [763, 529] on span "Save" at bounding box center [772, 525] width 27 height 15
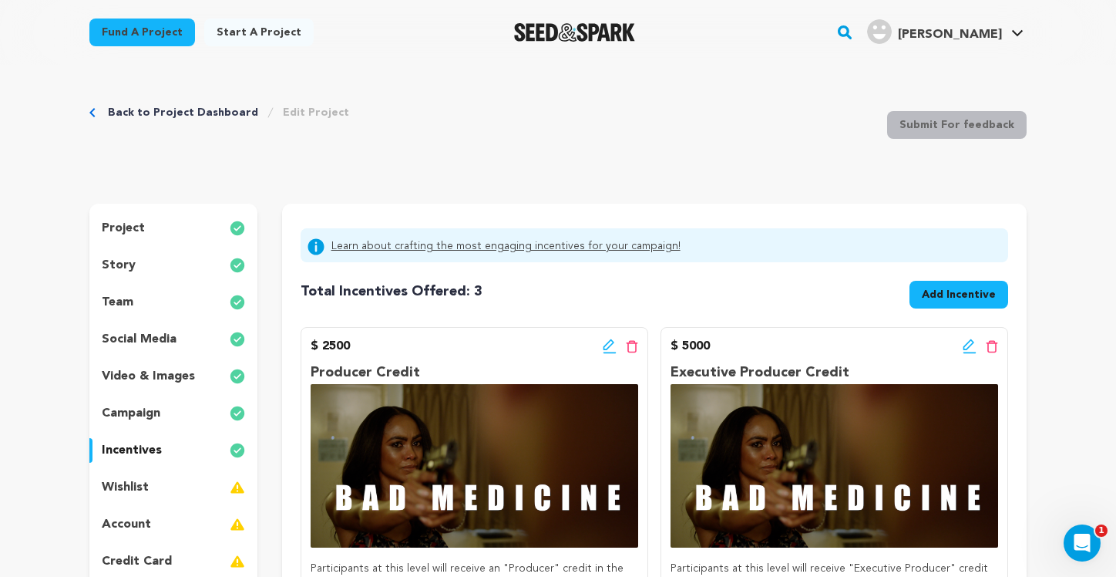
click at [967, 345] on icon at bounding box center [970, 345] width 14 height 15
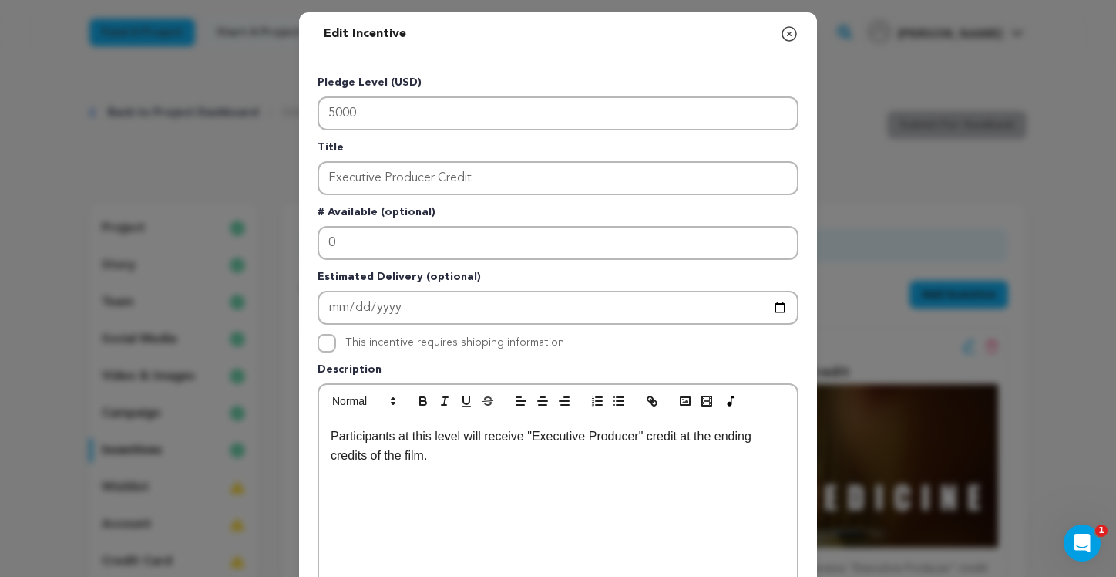
click at [945, 435] on div "Edit Incentive Close modal Pledge Level (USD) 5000 Title Executive Producer Cre…" at bounding box center [558, 492] width 1116 height 985
click at [780, 32] on icon "button" at bounding box center [789, 34] width 19 height 19
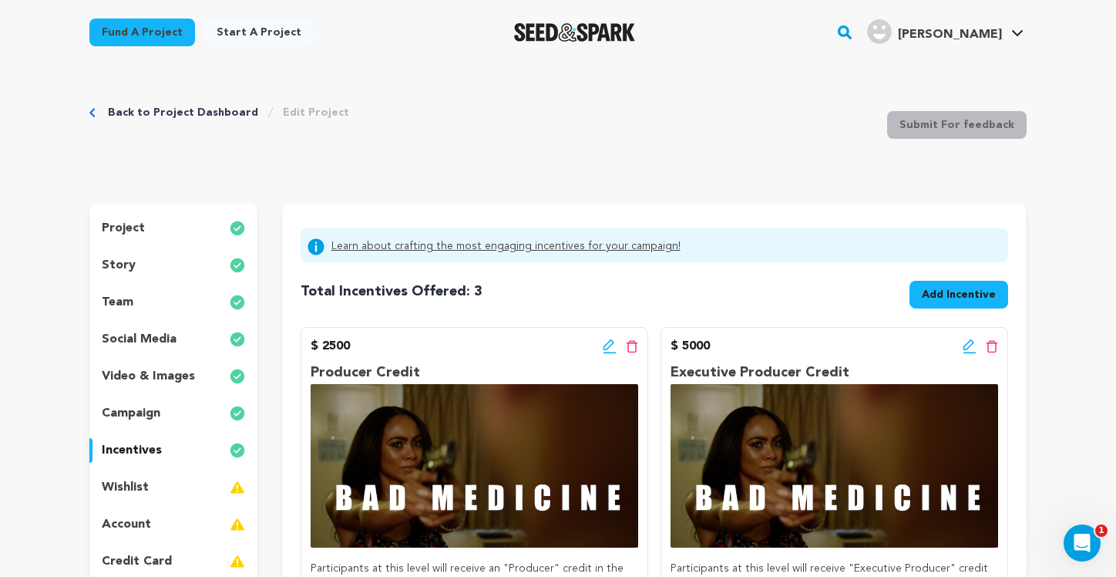
click at [954, 301] on span "Add Incentive" at bounding box center [959, 294] width 74 height 15
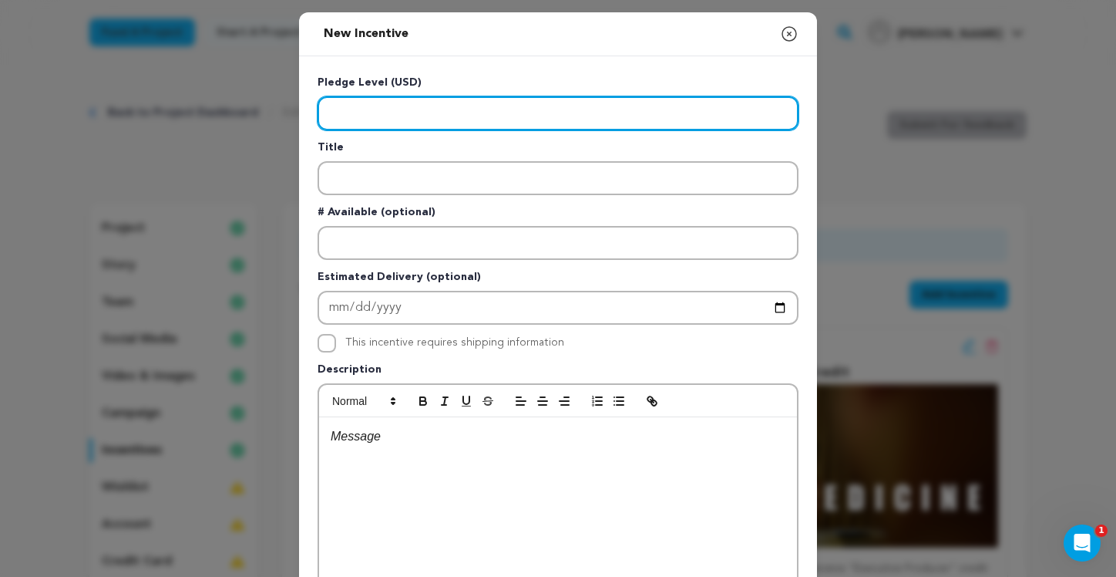
click at [408, 97] on input "Enter level" at bounding box center [558, 113] width 481 height 34
type input "500"
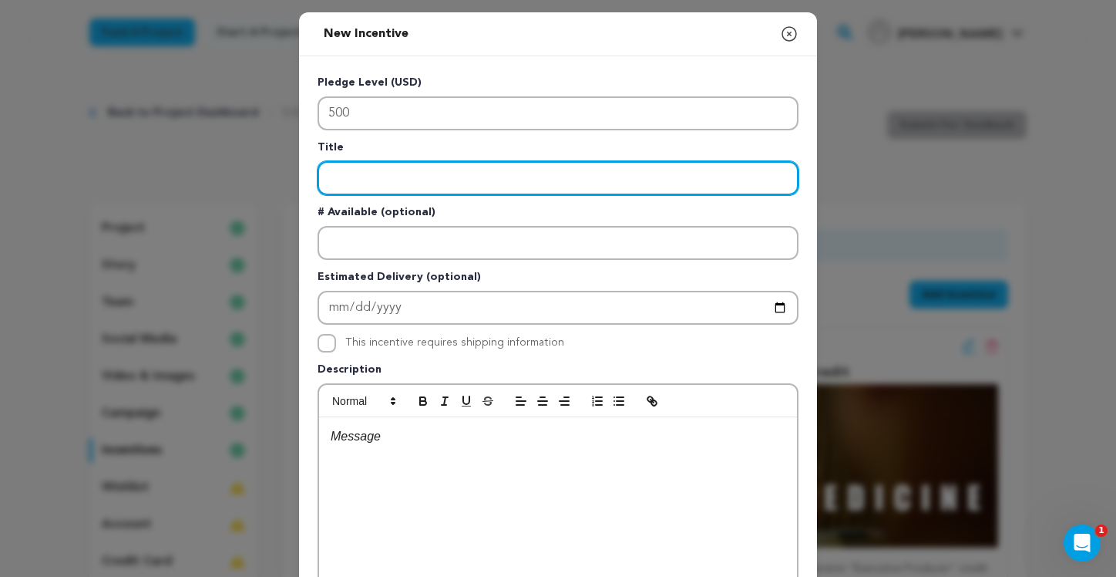
click at [375, 187] on input "Enter title" at bounding box center [558, 178] width 481 height 34
type input "Grouped Producer Title"
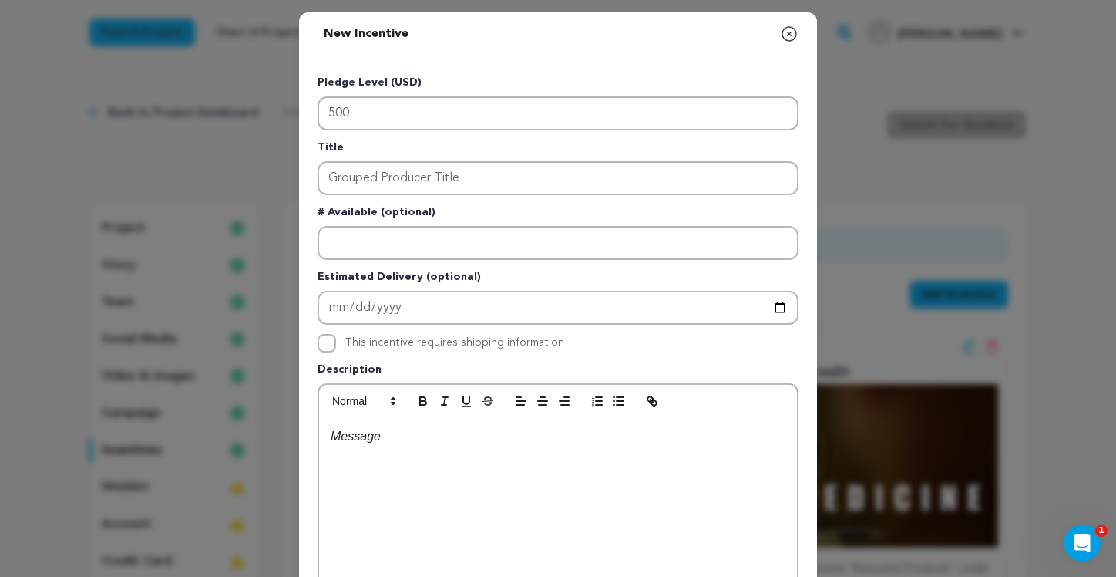
click at [466, 463] on div at bounding box center [558, 532] width 478 height 231
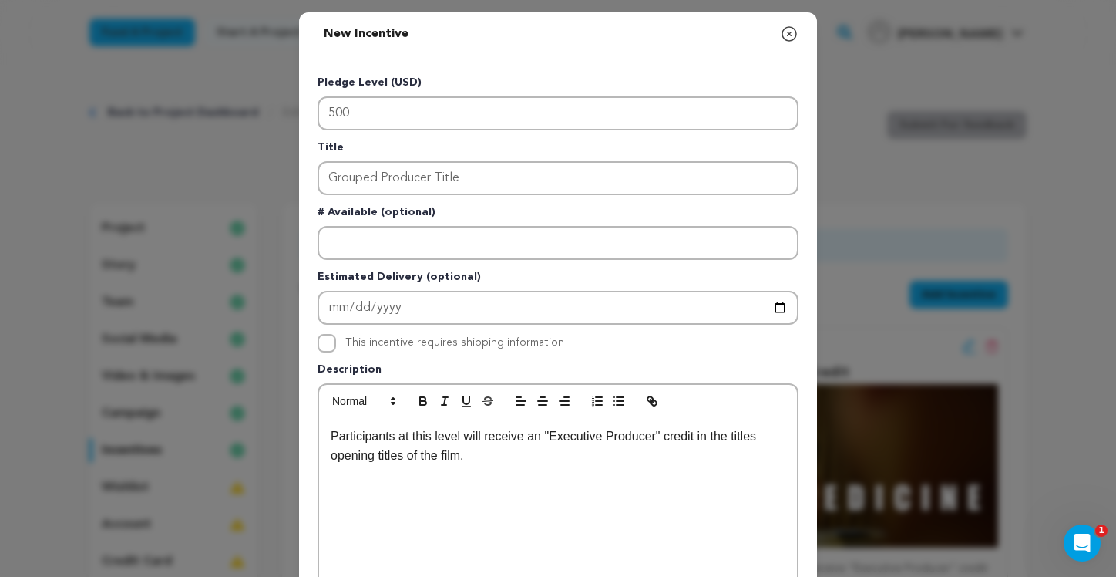
scroll to position [0, 0]
drag, startPoint x: 547, startPoint y: 439, endPoint x: 599, endPoint y: 439, distance: 51.7
click at [599, 439] on p "Participants at this level will receive an "Executive Producer" credit in the t…" at bounding box center [558, 445] width 455 height 39
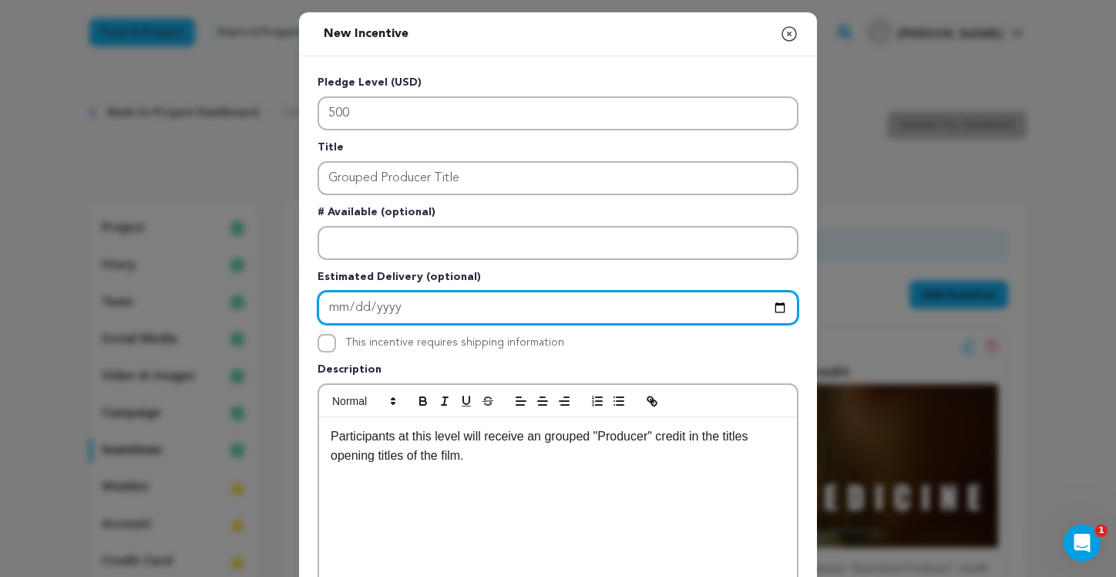
click at [328, 308] on input "Enter Estimated Delivery" at bounding box center [558, 308] width 481 height 34
type input "2025-12-25"
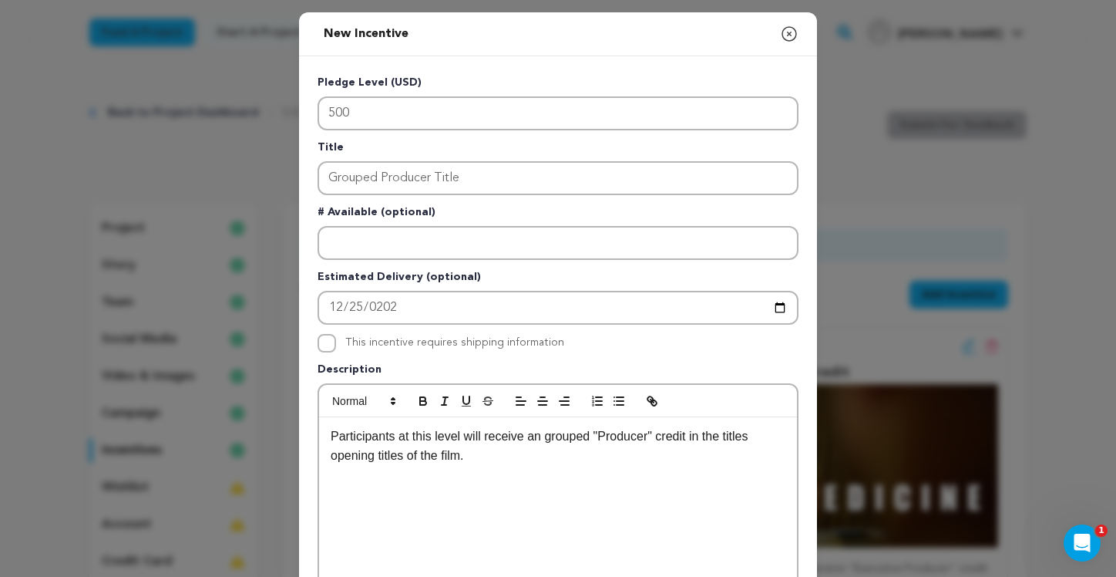
click at [527, 468] on div "Participants at this level will receive an grouped "Producer" credit in the tit…" at bounding box center [558, 532] width 478 height 231
click at [588, 438] on p "Participants at this level will receive an grouped "Producer" credit in the tit…" at bounding box center [558, 445] width 455 height 39
drag, startPoint x: 368, startPoint y: 459, endPoint x: 322, endPoint y: 460, distance: 45.5
click at [322, 460] on div "Participants at this level will receive an grouped "Producer" credit in the tit…" at bounding box center [558, 532] width 478 height 231
click at [691, 436] on p "Participants at this level will receive an grouped "Producer" credit in the tit…" at bounding box center [558, 445] width 455 height 39
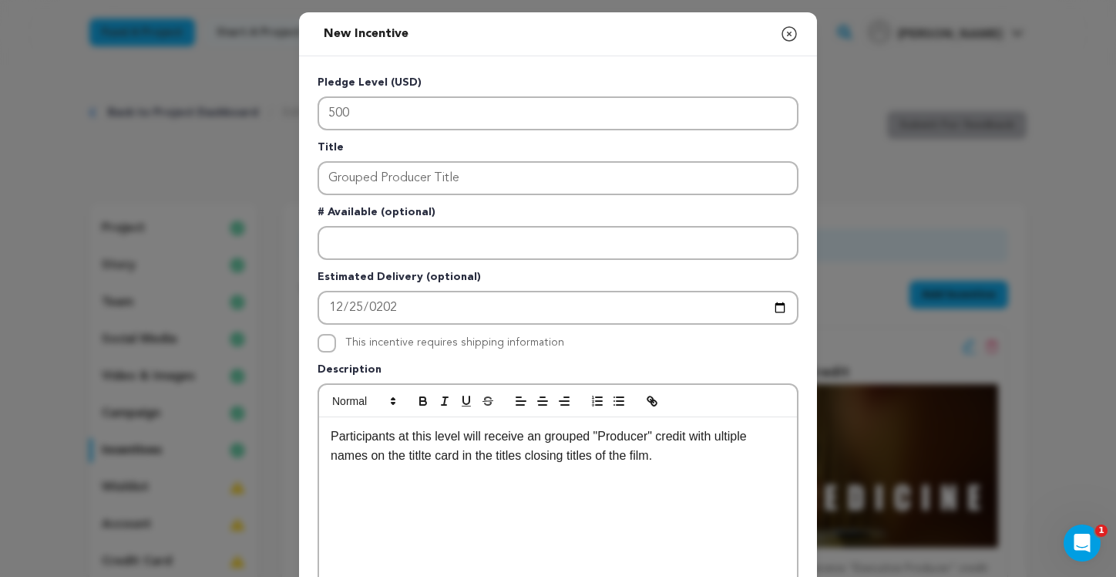
click at [426, 458] on p "Participants at this level will receive an grouped "Producer" credit with ultip…" at bounding box center [558, 445] width 455 height 39
click at [417, 454] on p "Participants at this level will receive an grouped "Producer" credit with ultip…" at bounding box center [558, 445] width 455 height 39
click at [416, 454] on p "Participants at this level will receive an grouped "Producer" credit with ultip…" at bounding box center [558, 445] width 455 height 39
click at [515, 481] on div "Participants at this level will receive an grouped "Producer" credit with ultip…" at bounding box center [558, 532] width 478 height 231
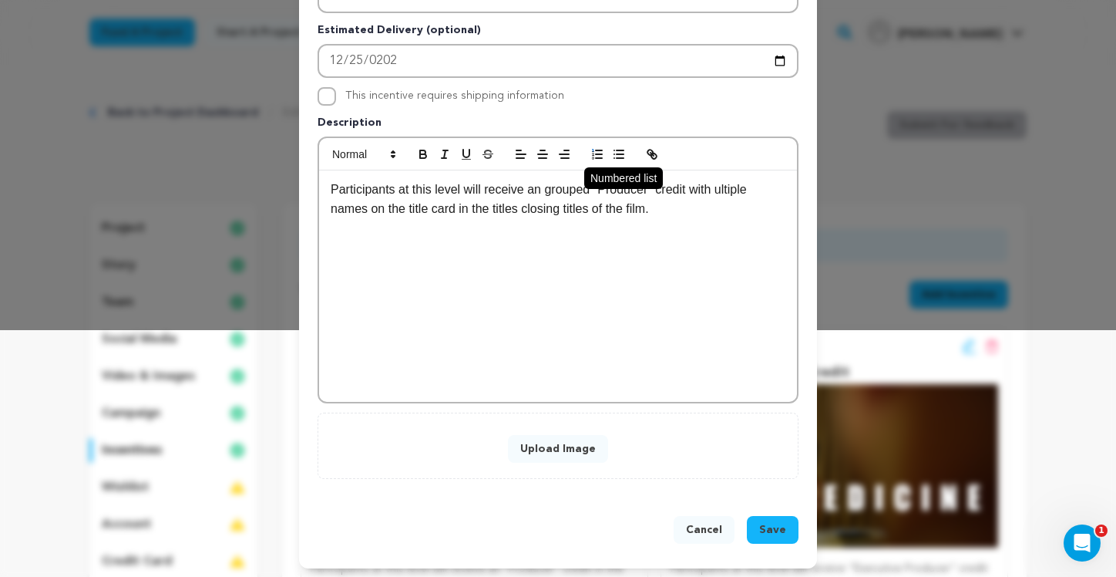
scroll to position [251, 0]
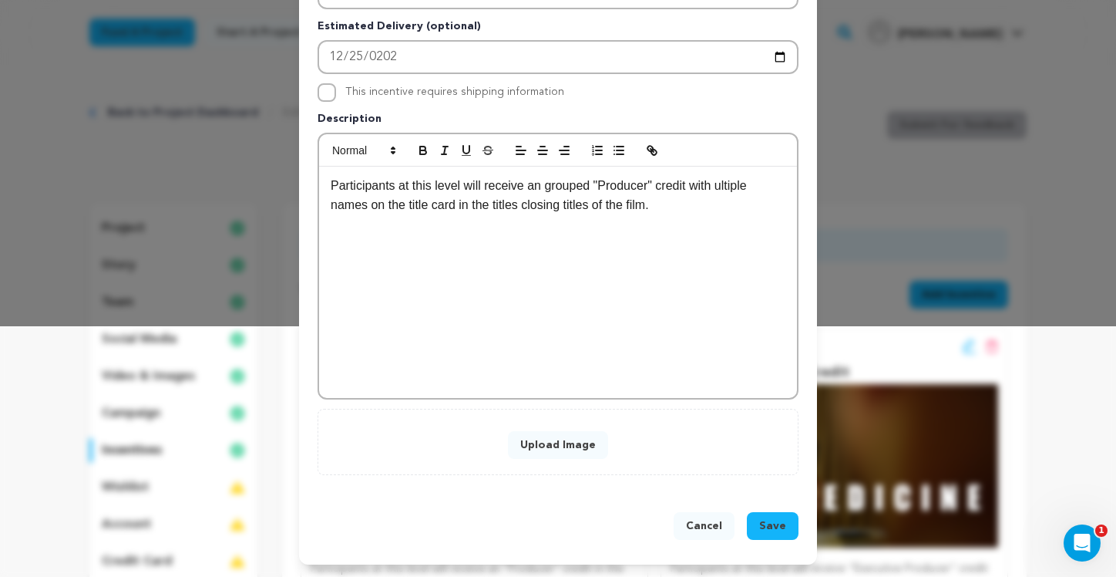
click at [560, 446] on button "Upload Image" at bounding box center [558, 445] width 100 height 28
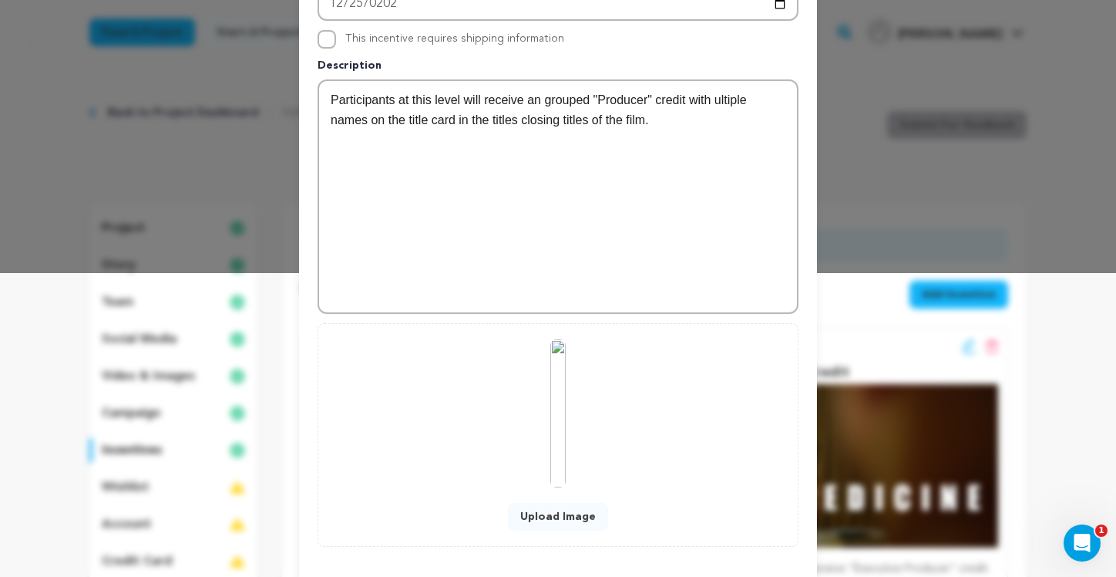
scroll to position [375, 0]
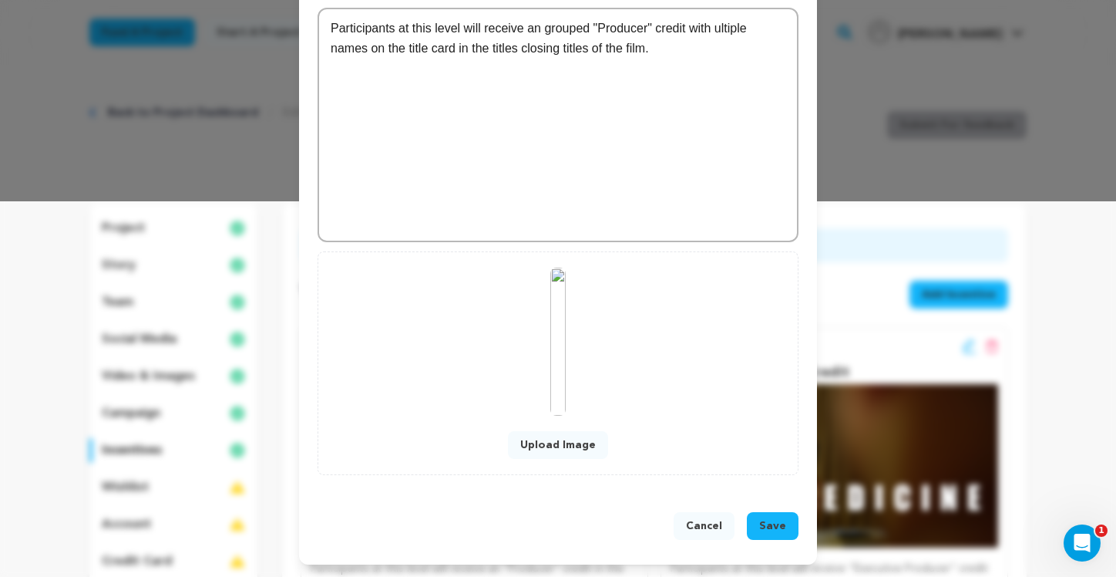
click at [760, 518] on span "Save" at bounding box center [772, 525] width 27 height 15
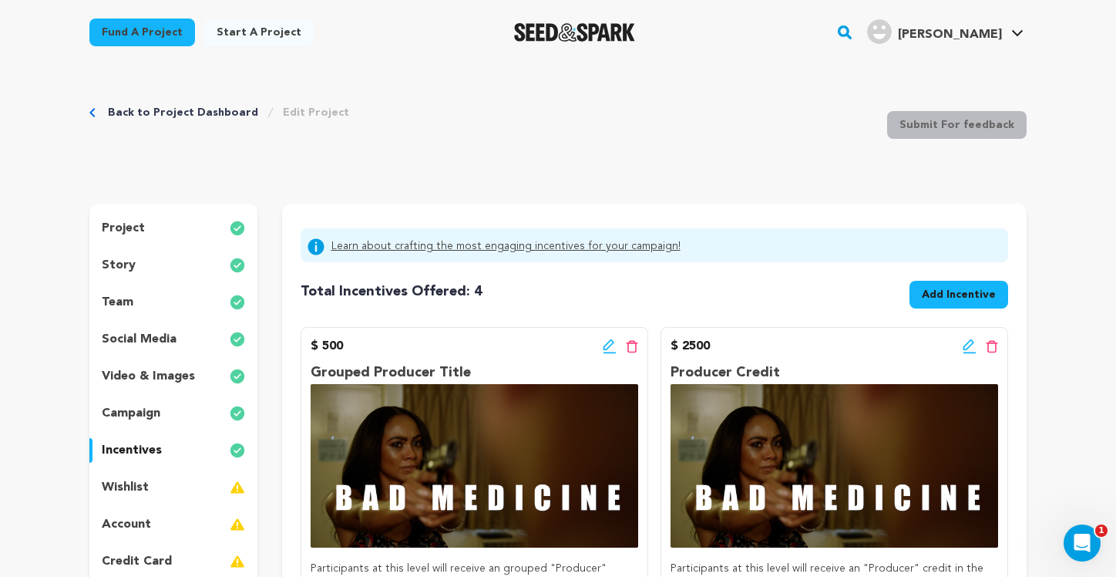
click at [967, 343] on icon at bounding box center [969, 344] width 11 height 11
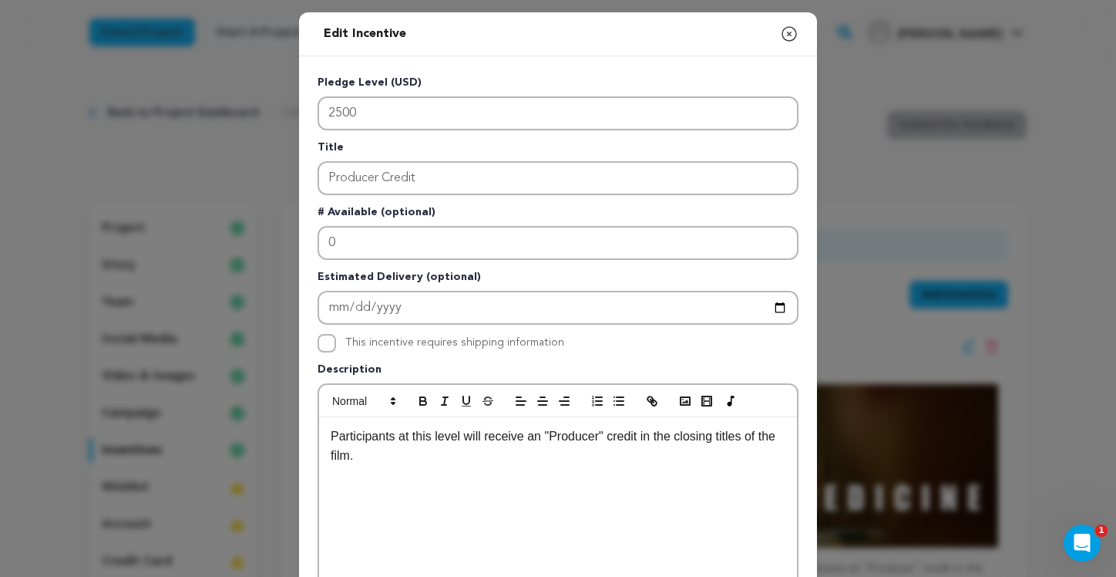
click at [1064, 231] on div "Edit Incentive Close modal Pledge Level (USD) 2500 Title Producer Credit # Avai…" at bounding box center [558, 492] width 1116 height 985
click at [785, 31] on icon "button" at bounding box center [789, 34] width 19 height 19
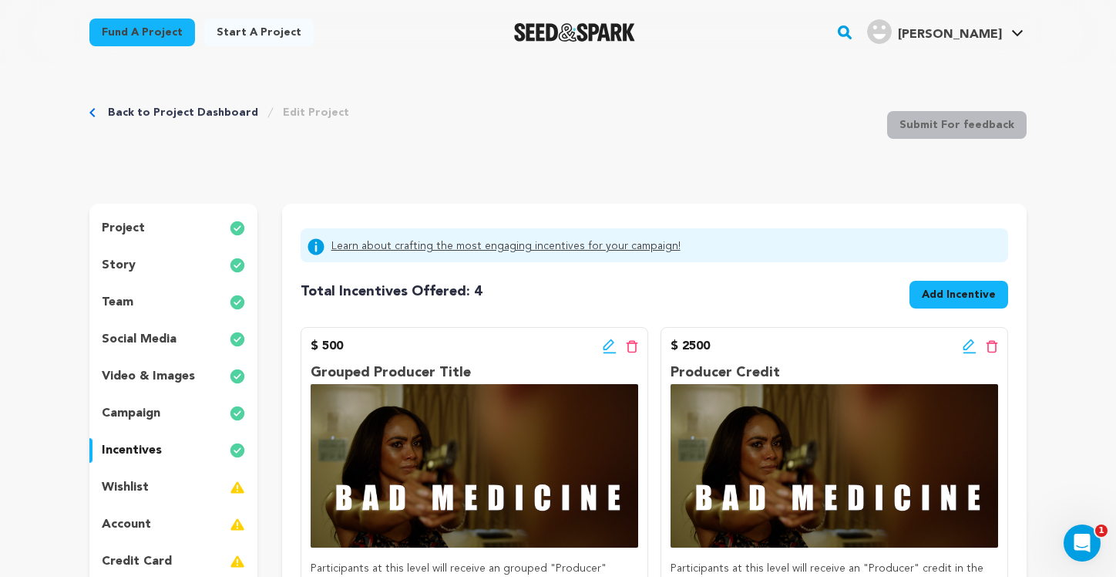
click at [998, 291] on button "Add Incentive" at bounding box center [959, 295] width 99 height 28
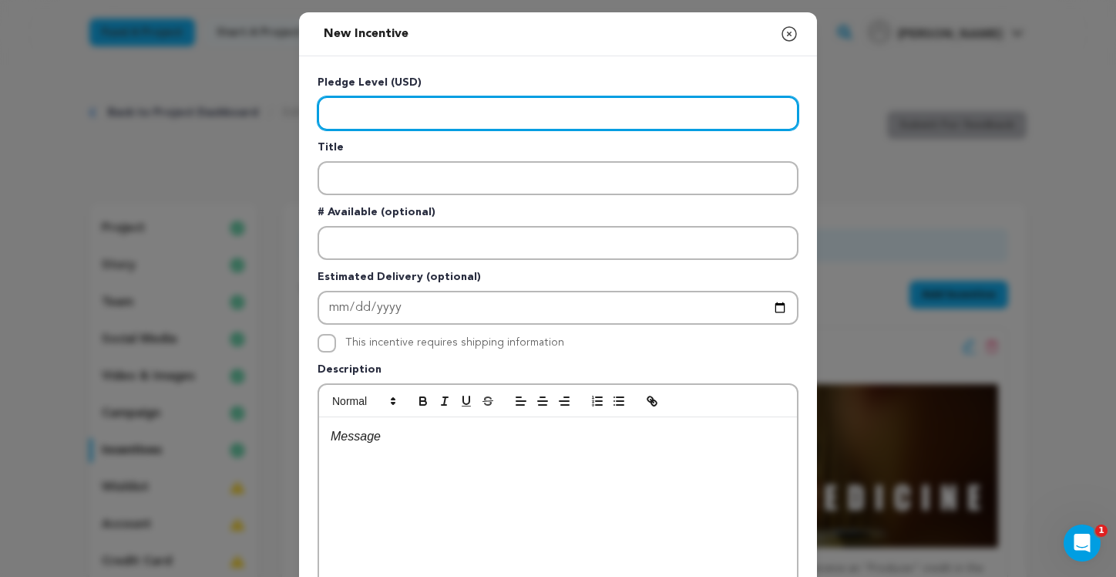
click at [403, 116] on input "Enter level" at bounding box center [558, 113] width 481 height 34
type input "100"
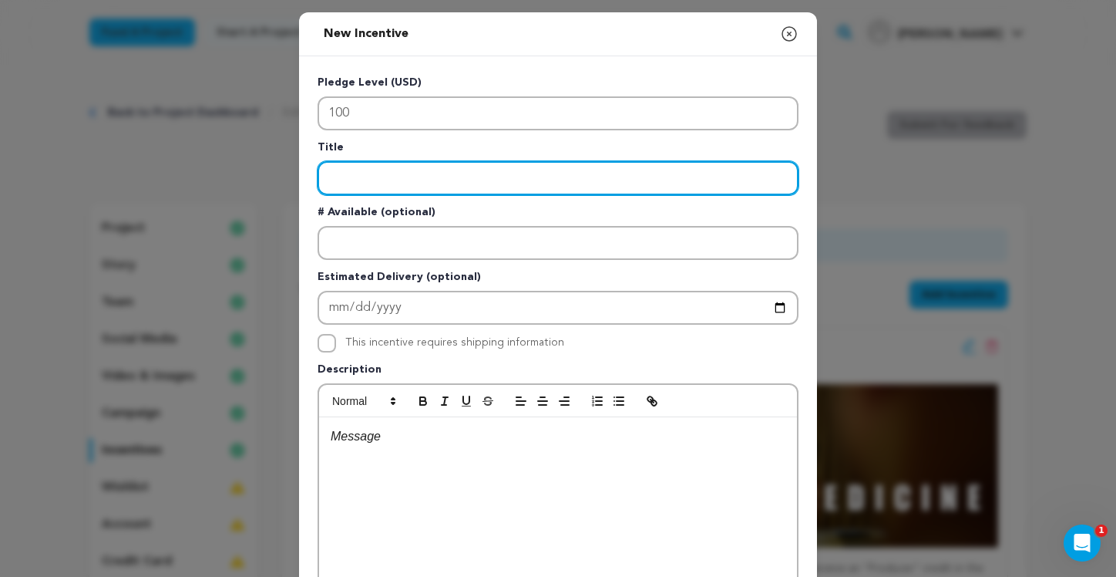
click at [365, 179] on input "Enter title" at bounding box center [558, 178] width 481 height 34
type input "Special Thanks Group Title"
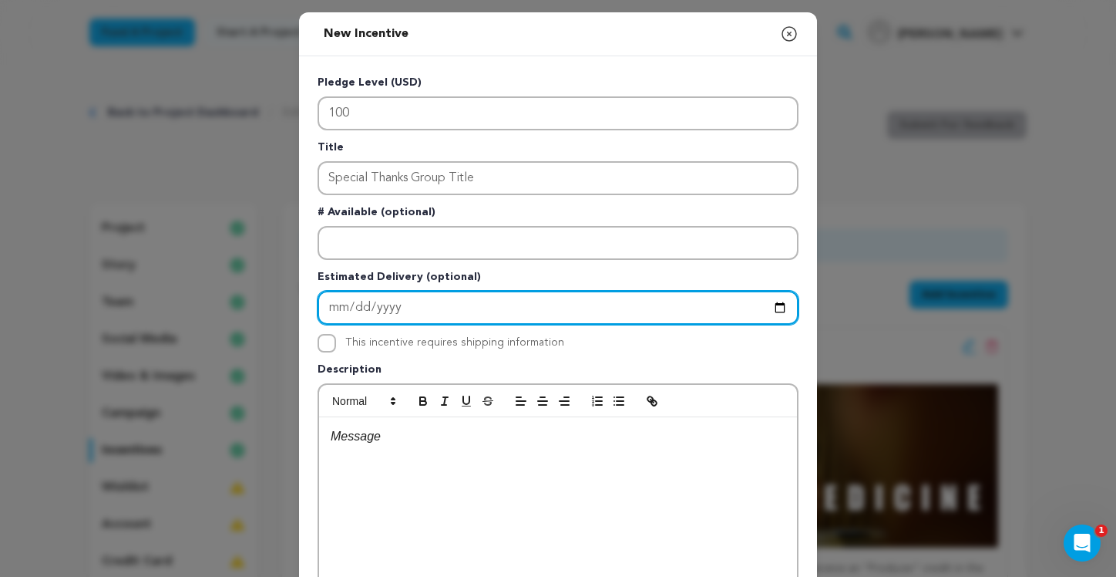
click at [405, 315] on input "Enter Estimated Delivery" at bounding box center [558, 308] width 481 height 34
type input "2025-12-25"
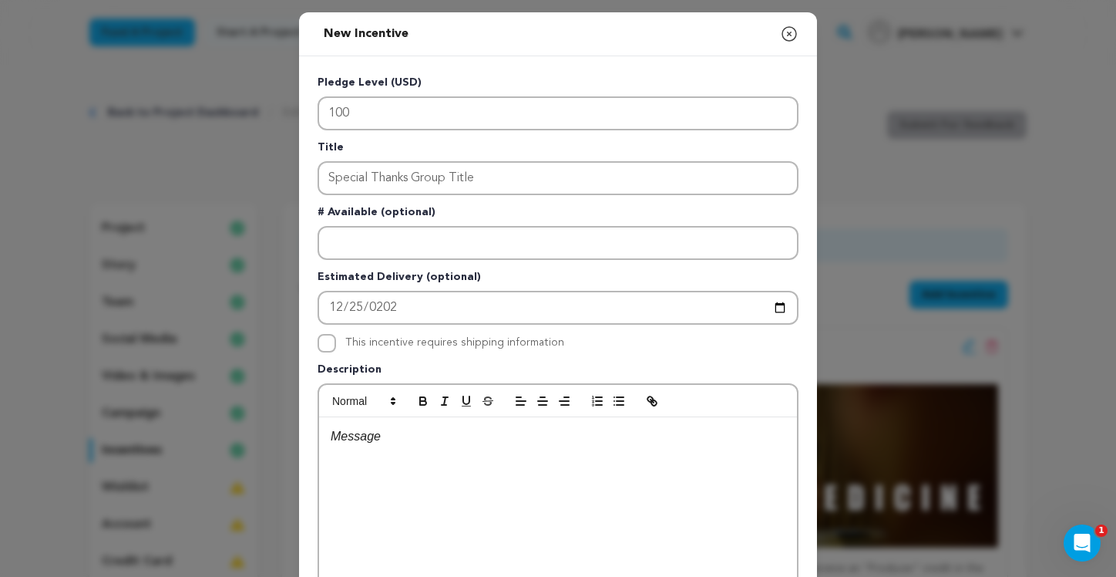
click at [392, 436] on p at bounding box center [558, 436] width 455 height 20
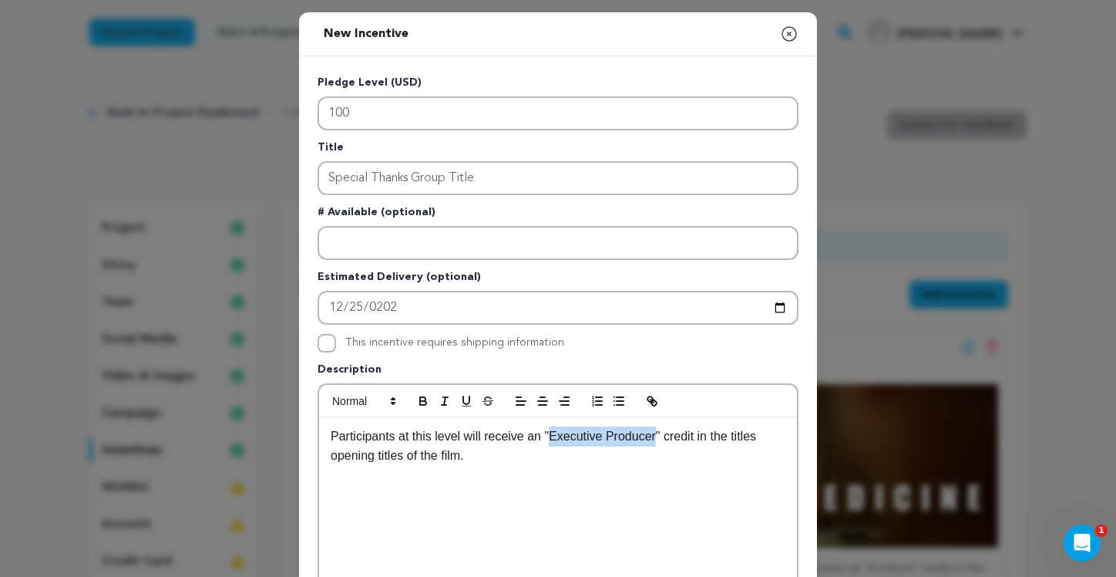
drag, startPoint x: 551, startPoint y: 439, endPoint x: 657, endPoint y: 443, distance: 106.5
click at [657, 443] on p "Participants at this level will receive an "Executive Producer" credit in the t…" at bounding box center [558, 445] width 455 height 39
drag, startPoint x: 368, startPoint y: 458, endPoint x: 329, endPoint y: 457, distance: 38.6
click at [331, 457] on p "Participants at this level will receive an "Special Thanks To" credit in the ti…" at bounding box center [558, 445] width 455 height 39
drag, startPoint x: 355, startPoint y: 456, endPoint x: 381, endPoint y: 460, distance: 26.4
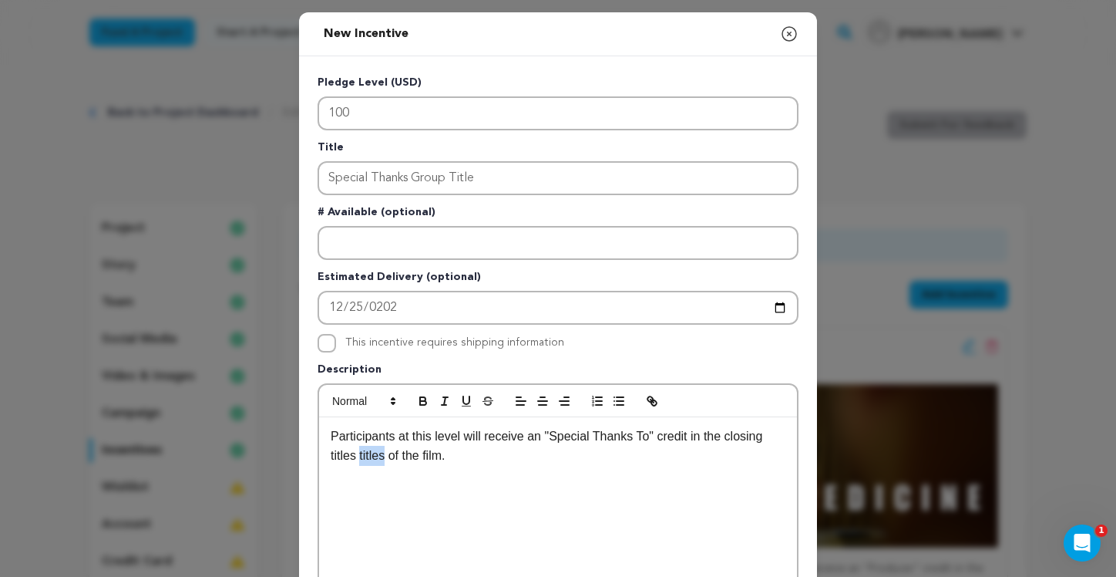
click at [381, 460] on p "Participants at this level will receive an "Special Thanks To" credit in the cl…" at bounding box center [558, 445] width 455 height 39
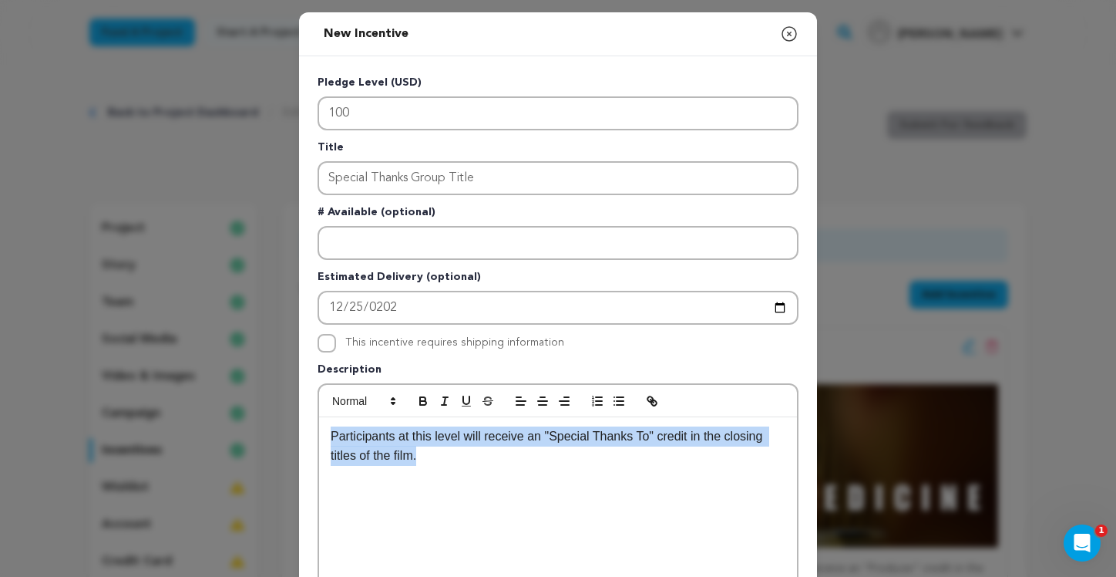
drag, startPoint x: 409, startPoint y: 451, endPoint x: 307, endPoint y: 426, distance: 105.7
click at [307, 426] on div "Pledge Level (USD) 100 Title Special Thanks Group Title # Available (optional) …" at bounding box center [558, 400] width 518 height 688
copy p "Participants at this level will receive an "Special Thanks To" credit in the cl…"
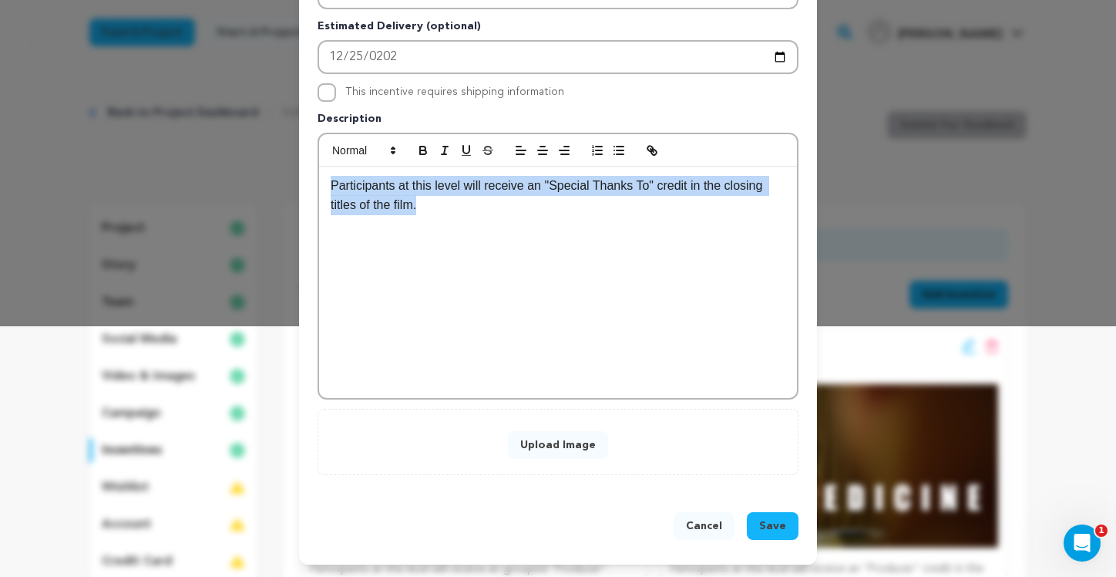
click at [567, 436] on button "Upload Image" at bounding box center [558, 445] width 100 height 28
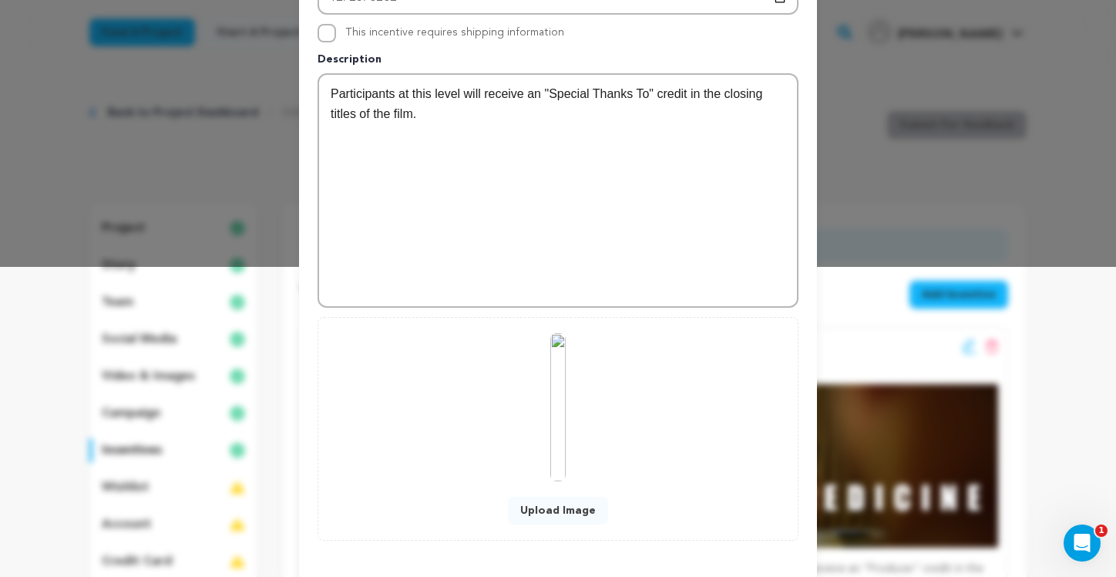
scroll to position [375, 0]
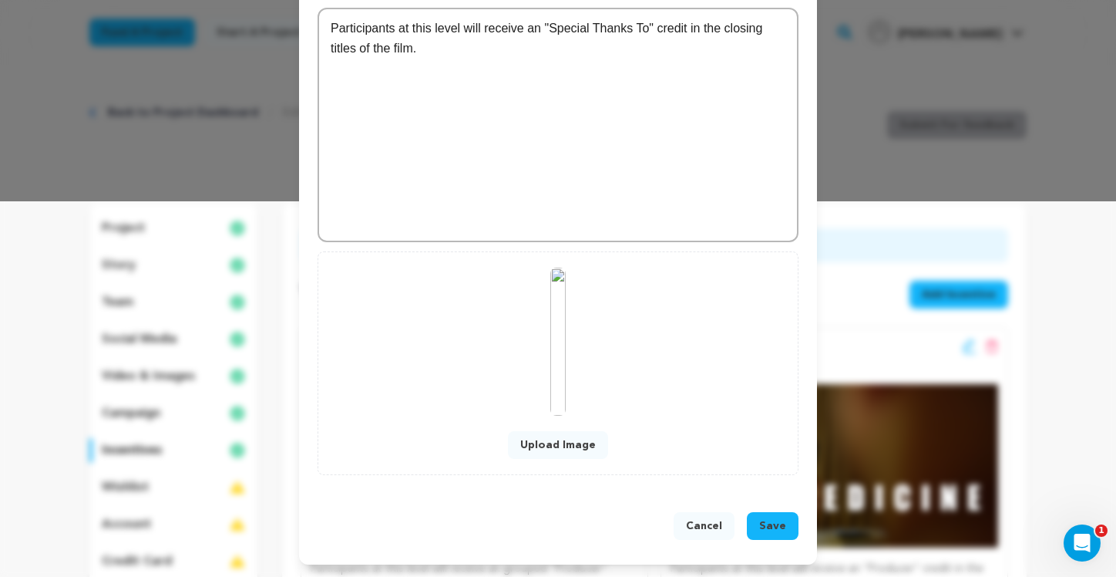
click at [778, 530] on span "Save" at bounding box center [772, 525] width 27 height 15
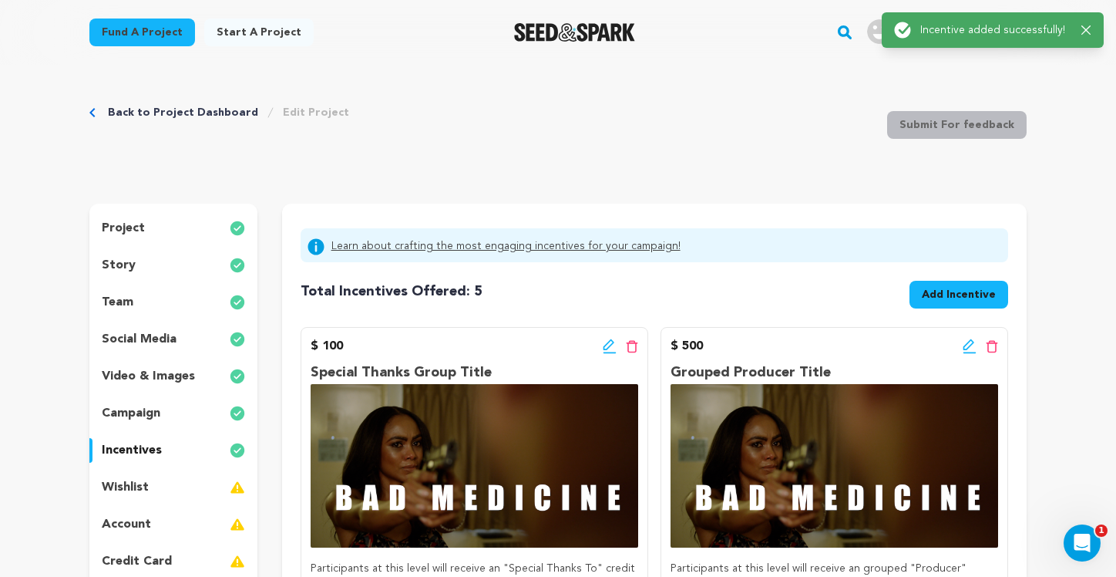
click at [964, 294] on span "Add Incentive" at bounding box center [959, 294] width 74 height 15
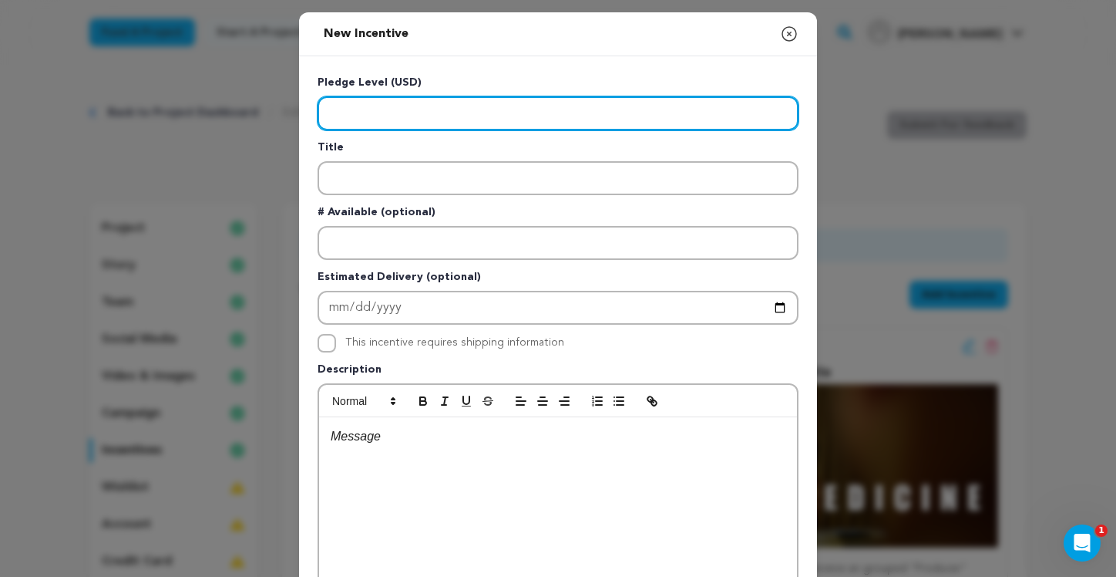
click at [515, 116] on input "Enter level" at bounding box center [558, 113] width 481 height 34
type input "2"
type input "10"
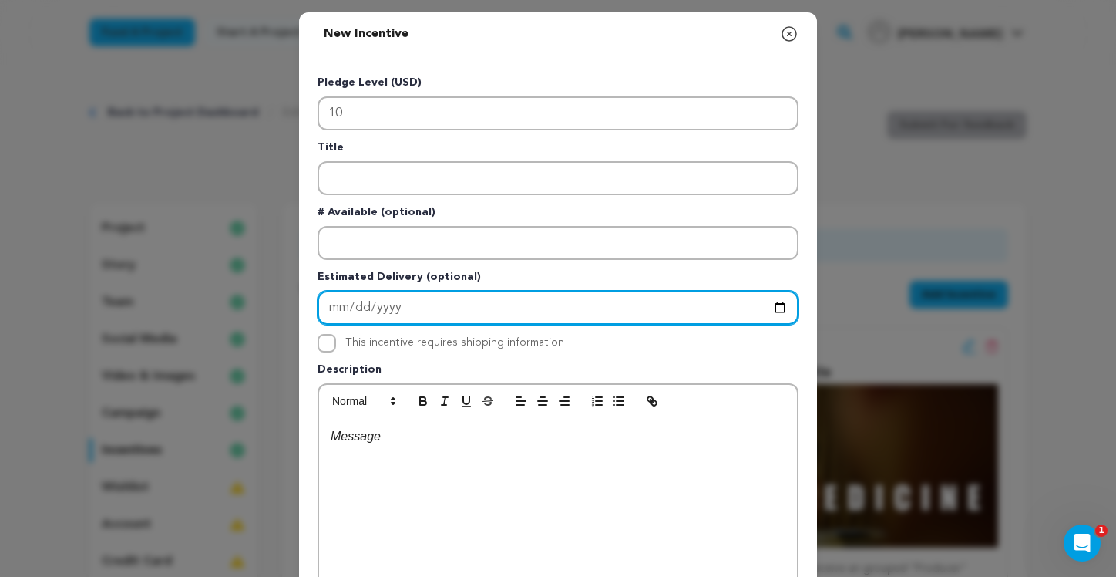
click at [327, 305] on input "Enter Estimated Delivery" at bounding box center [558, 308] width 481 height 34
click at [325, 304] on input "Enter Estimated Delivery" at bounding box center [558, 308] width 481 height 34
type input "2025-12-25"
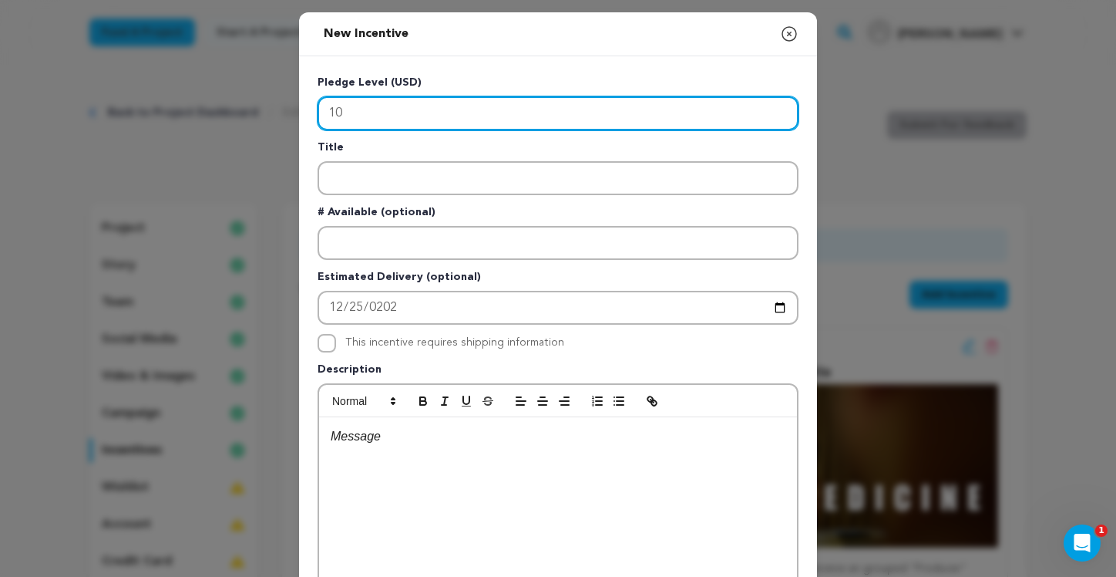
drag, startPoint x: 359, startPoint y: 118, endPoint x: 289, endPoint y: 115, distance: 69.5
click at [289, 115] on div "New Incentive Close modal Pledge Level (USD) 10 Title # Available (optional) 20…" at bounding box center [558, 413] width 1116 height 827
type input "25"
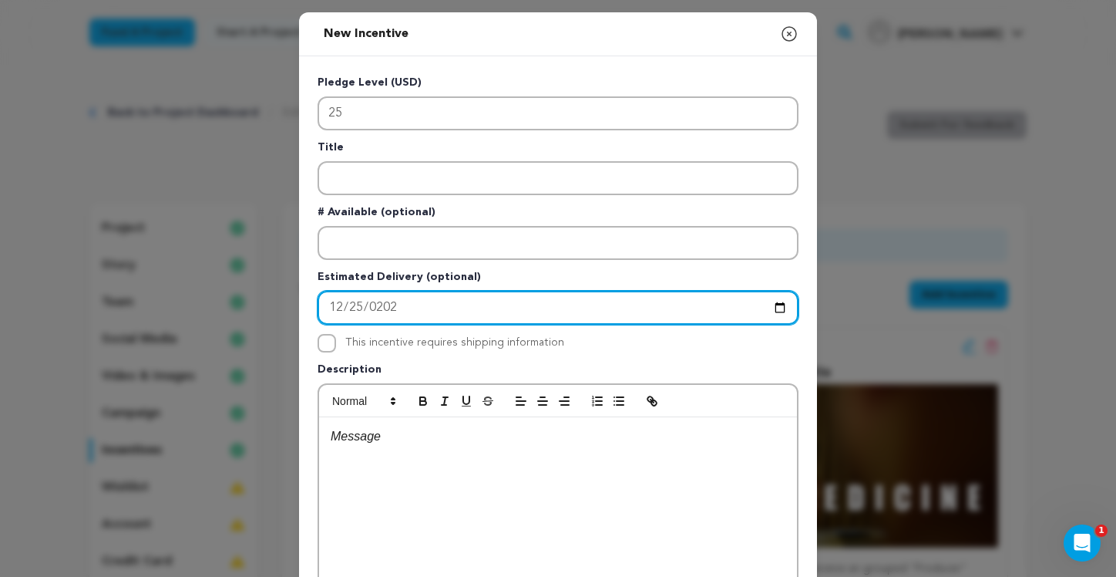
click at [405, 309] on input "2025-12-25" at bounding box center [558, 308] width 481 height 34
click at [418, 306] on input "2025-12-25" at bounding box center [558, 308] width 481 height 34
click at [384, 308] on input "2025-12-25" at bounding box center [558, 308] width 481 height 34
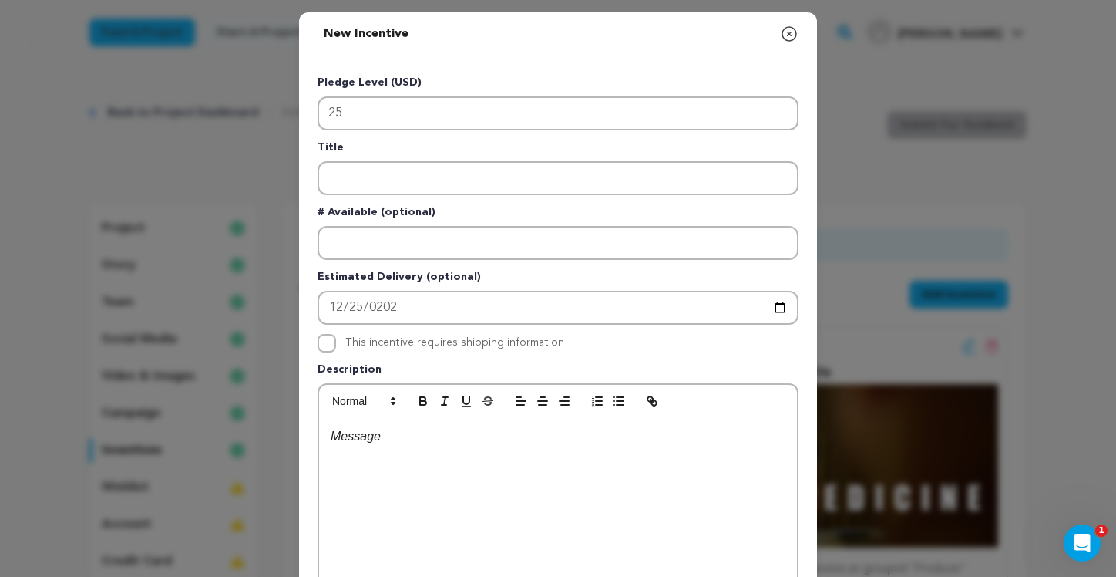
click at [787, 32] on icon "button" at bounding box center [789, 34] width 19 height 19
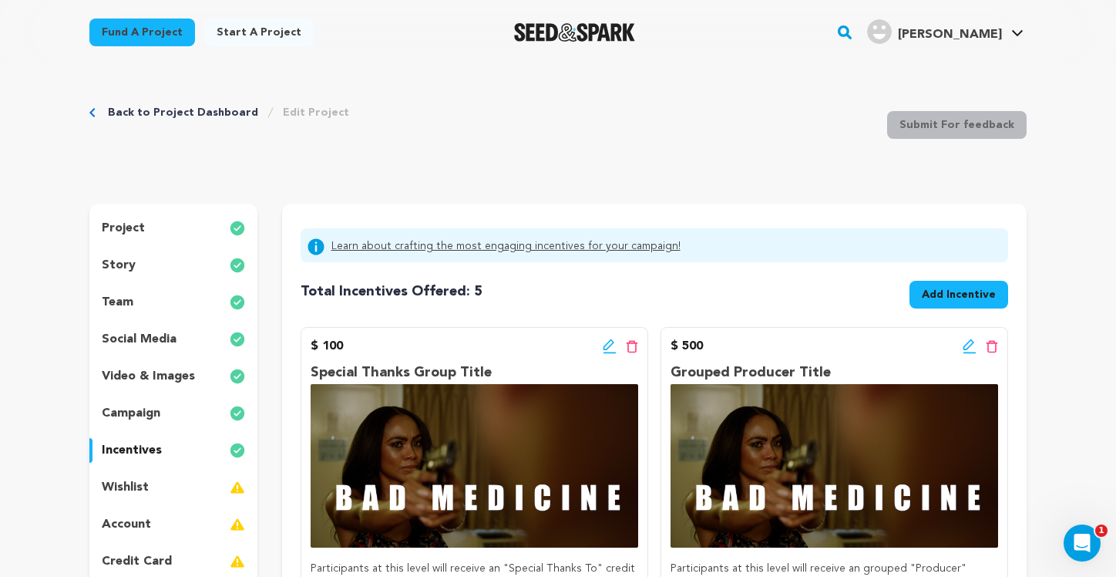
click at [135, 486] on p "wishlist" at bounding box center [125, 487] width 47 height 19
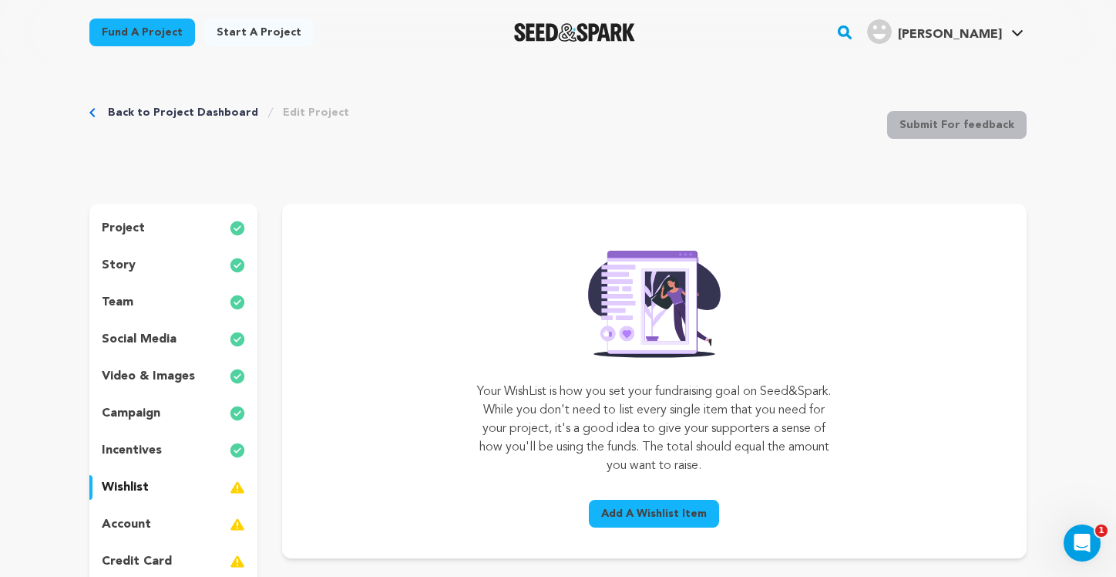
click at [668, 510] on span "Add A Wishlist Item" at bounding box center [654, 513] width 106 height 15
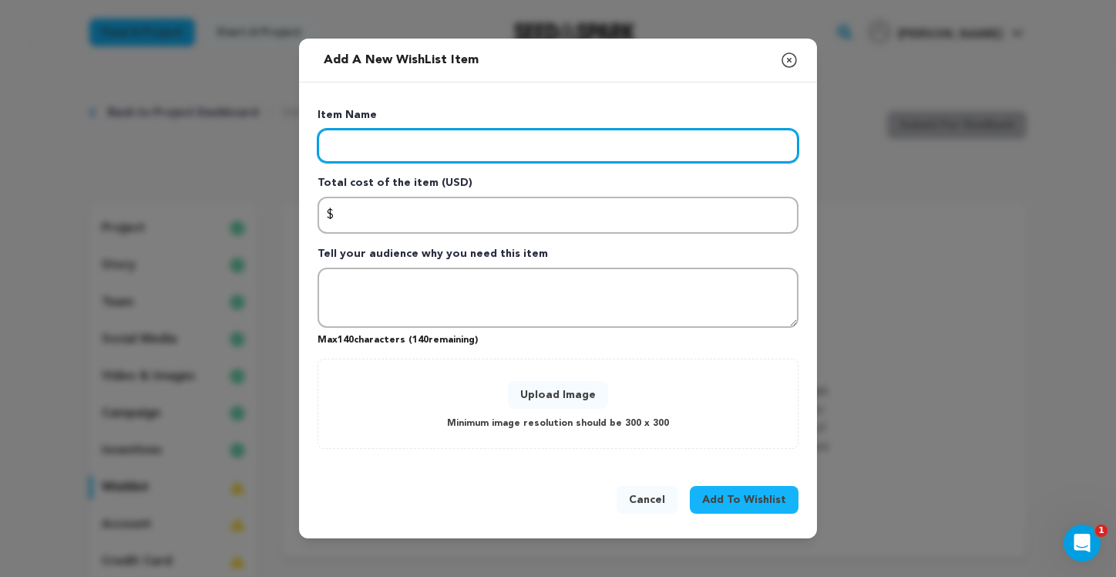
click at [466, 150] on input "Enter item name" at bounding box center [558, 146] width 481 height 34
type input "Sound Design and Mastering"
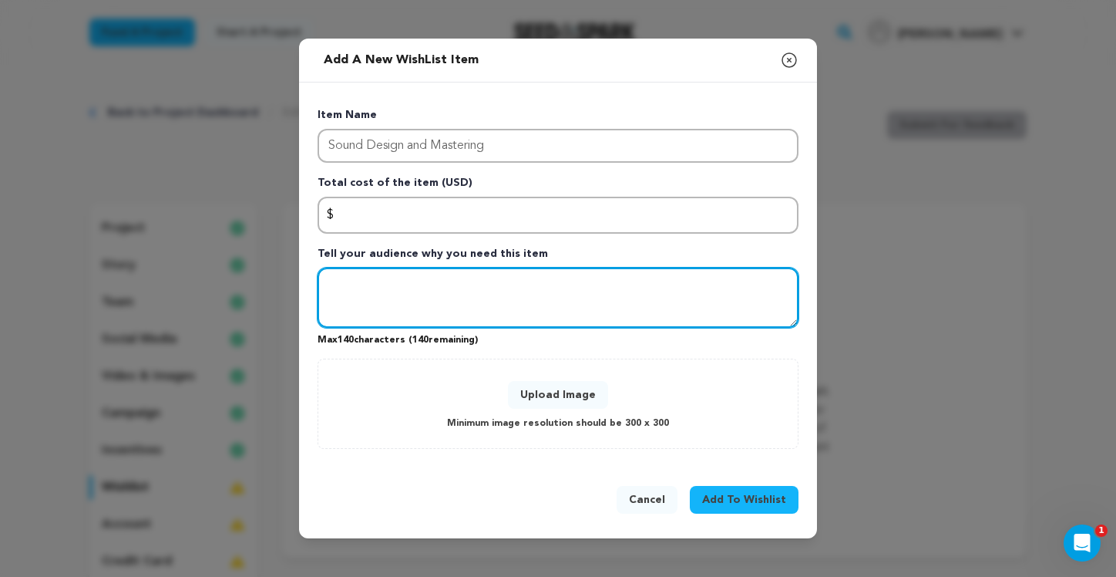
click at [481, 291] on textarea "Tell your audience why you need this item" at bounding box center [558, 298] width 481 height 60
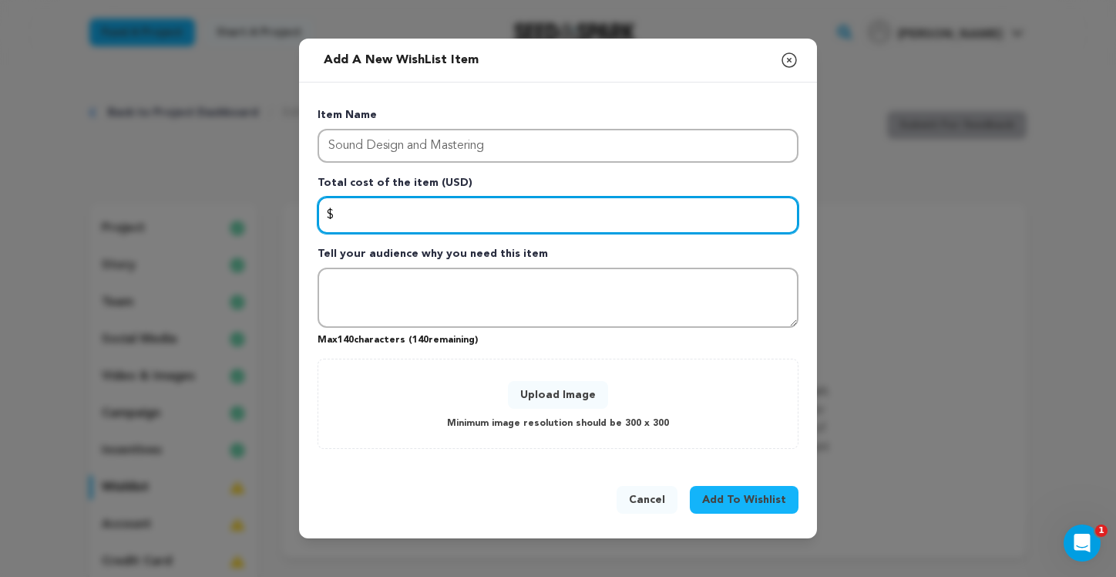
click at [435, 215] on input "Enter total cost of the item" at bounding box center [558, 215] width 481 height 37
type input "7000"
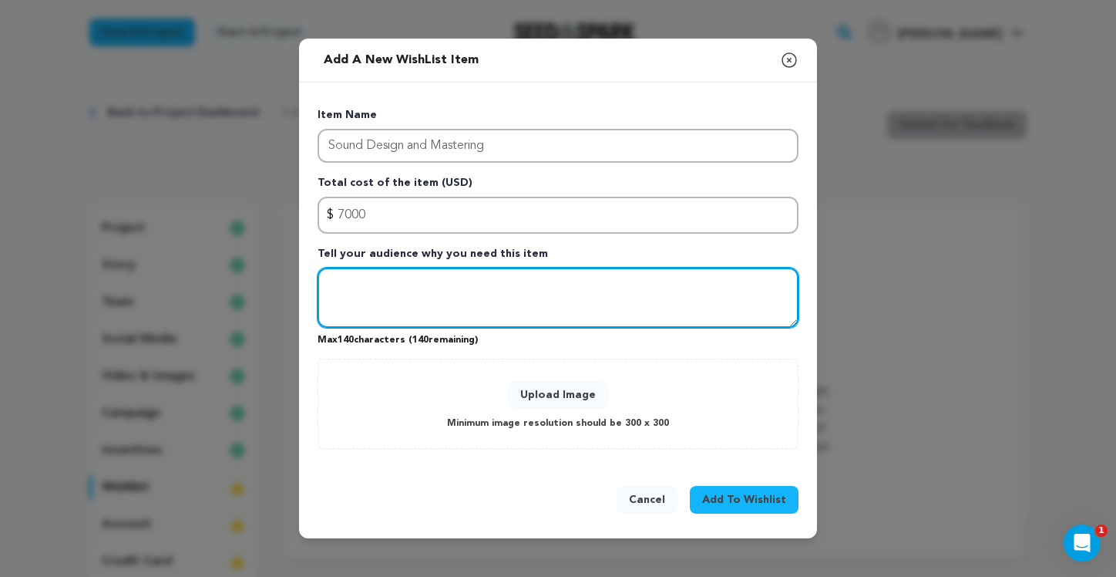
click at [455, 278] on textarea "Tell your audience why you need this item" at bounding box center [558, 298] width 481 height 60
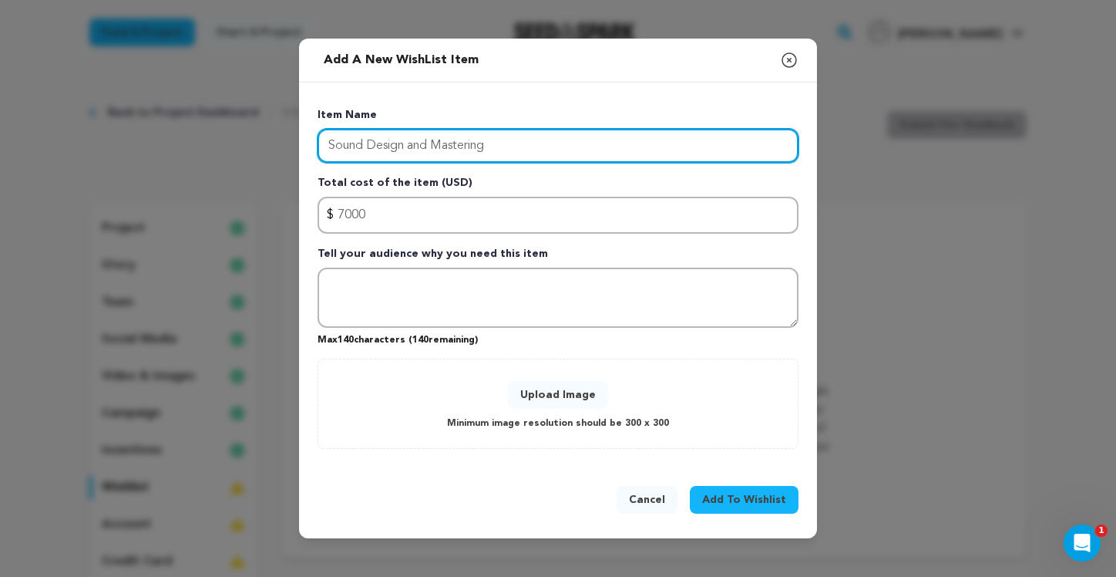
drag, startPoint x: 524, startPoint y: 146, endPoint x: 310, endPoint y: 120, distance: 216.0
click at [310, 120] on div "Item Name Sound Design and Mastering Total cost of the item (USD) $ Amount 7000…" at bounding box center [558, 274] width 518 height 384
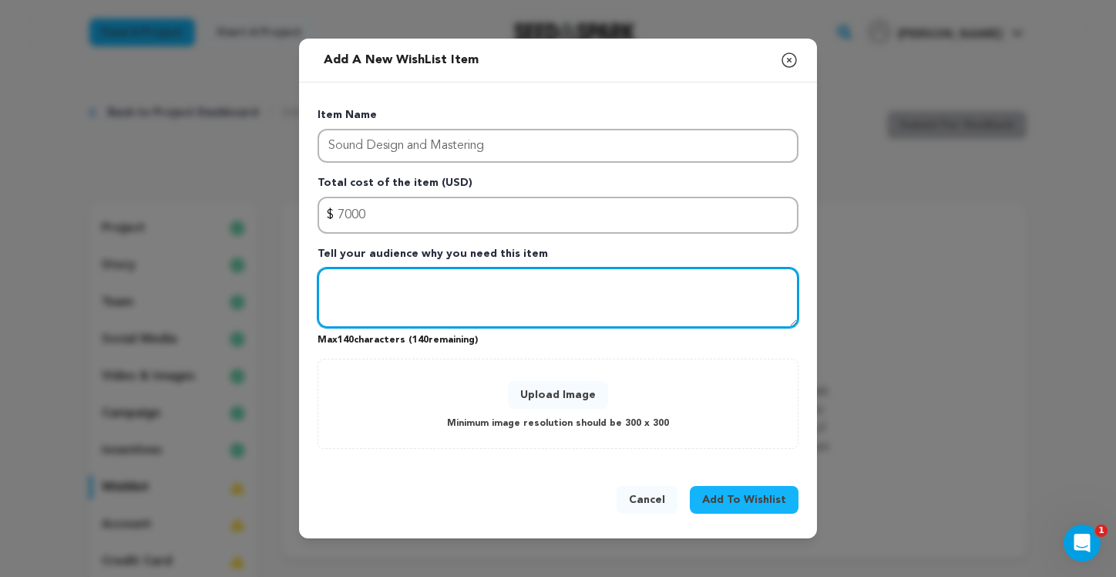
click at [422, 295] on textarea "Tell your audience why you need this item" at bounding box center [558, 298] width 481 height 60
paste textarea "Sound Design and Mastering"
click at [751, 286] on textarea "Sound Design and Mastering to finalize the audio to ensure the film has a full …" at bounding box center [558, 298] width 481 height 60
click at [377, 306] on textarea "Sound Design and Mastering to finalize the audio to ensure the film has a fully…" at bounding box center [558, 298] width 481 height 60
click at [380, 307] on textarea "Sound Design and Mastering to finalize the audio to ensure the film has a fully…" at bounding box center [558, 298] width 481 height 60
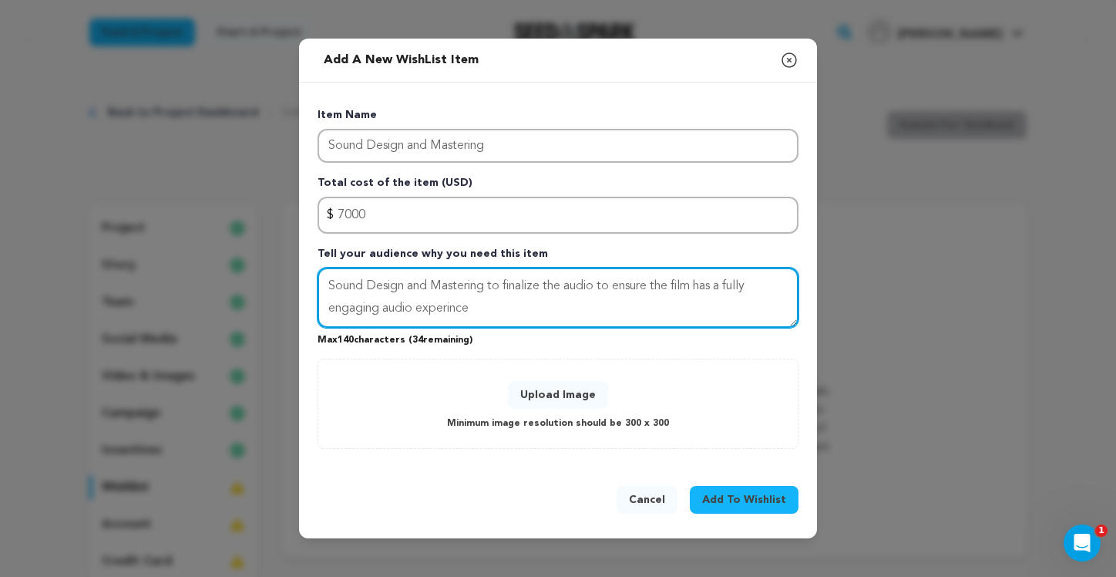
click at [449, 312] on textarea "Sound Design and Mastering to finalize the audio to ensure the film has a fully…" at bounding box center [558, 298] width 481 height 60
click at [439, 310] on textarea "Sound Design and Mastering to finalize the audio to ensure the film has a fully…" at bounding box center [558, 298] width 481 height 60
click at [510, 313] on textarea "Sound Design and Mastering to finalize the audio to ensure the film has a fully…" at bounding box center [558, 298] width 481 height 60
type textarea "Sound Design and Mastering to finalize the audio to ensure the film has a fully…"
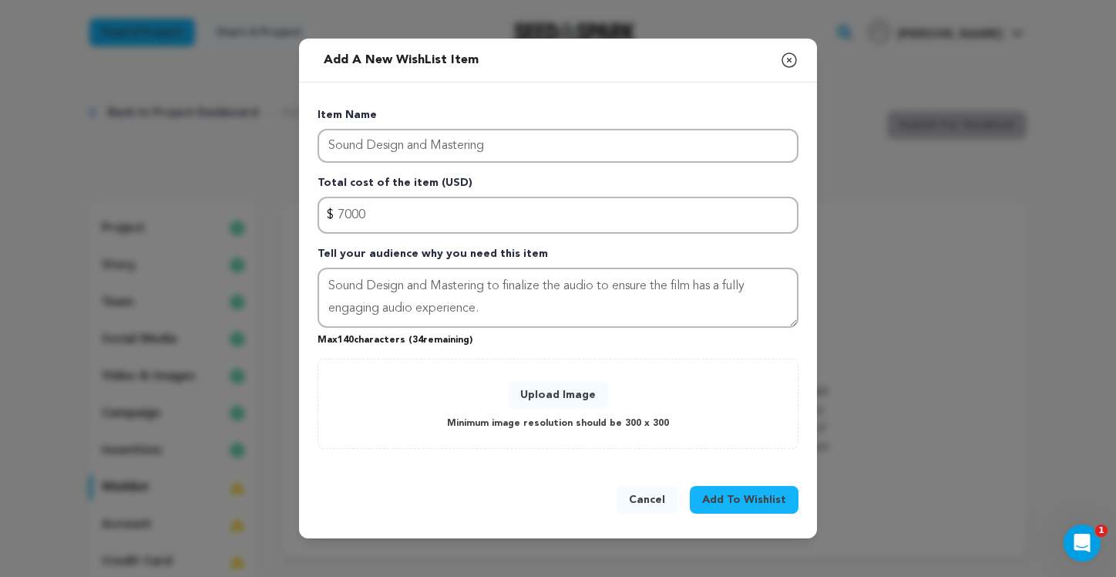
click at [567, 401] on button "Upload Image" at bounding box center [558, 395] width 100 height 28
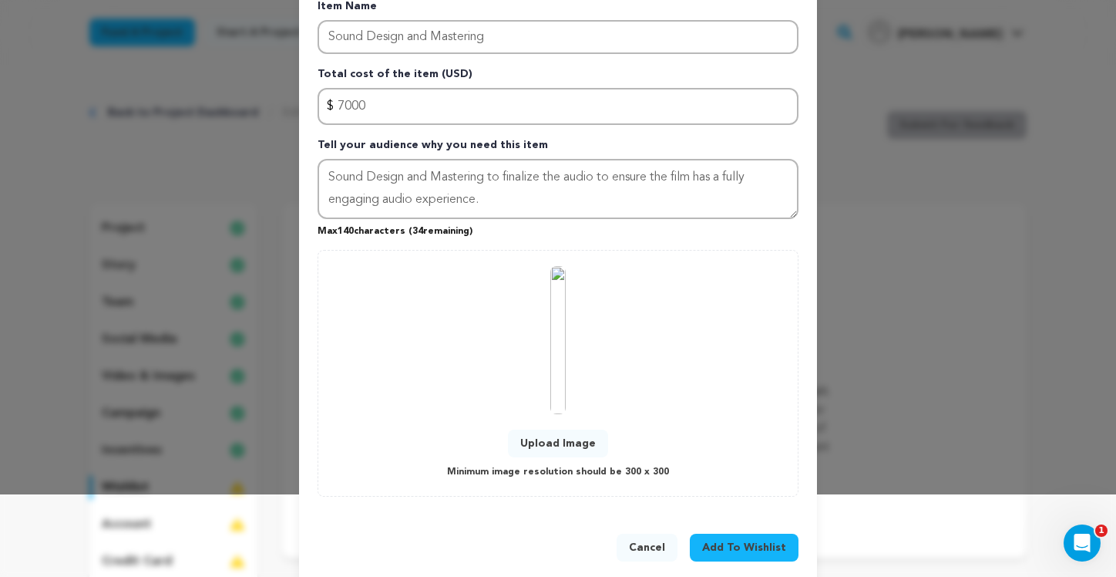
scroll to position [104, 0]
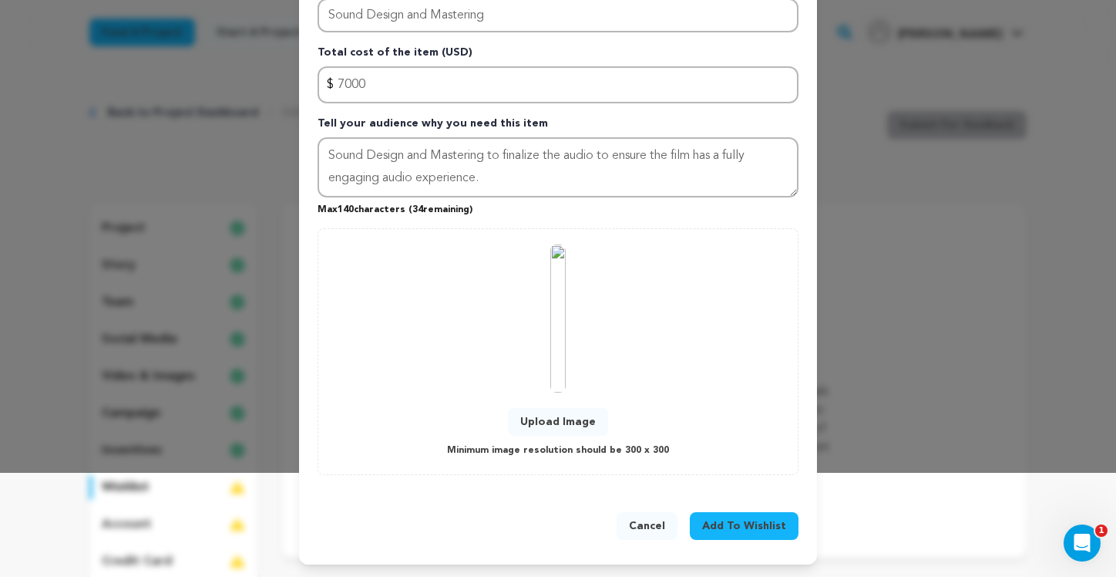
click at [753, 522] on span "Add To Wishlist" at bounding box center [744, 525] width 84 height 15
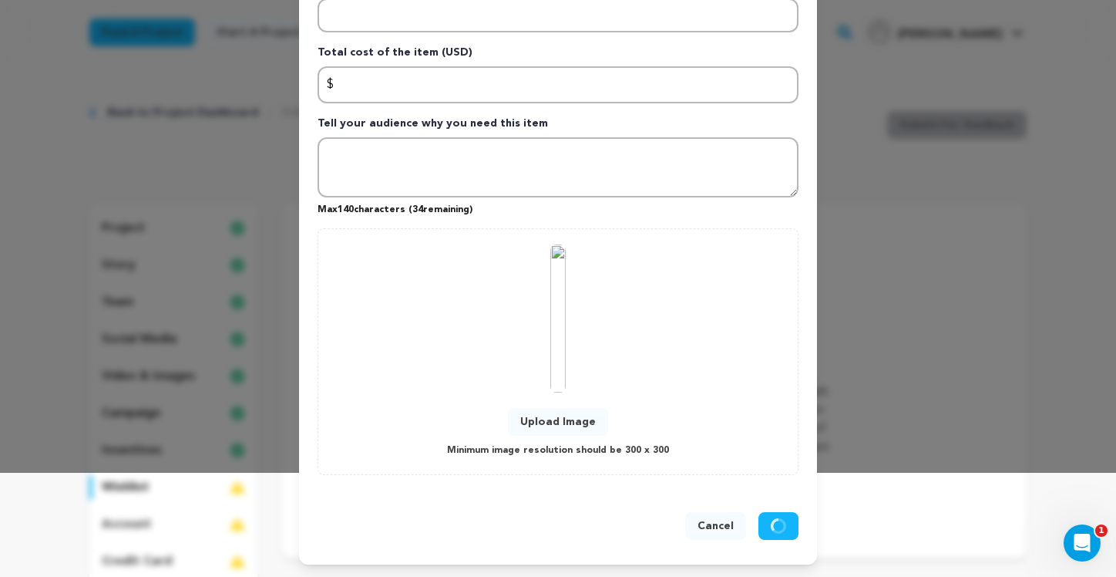
scroll to position [0, 0]
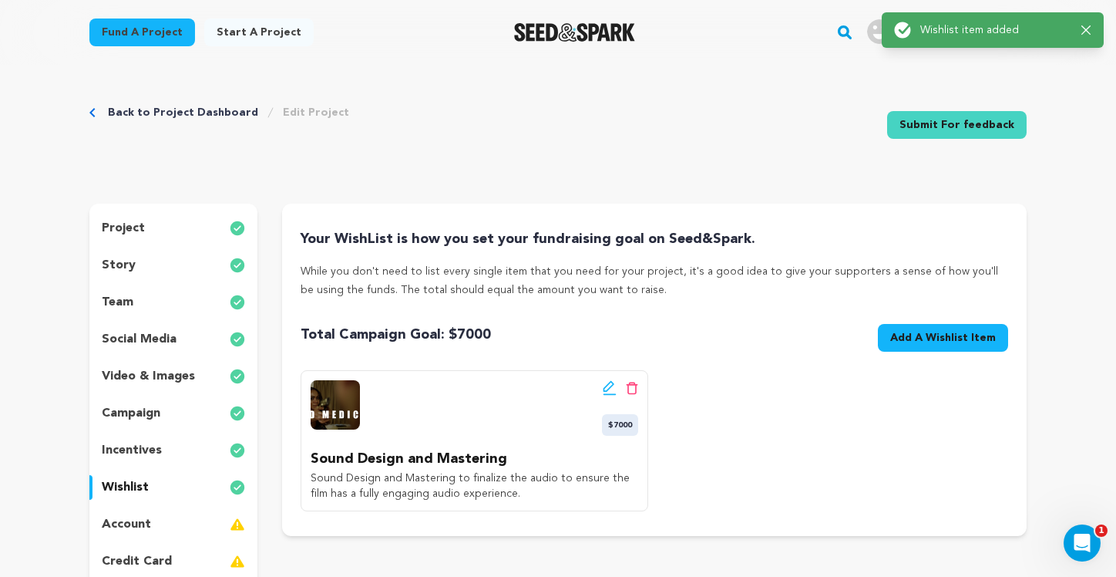
click at [945, 339] on span "Add A Wishlist Item" at bounding box center [944, 337] width 106 height 15
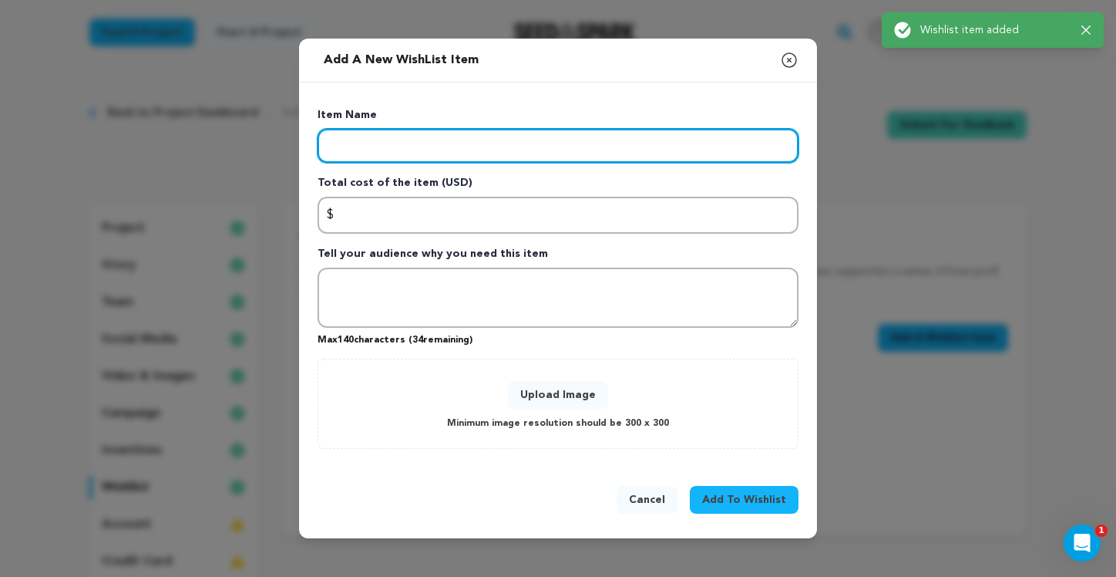
click at [401, 147] on input "Enter item name" at bounding box center [558, 146] width 481 height 34
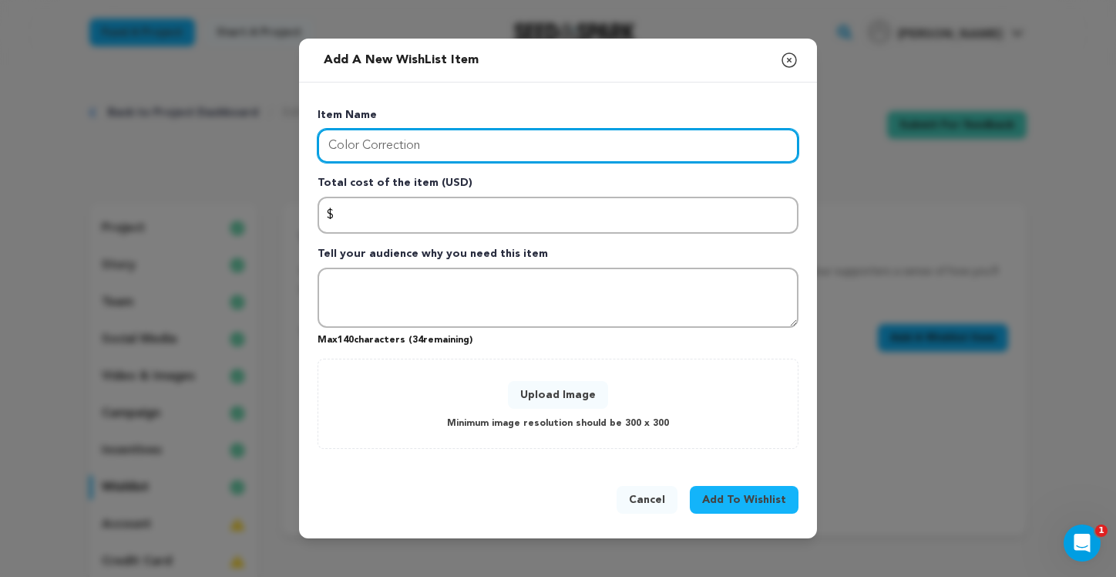
type input "Color Correction"
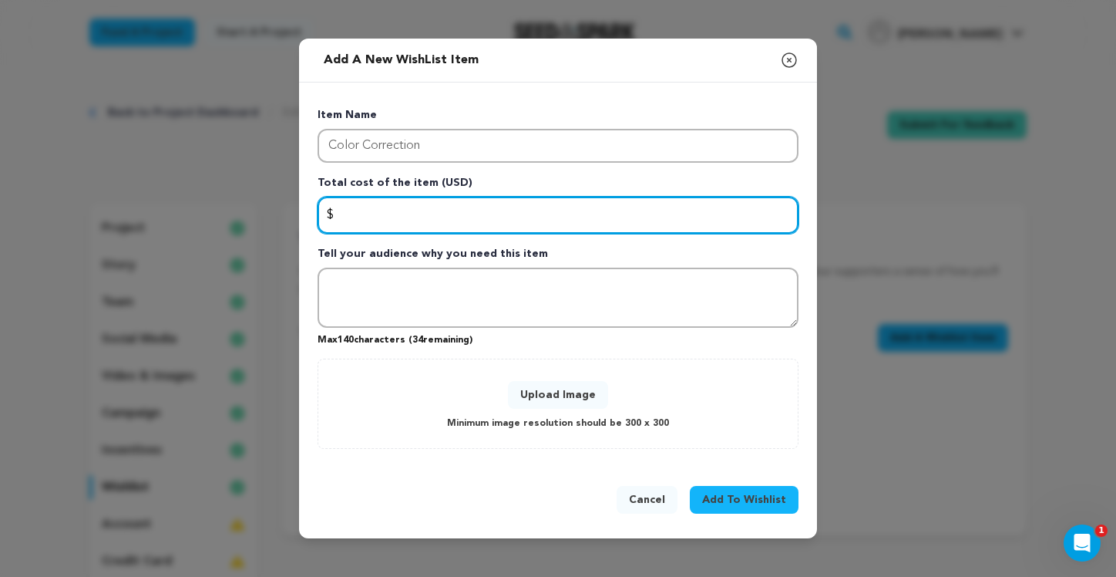
click at [385, 216] on input "Enter total cost of the item" at bounding box center [558, 215] width 481 height 37
type input "2400"
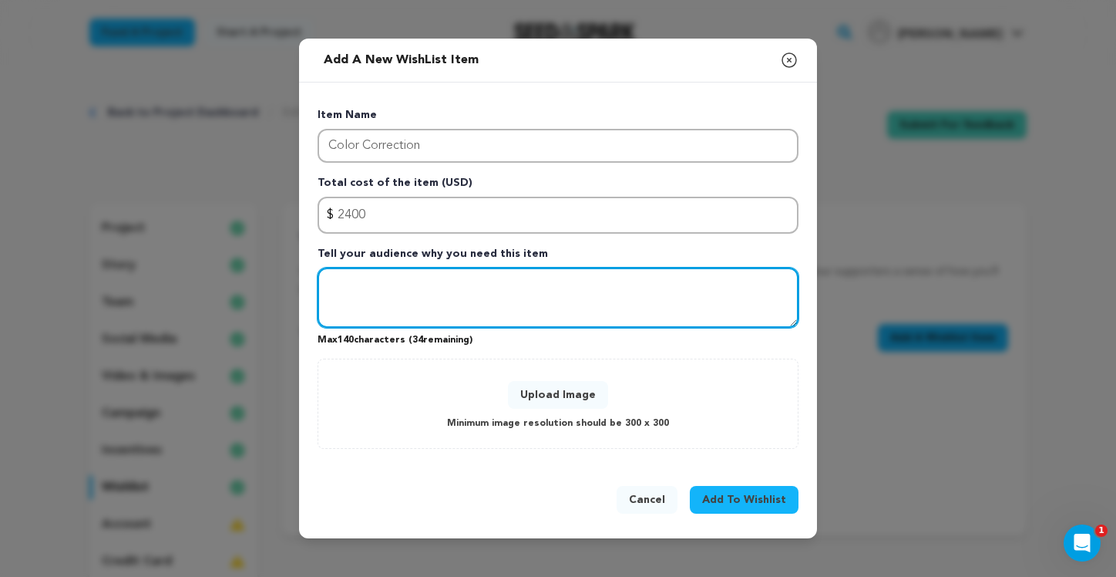
click at [417, 294] on textarea "Tell your audience why you need this item" at bounding box center [558, 298] width 481 height 60
type textarea "C"
click at [360, 307] on textarea "Have the movie professionally color corrected for a pleasing visual experince t…" at bounding box center [558, 298] width 481 height 60
click at [524, 315] on textarea "Have the movie professionally color corrected for a pleasing visual experince t…" at bounding box center [558, 298] width 481 height 60
click at [369, 306] on textarea "Have the movie professionally color corrected for a pleasing visuals to maximiz…" at bounding box center [558, 298] width 481 height 60
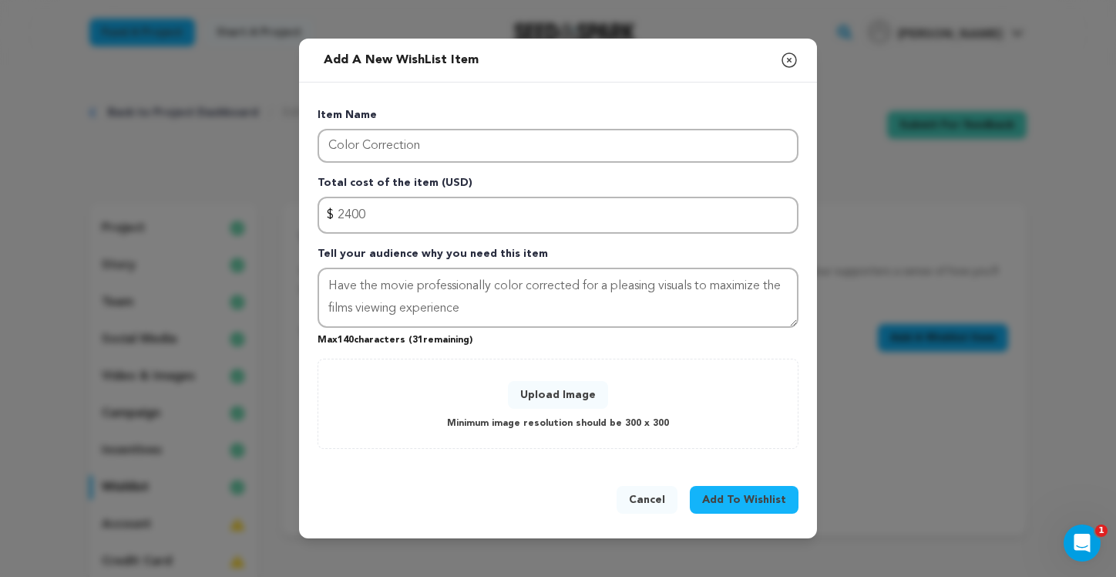
click at [547, 392] on button "Upload Image" at bounding box center [558, 395] width 100 height 28
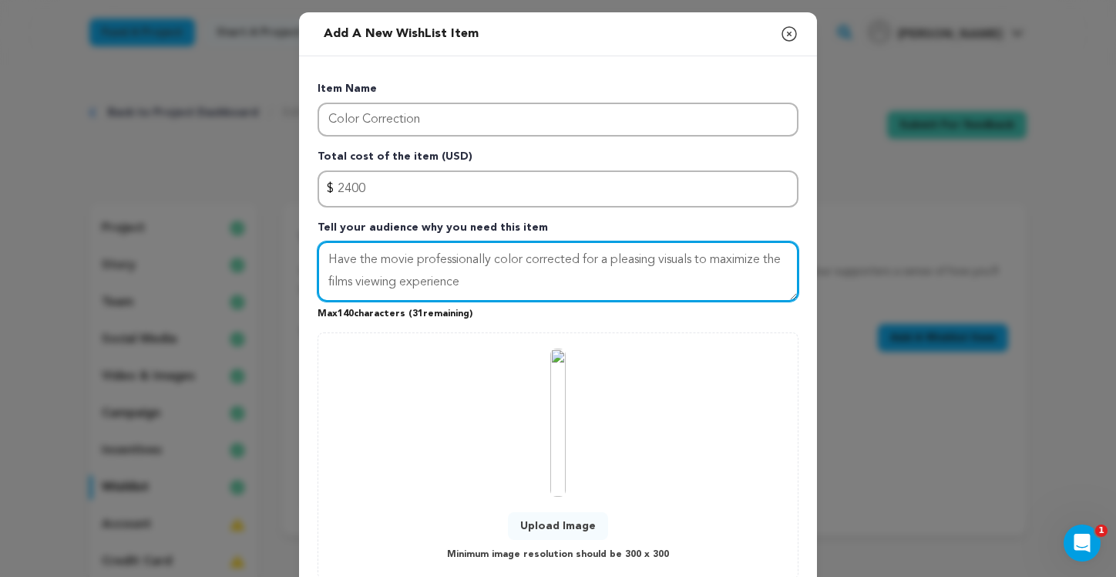
drag, startPoint x: 372, startPoint y: 282, endPoint x: 339, endPoint y: 284, distance: 32.4
click at [339, 284] on textarea "Have the movie professionally color corrected for a pleasing visuals to maximiz…" at bounding box center [558, 271] width 481 height 60
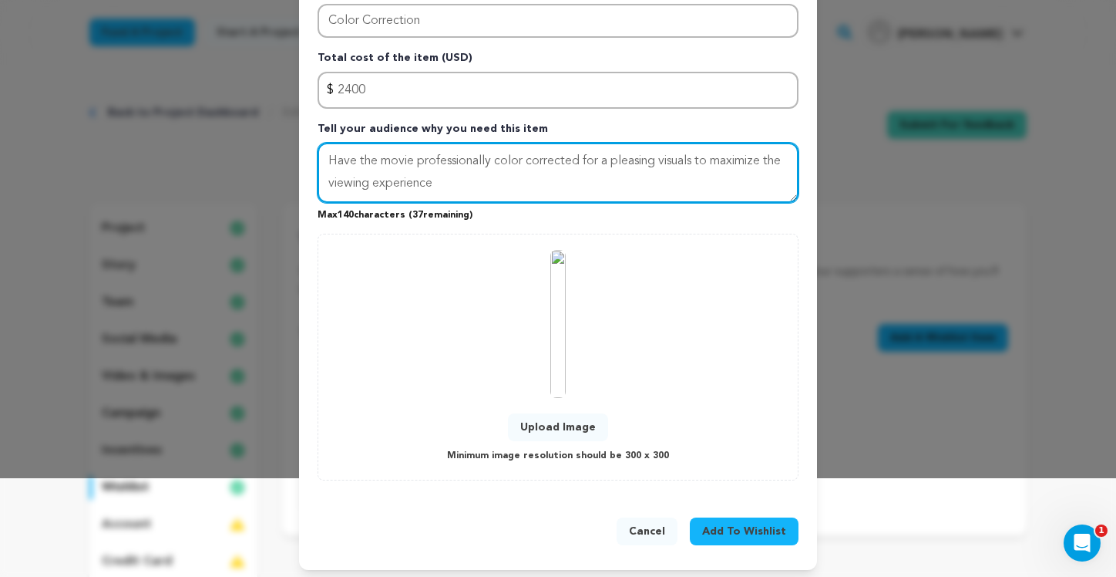
scroll to position [104, 0]
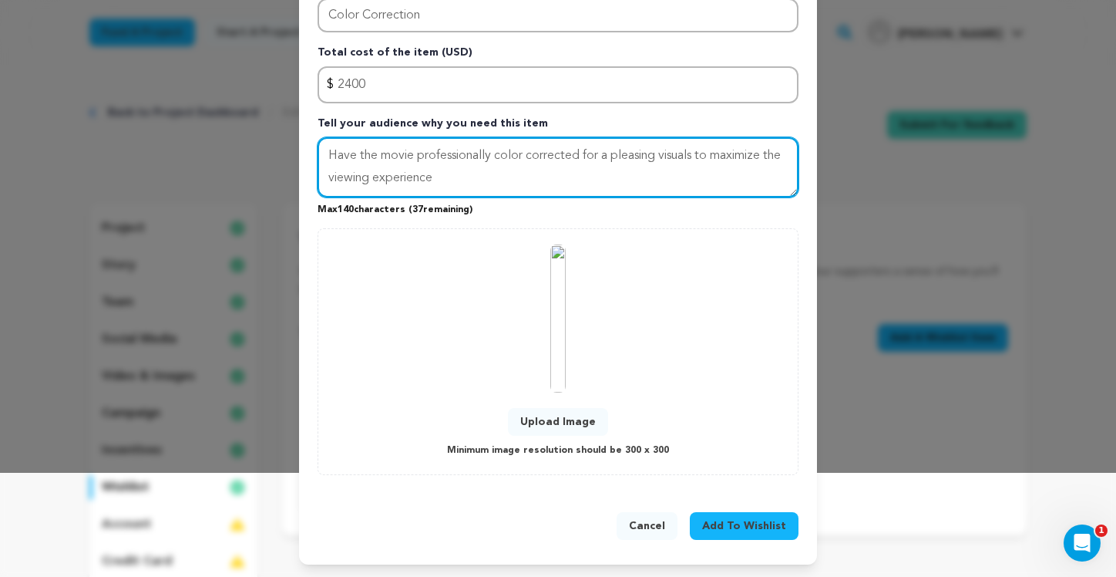
type textarea "Have the movie professionally color corrected for a pleasing visuals to maximiz…"
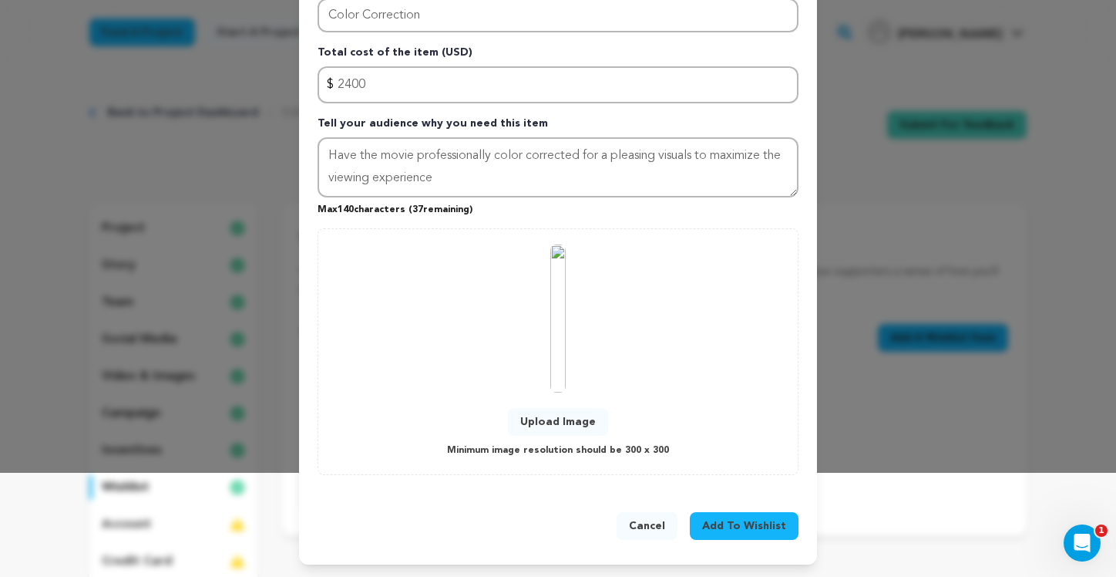
click at [762, 526] on span "Add To Wishlist" at bounding box center [744, 525] width 84 height 15
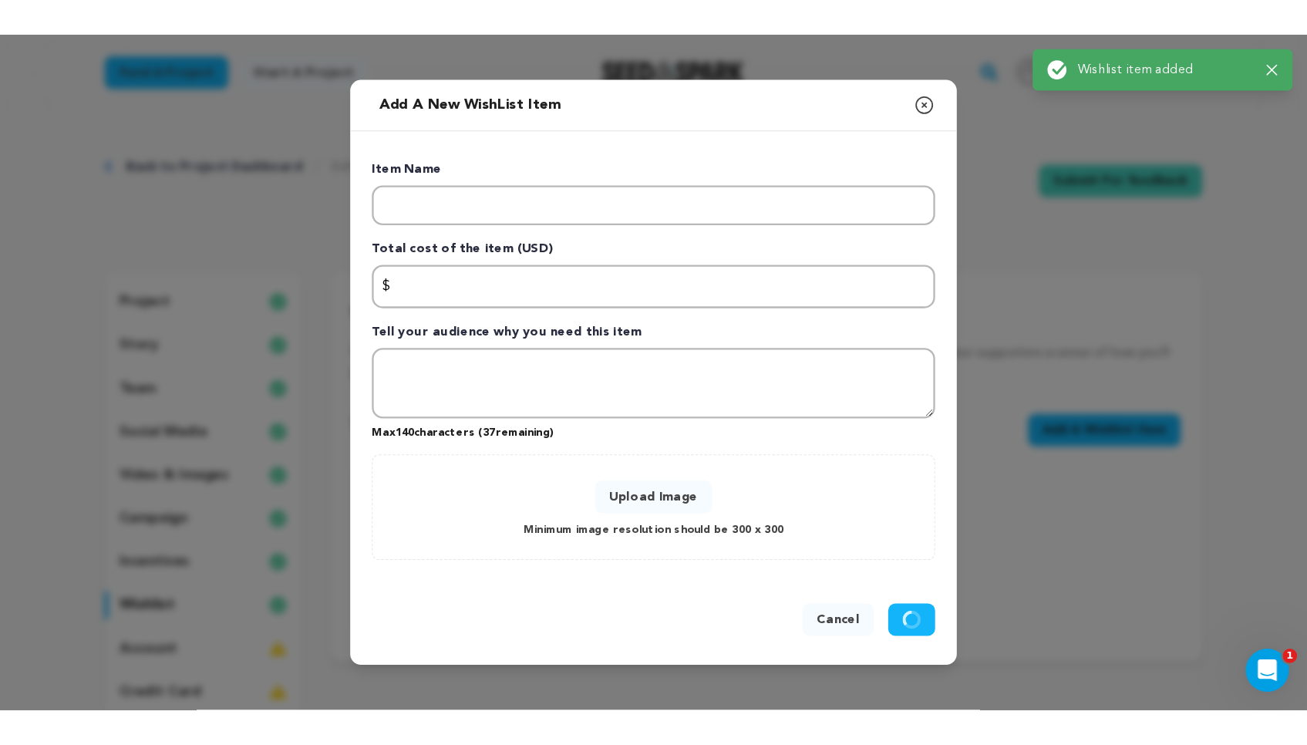
scroll to position [0, 0]
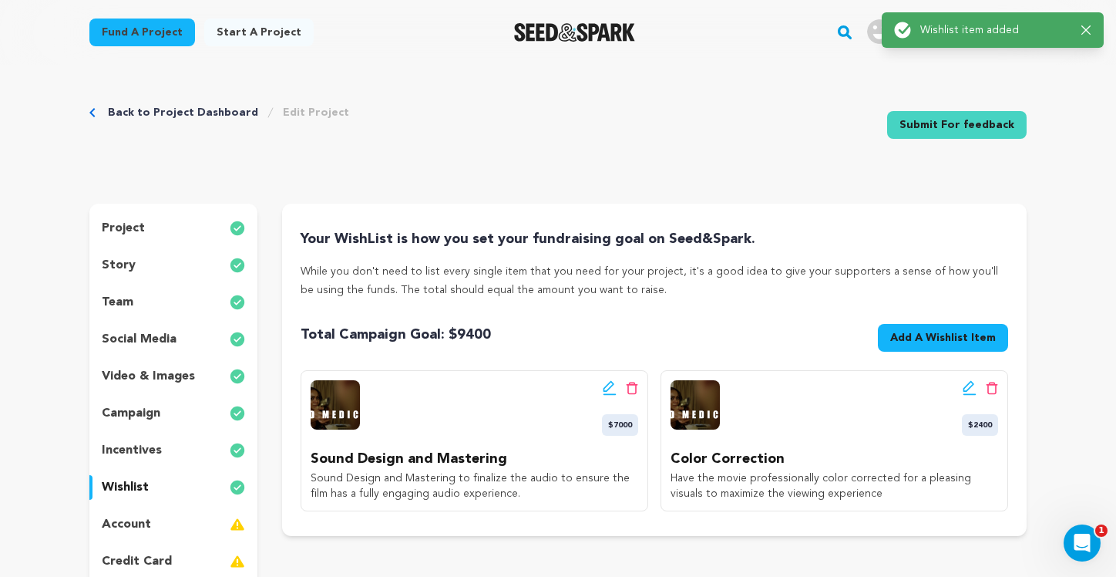
click at [162, 524] on div "account" at bounding box center [173, 524] width 168 height 25
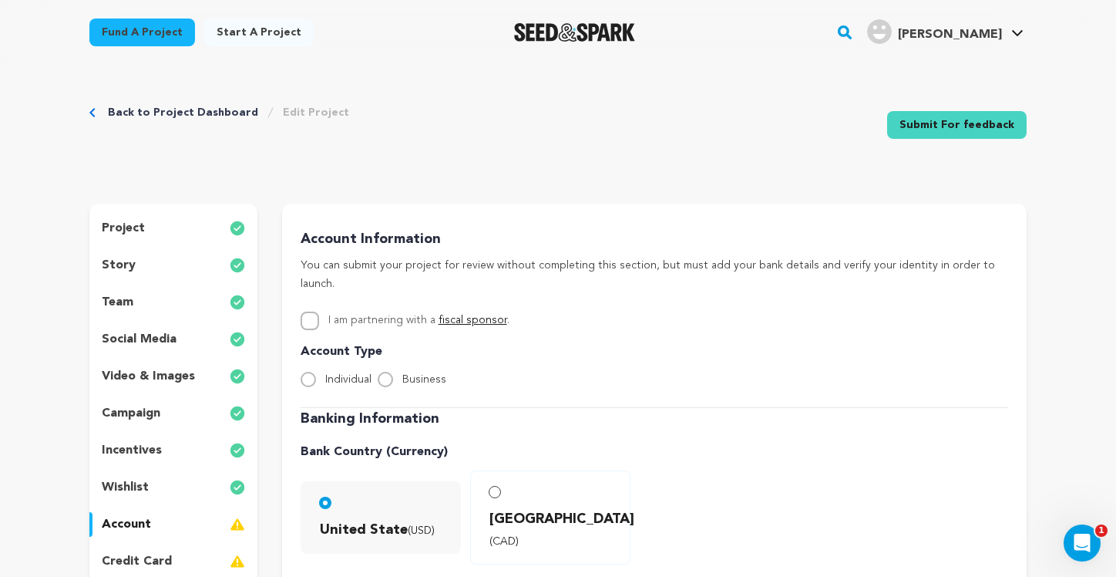
click at [480, 315] on link "fiscal sponsor" at bounding box center [473, 320] width 69 height 11
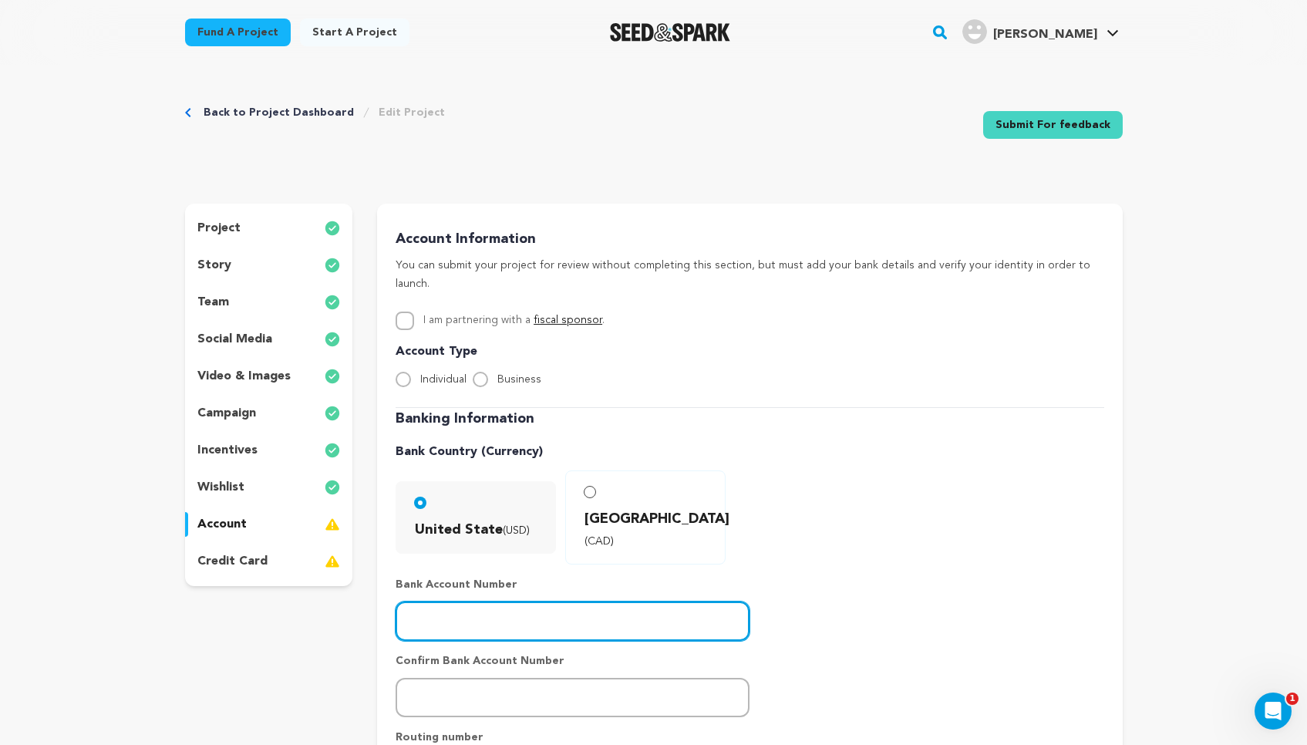
click at [493, 576] on input "number" at bounding box center [573, 620] width 354 height 39
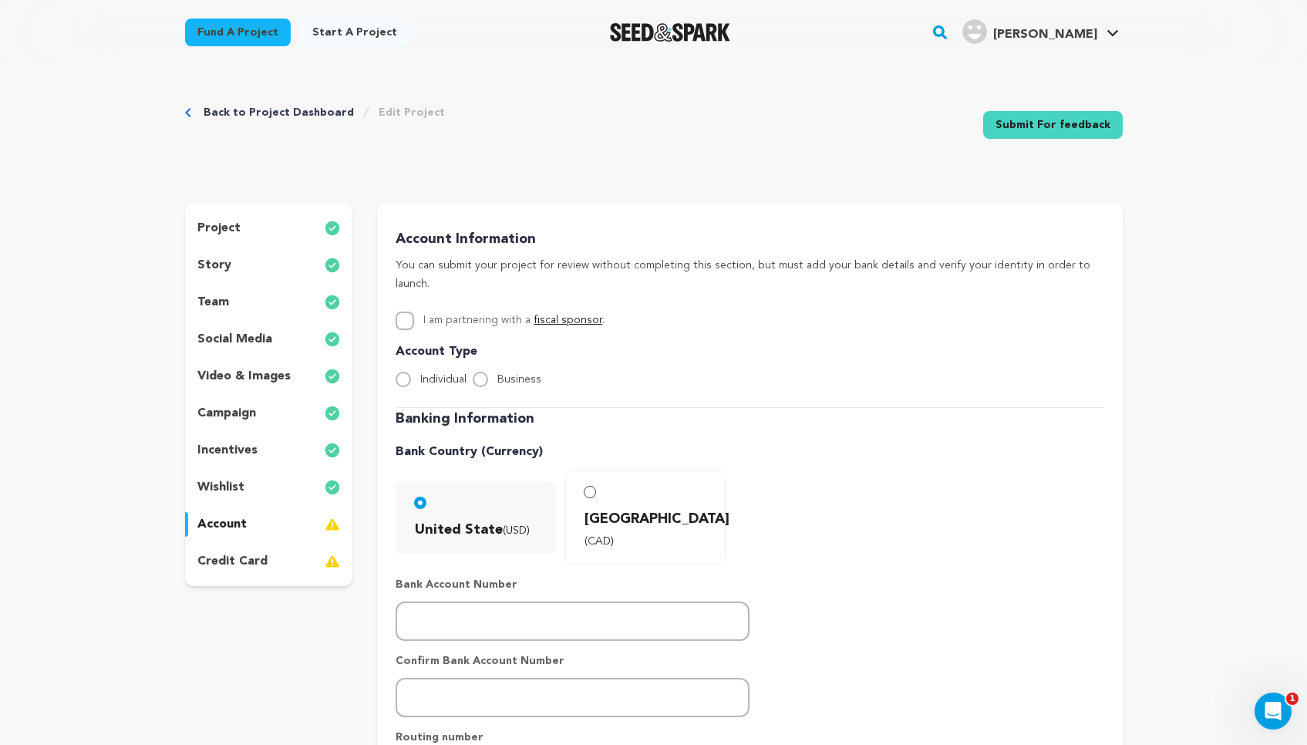
type input "-5"
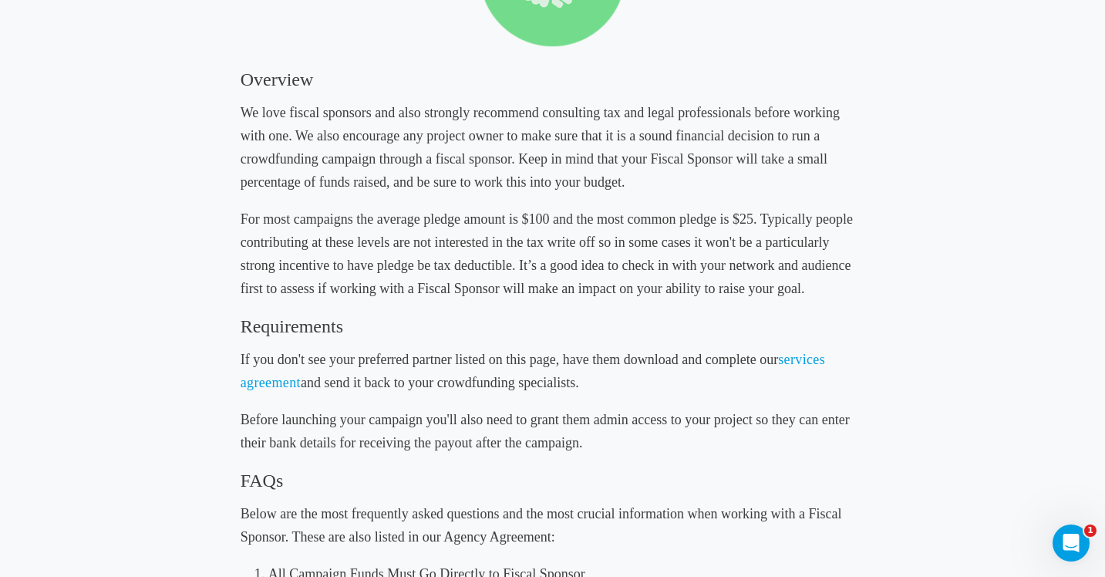
scroll to position [306, 0]
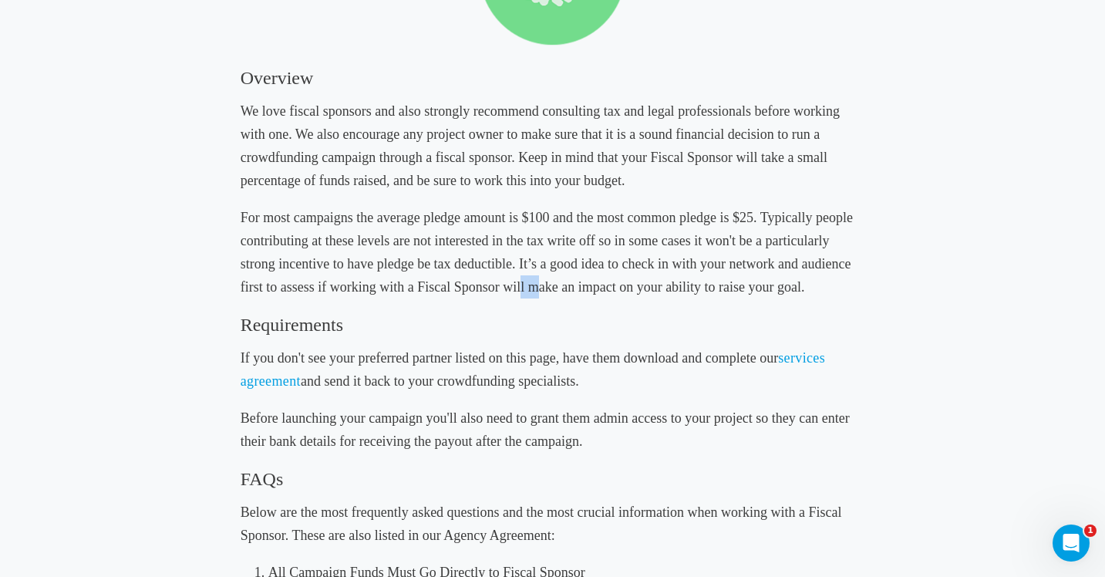
drag, startPoint x: 524, startPoint y: 275, endPoint x: 467, endPoint y: 292, distance: 59.5
click at [515, 278] on h5 "For most campaigns the average pledge amount is $100 and the most common pledge…" at bounding box center [553, 252] width 625 height 93
drag, startPoint x: 307, startPoint y: 97, endPoint x: 100, endPoint y: 77, distance: 207.6
